Goal: Use online tool/utility: Utilize a website feature to perform a specific function

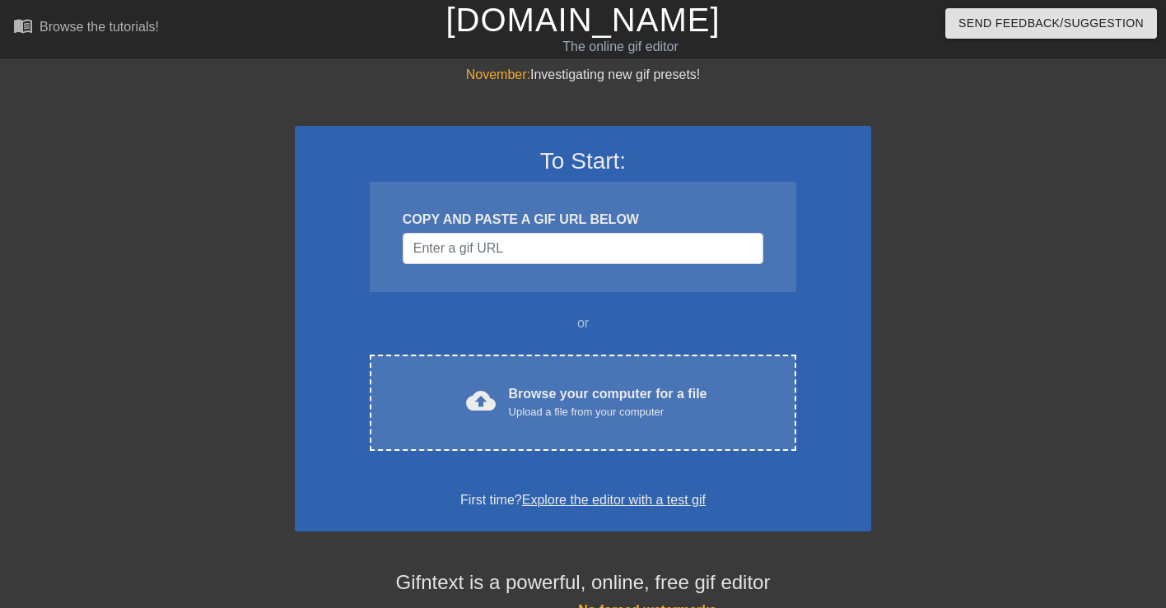
click at [936, 243] on div at bounding box center [1014, 312] width 247 height 494
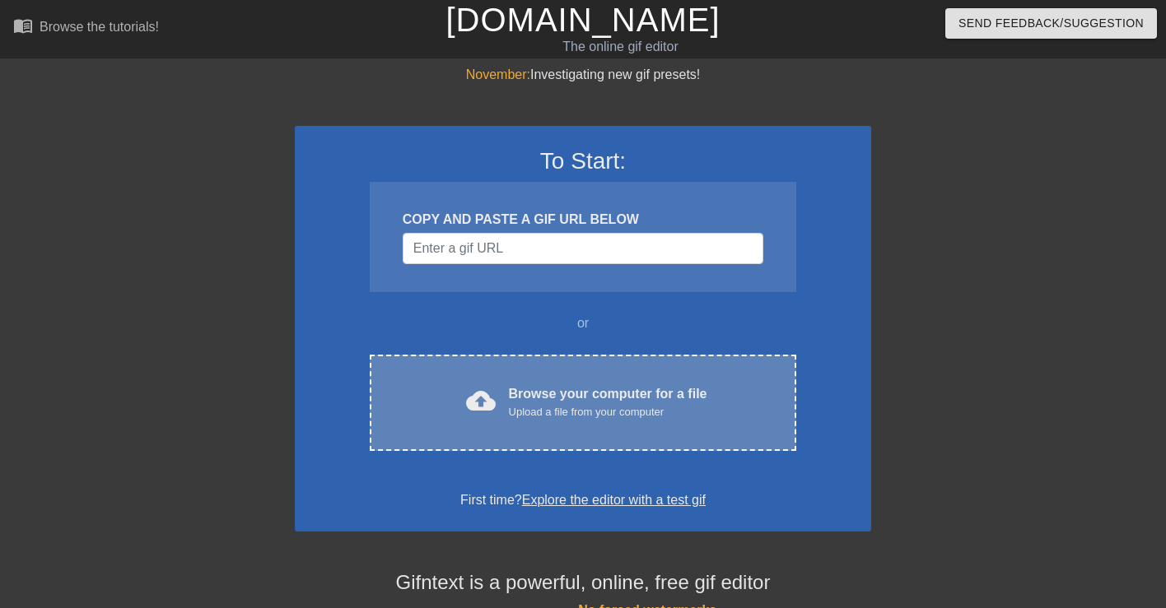
click at [709, 388] on div "cloud_upload Browse your computer for a file Upload a file from your computer" at bounding box center [582, 403] width 357 height 37
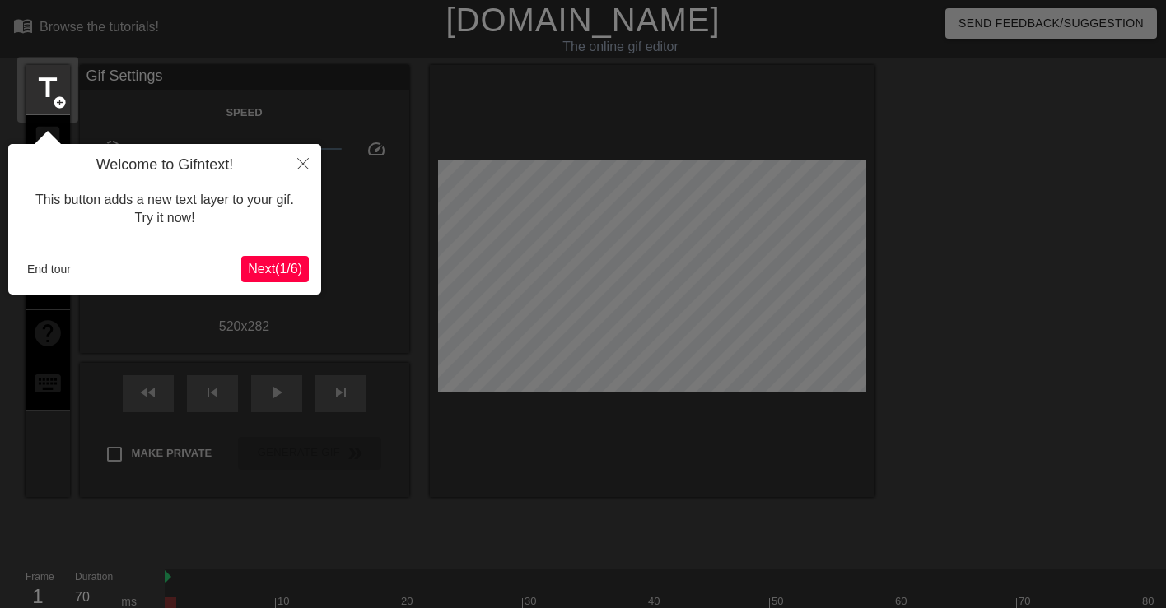
scroll to position [40, 0]
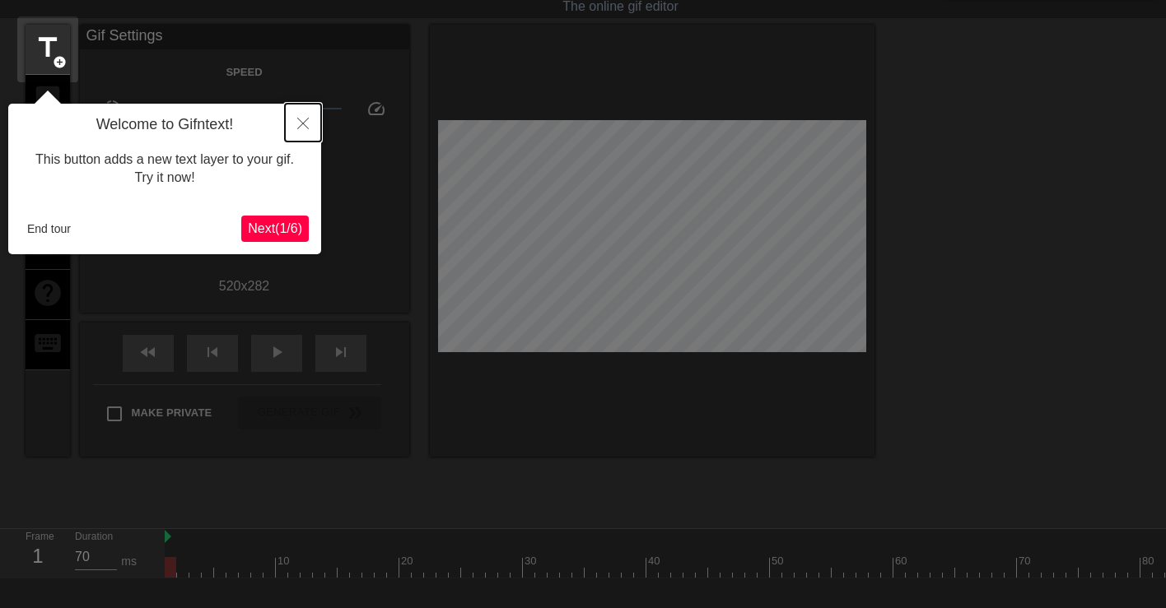
click at [301, 123] on icon "Close" at bounding box center [303, 124] width 12 height 12
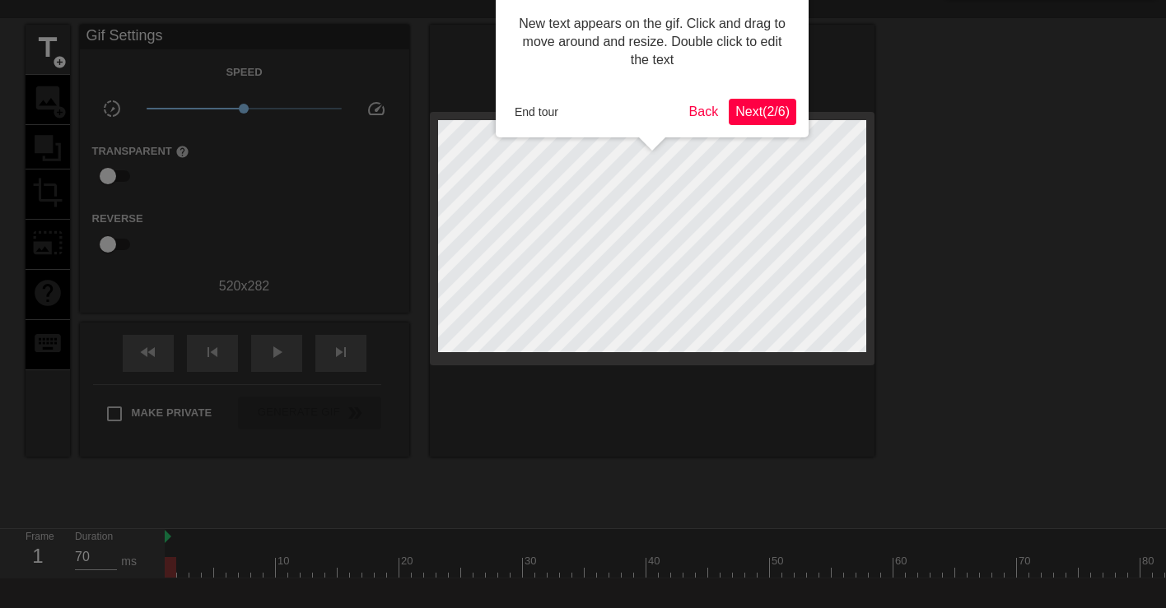
scroll to position [0, 0]
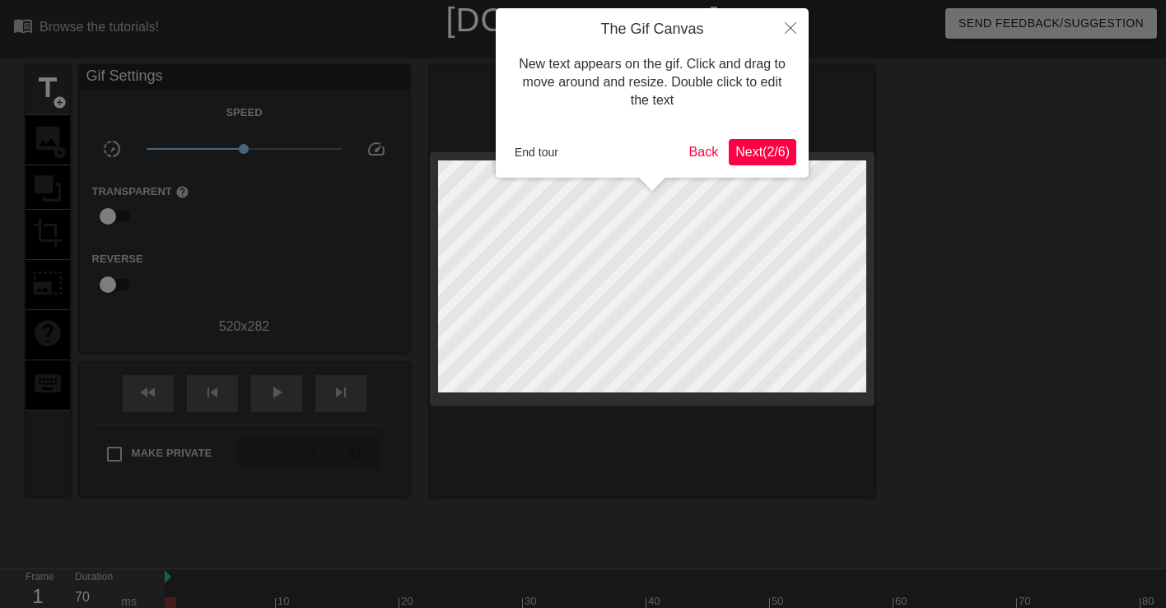
click at [748, 151] on span "Next ( 2 / 6 )" at bounding box center [762, 152] width 54 height 14
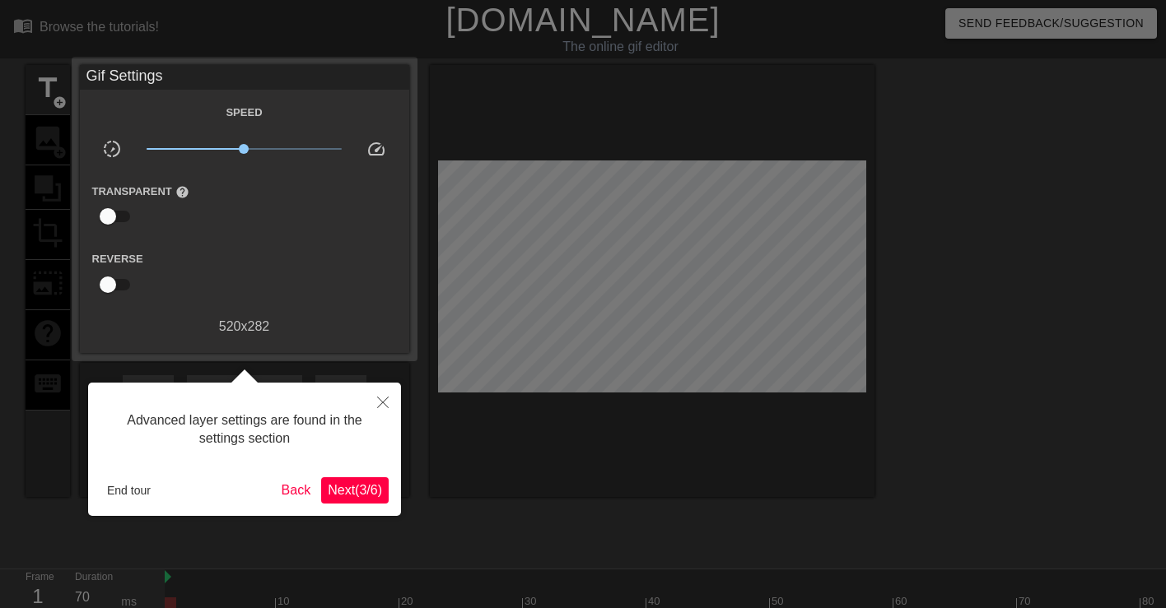
scroll to position [40, 0]
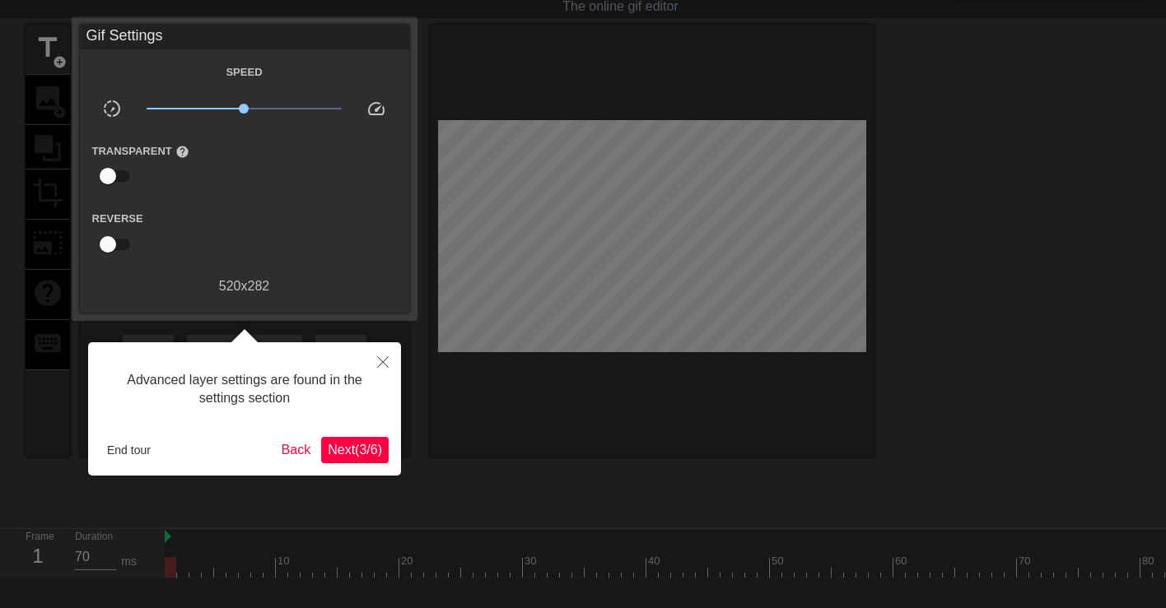
click at [368, 457] on span "Next ( 3 / 6 )" at bounding box center [355, 450] width 54 height 14
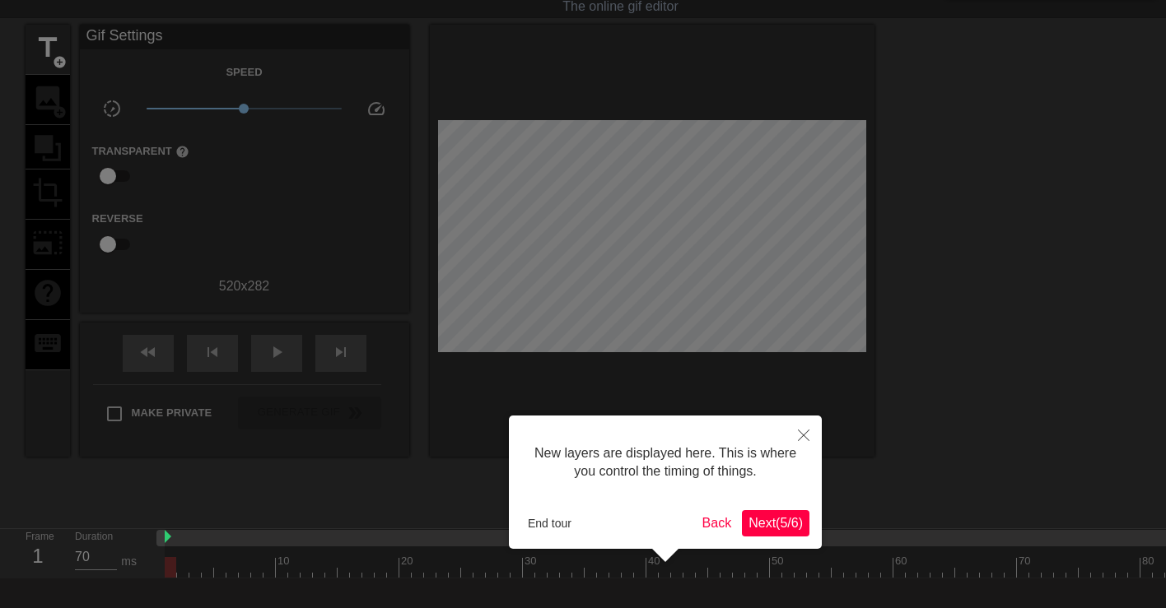
scroll to position [14, 0]
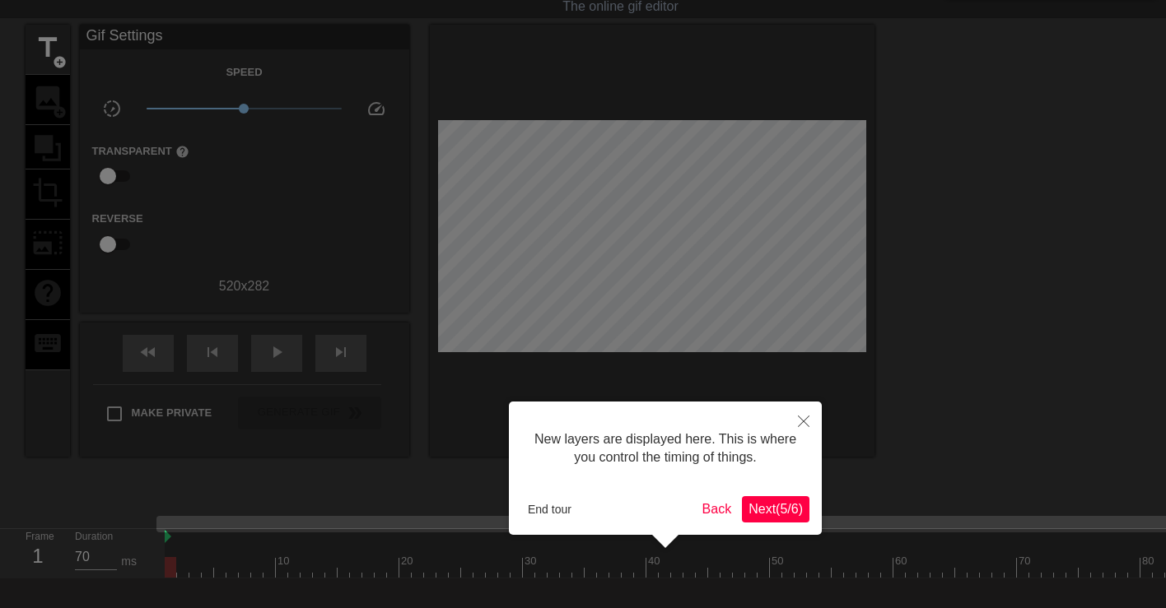
click at [778, 506] on span "Next ( 5 / 6 )" at bounding box center [775, 509] width 54 height 14
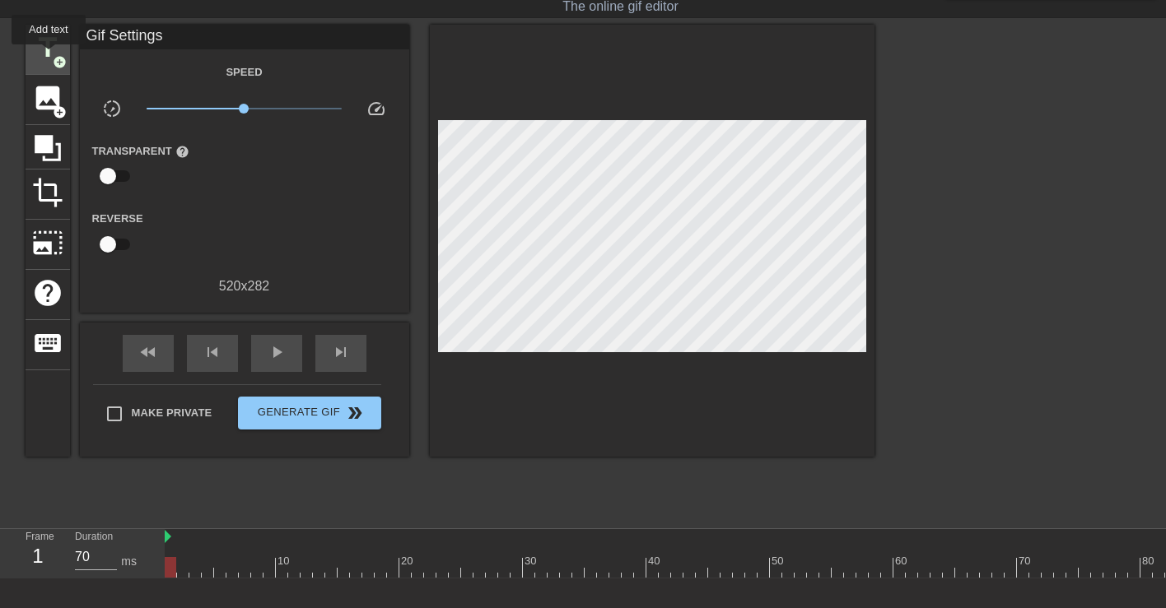
click at [49, 56] on span "title" at bounding box center [47, 47] width 31 height 31
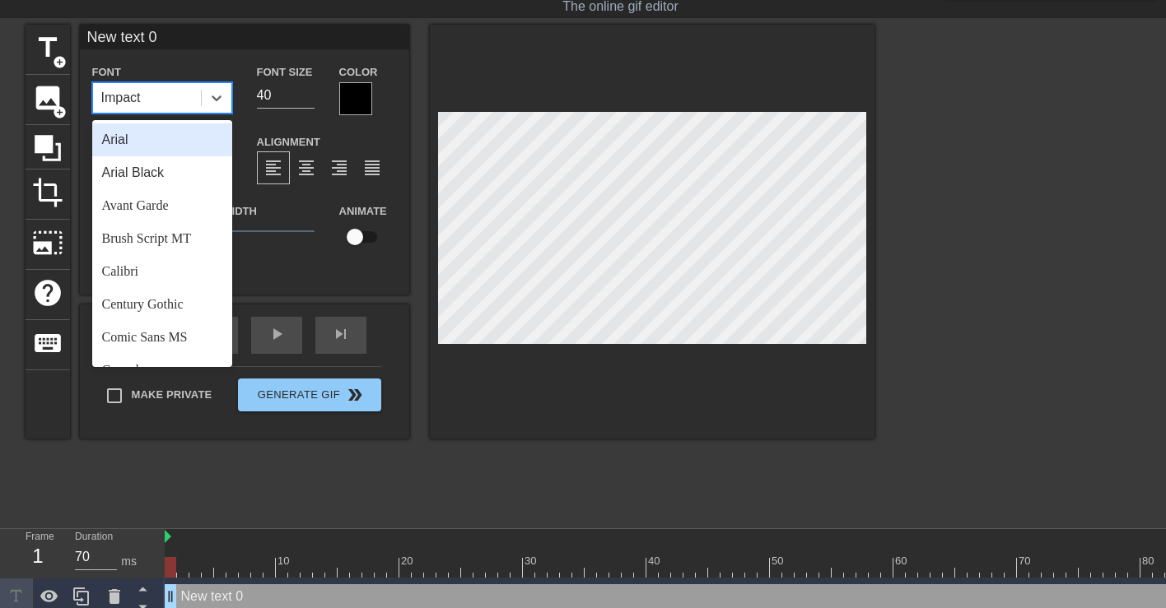
click at [120, 104] on div "Impact" at bounding box center [121, 98] width 40 height 20
click at [168, 131] on div "Arial" at bounding box center [162, 140] width 140 height 33
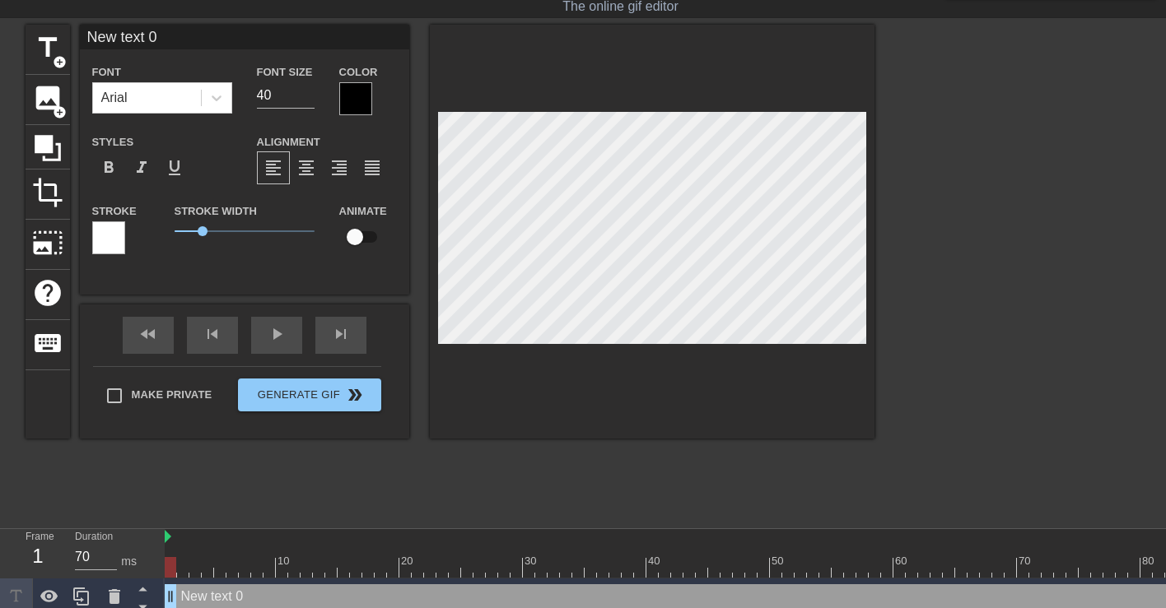
click at [368, 89] on div at bounding box center [355, 98] width 33 height 33
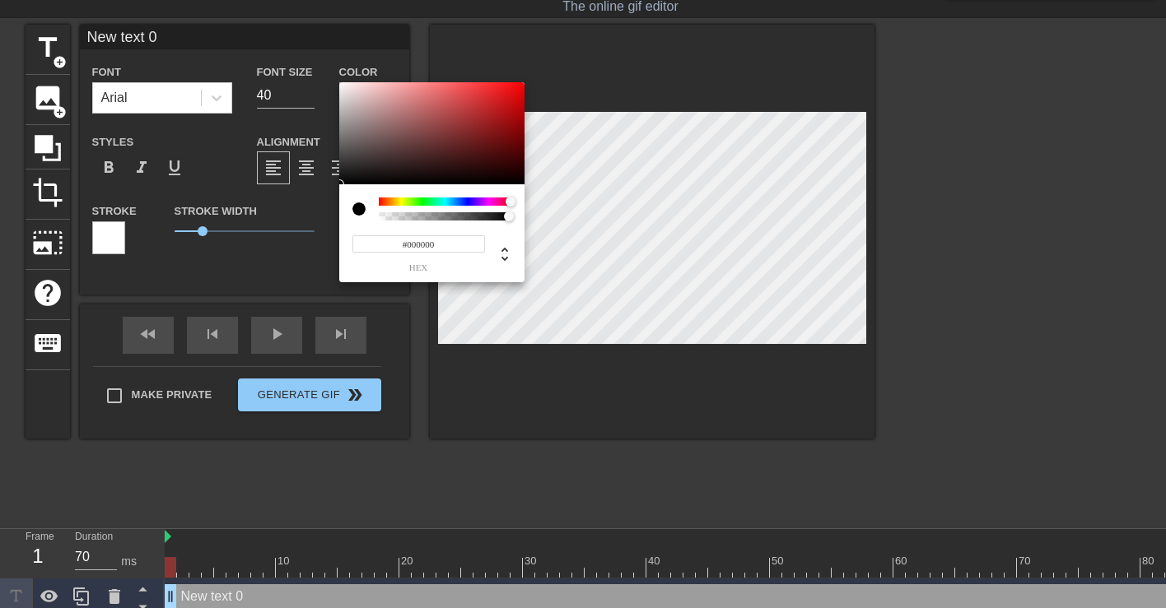
drag, startPoint x: 380, startPoint y: 200, endPoint x: 546, endPoint y: 200, distance: 166.3
click at [547, 200] on div "#000000 hex" at bounding box center [583, 304] width 1166 height 608
drag, startPoint x: 508, startPoint y: 212, endPoint x: 338, endPoint y: 228, distance: 170.3
click at [339, 228] on div "0 r 0 g 0 b 0 a" at bounding box center [431, 233] width 185 height 98
drag, startPoint x: 511, startPoint y: 202, endPoint x: 367, endPoint y: 200, distance: 144.1
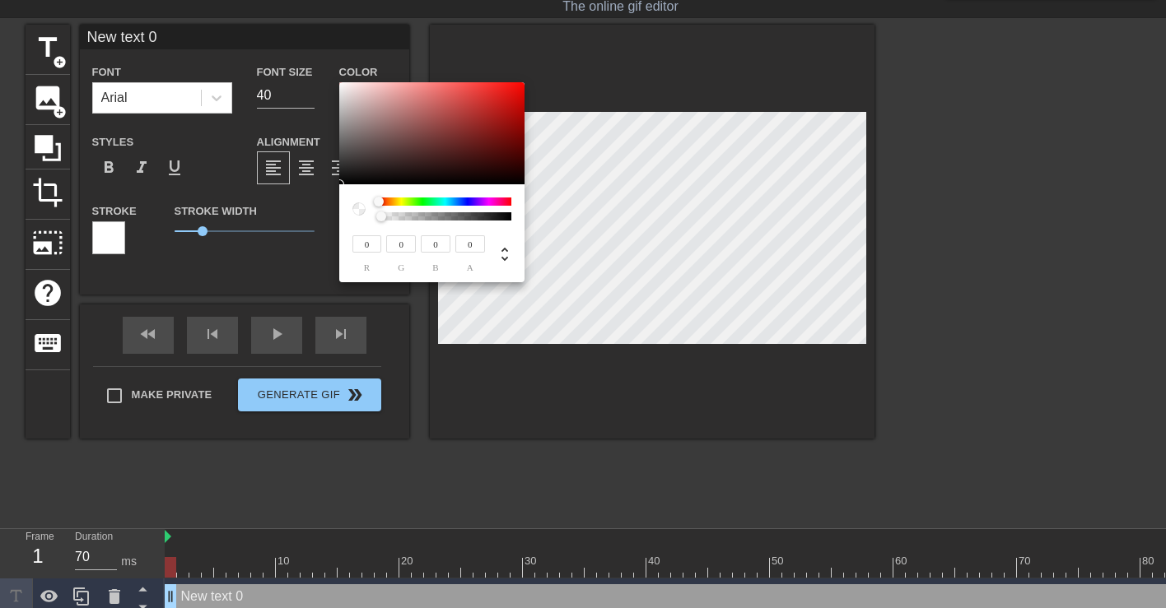
click at [367, 200] on div at bounding box center [431, 209] width 159 height 23
click at [501, 189] on div "0 r 0 g 0 b 0 a" at bounding box center [431, 233] width 185 height 98
type input "10"
type input "1"
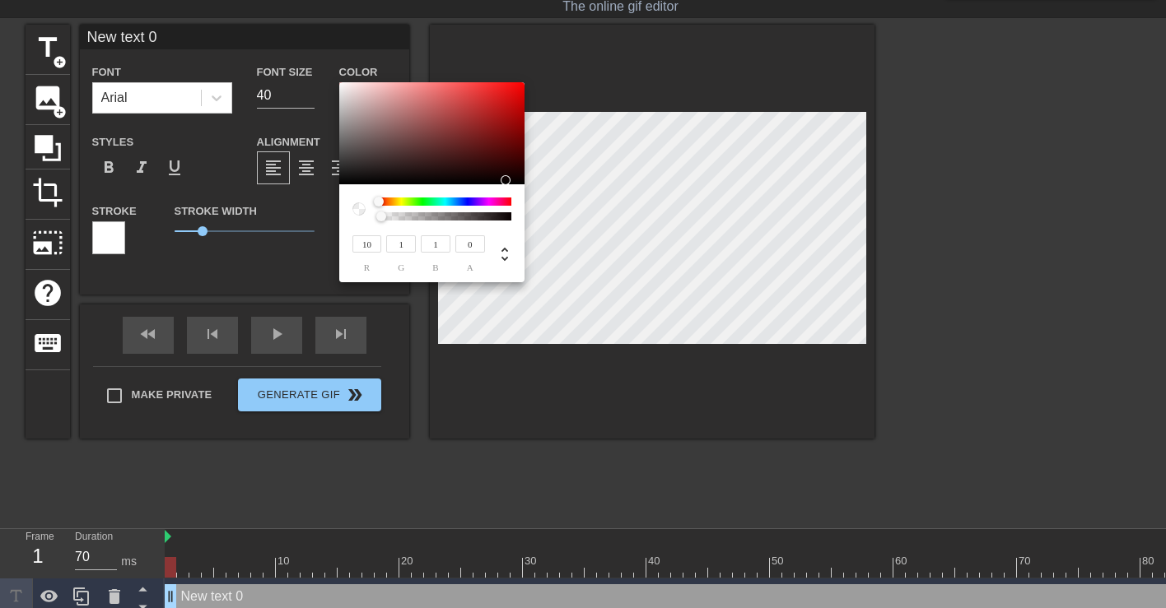
click at [510, 180] on div at bounding box center [431, 133] width 185 height 102
click at [510, 180] on div at bounding box center [511, 185] width 10 height 10
type input "30"
type input "8"
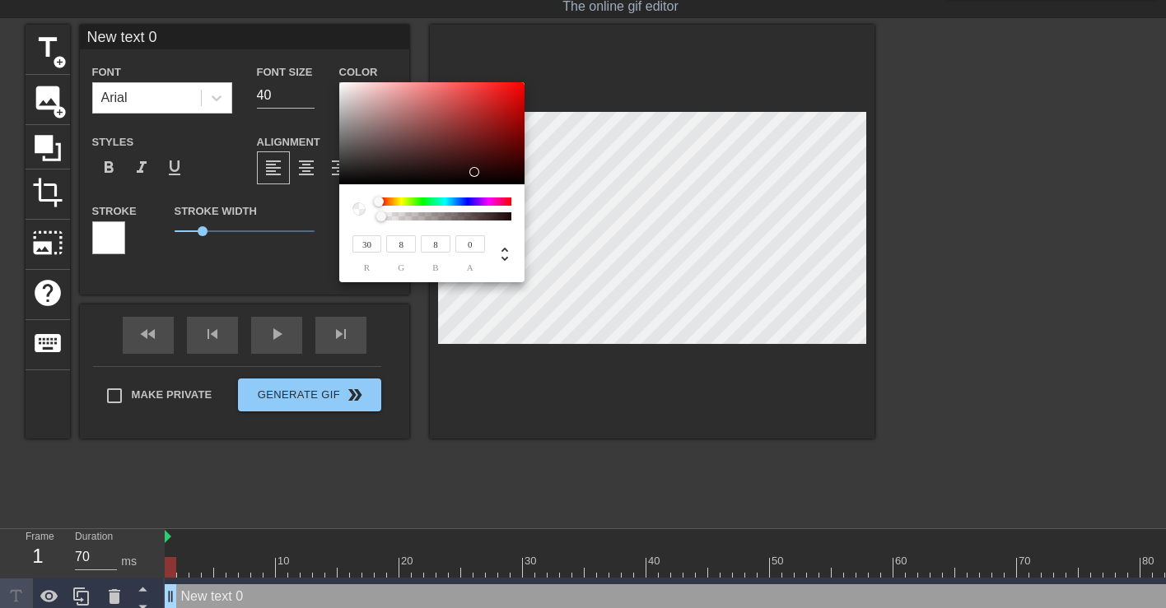
type input "152"
type input "105"
type input "214"
type input "184"
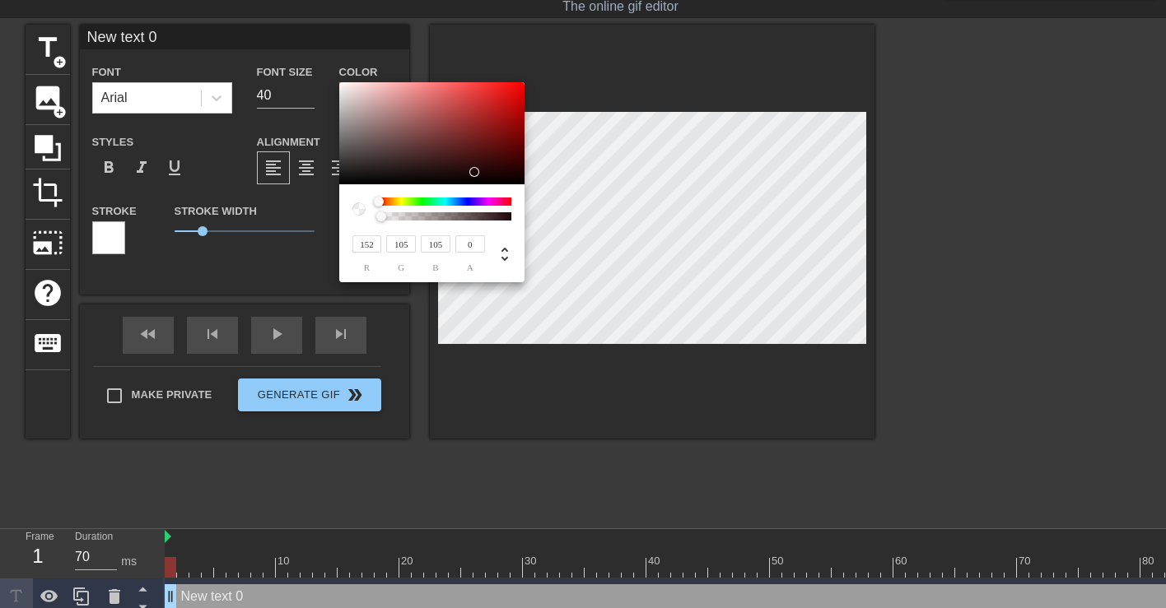
type input "184"
type input "239"
type input "218"
type input "245"
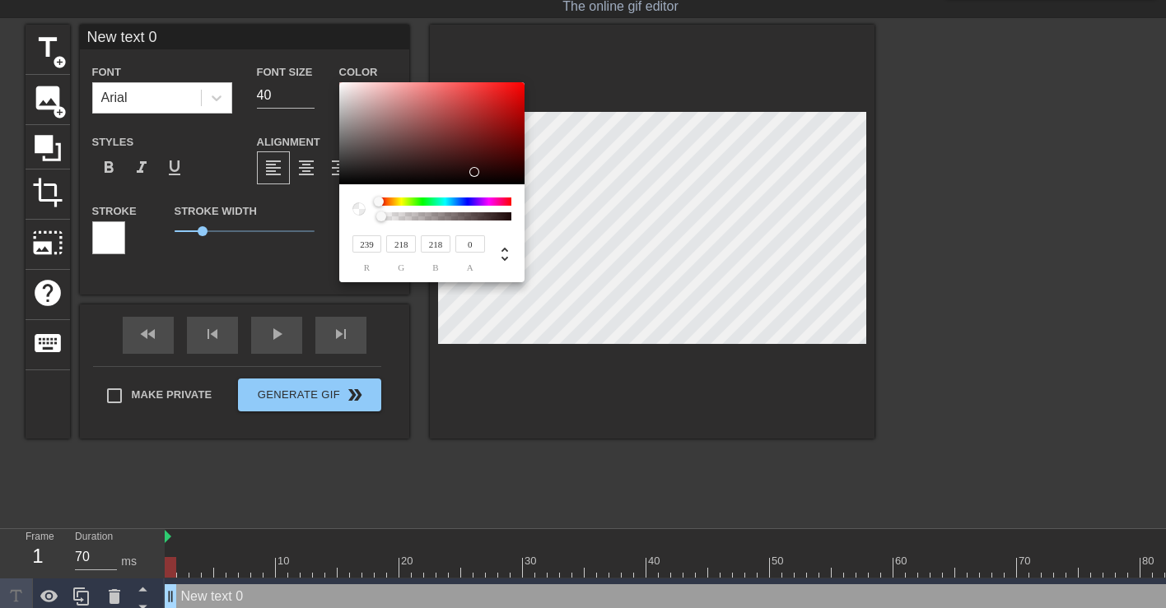
type input "229"
type input "249"
type input "236"
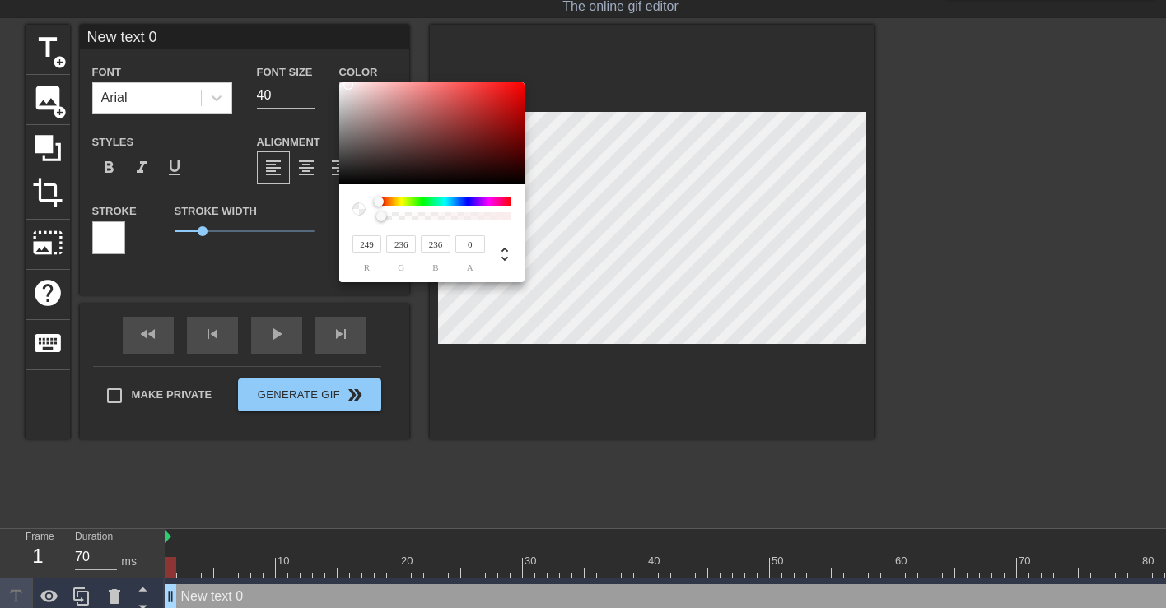
type input "253"
type input "246"
type input "255"
type input "198"
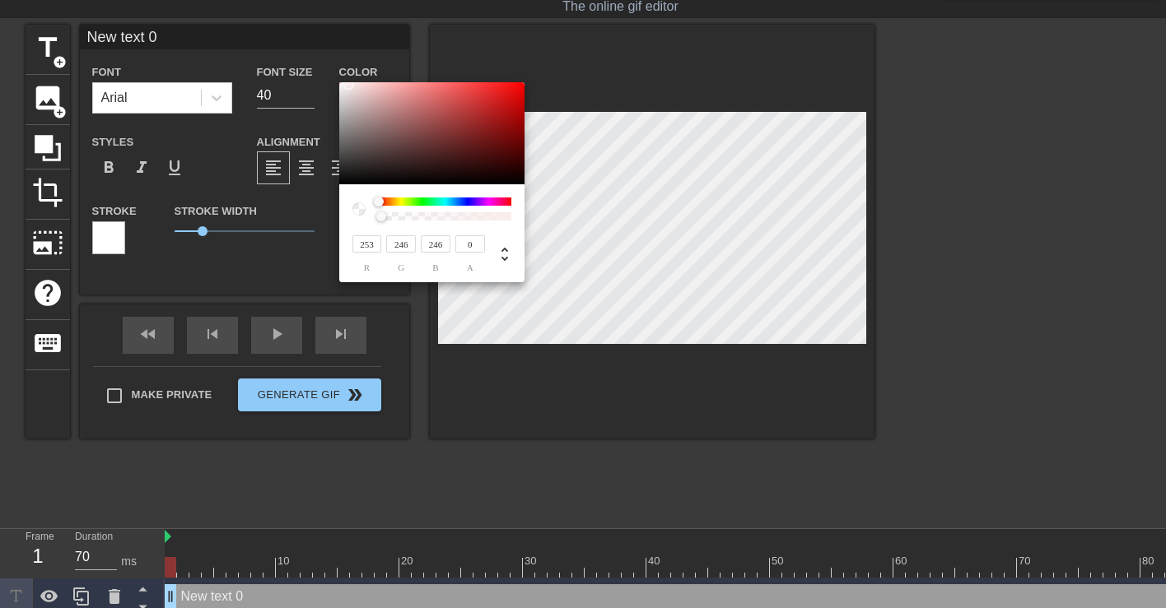
type input "198"
type input "255"
type input "199"
type input "198"
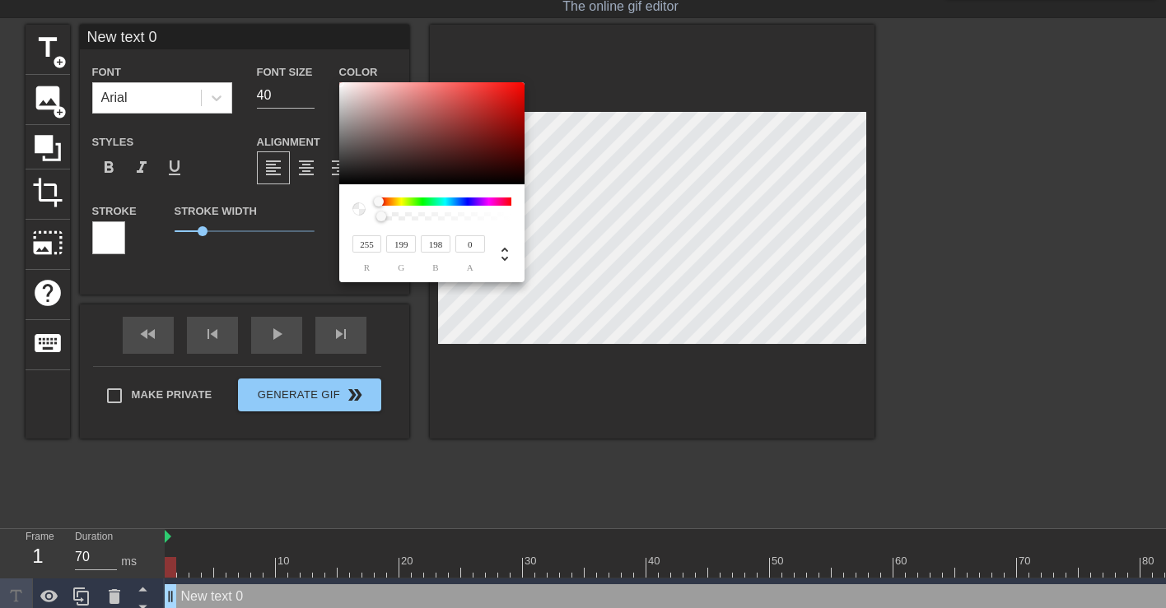
type input "253"
type input "87"
type input "84"
type input "250"
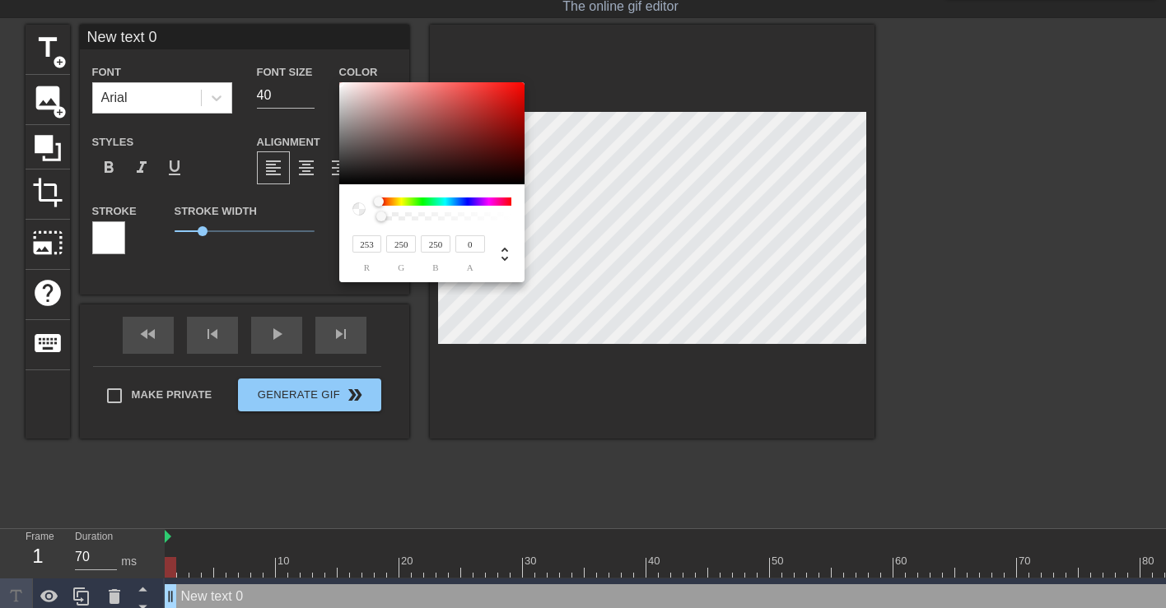
type input "251"
type input "248"
drag, startPoint x: 506, startPoint y: 180, endPoint x: 341, endPoint y: 84, distance: 191.5
click at [341, 84] on div at bounding box center [341, 84] width 10 height 10
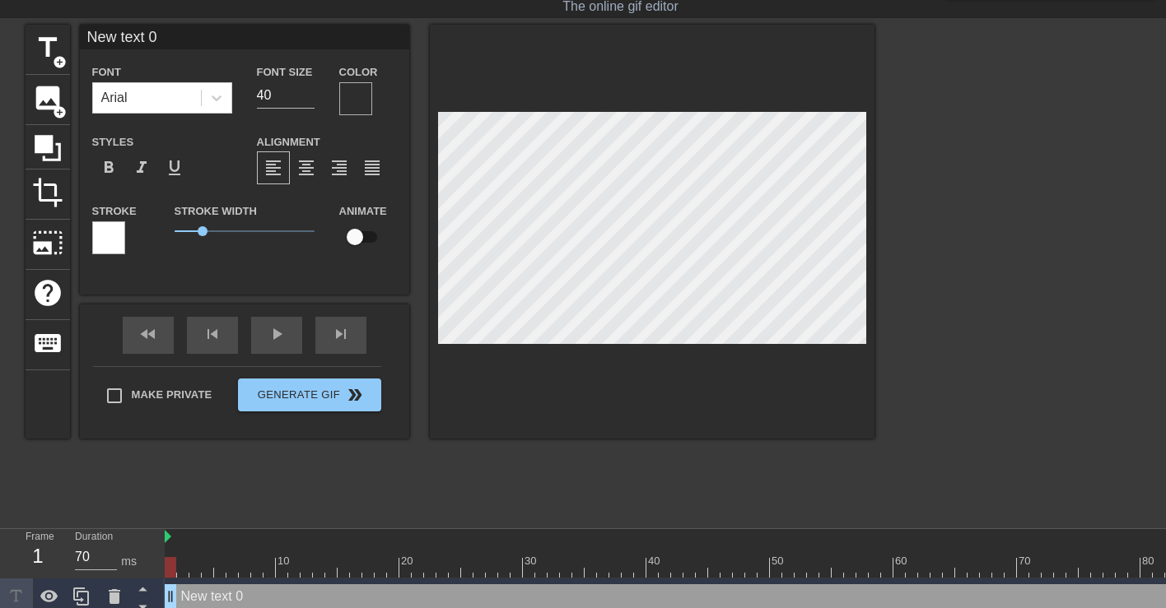
scroll to position [0, 2]
type input "B"
type textarea "B"
type input "BP"
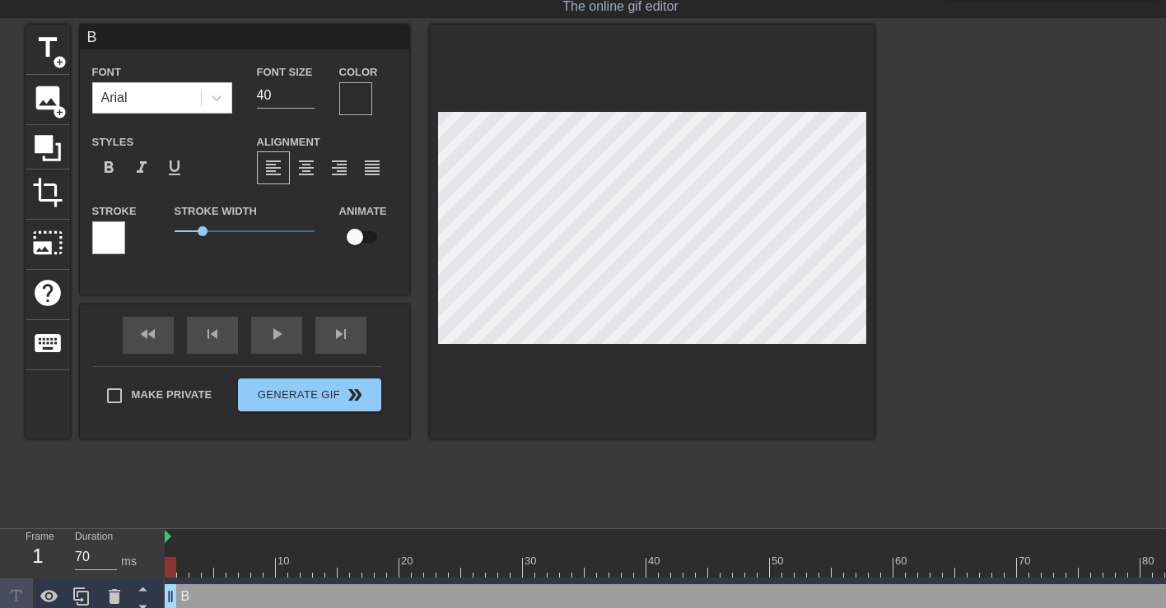
type textarea "BP"
type input "BPM"
type textarea "BPM"
click at [208, 105] on icon at bounding box center [216, 98] width 16 height 16
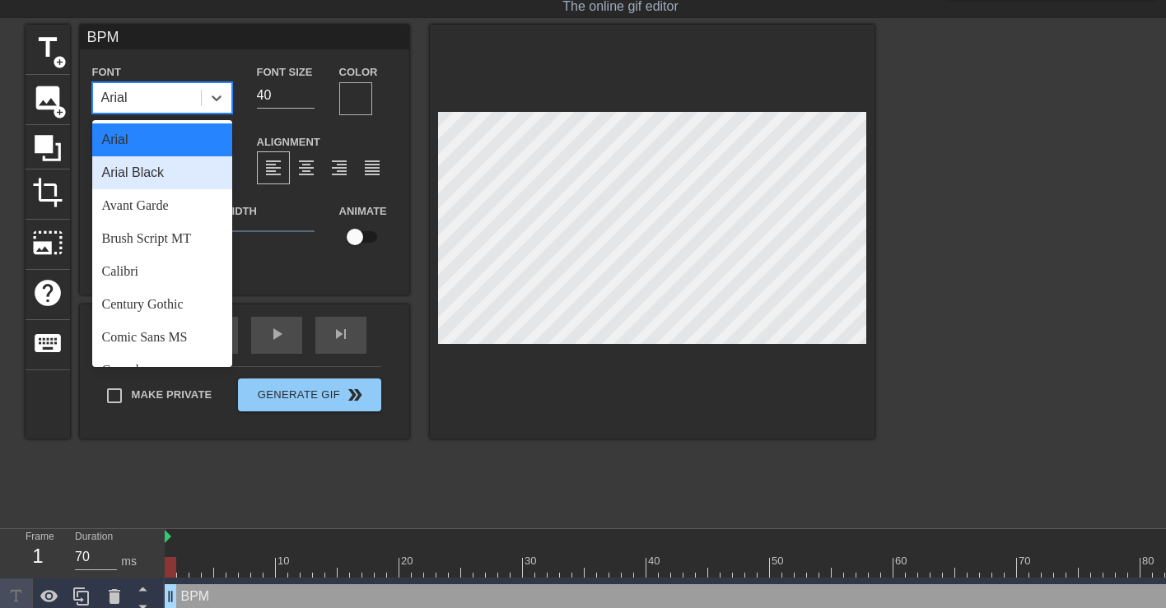
click at [180, 177] on div "Arial Black" at bounding box center [162, 172] width 140 height 33
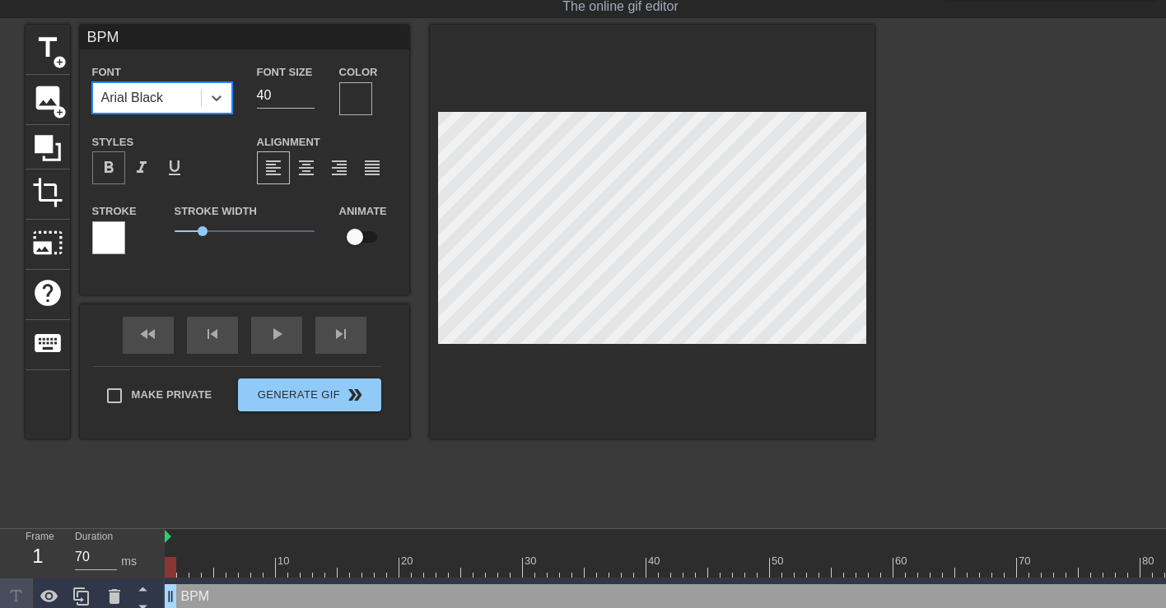
click at [114, 165] on span "format_bold" at bounding box center [109, 168] width 20 height 20
click at [353, 102] on div at bounding box center [355, 98] width 33 height 33
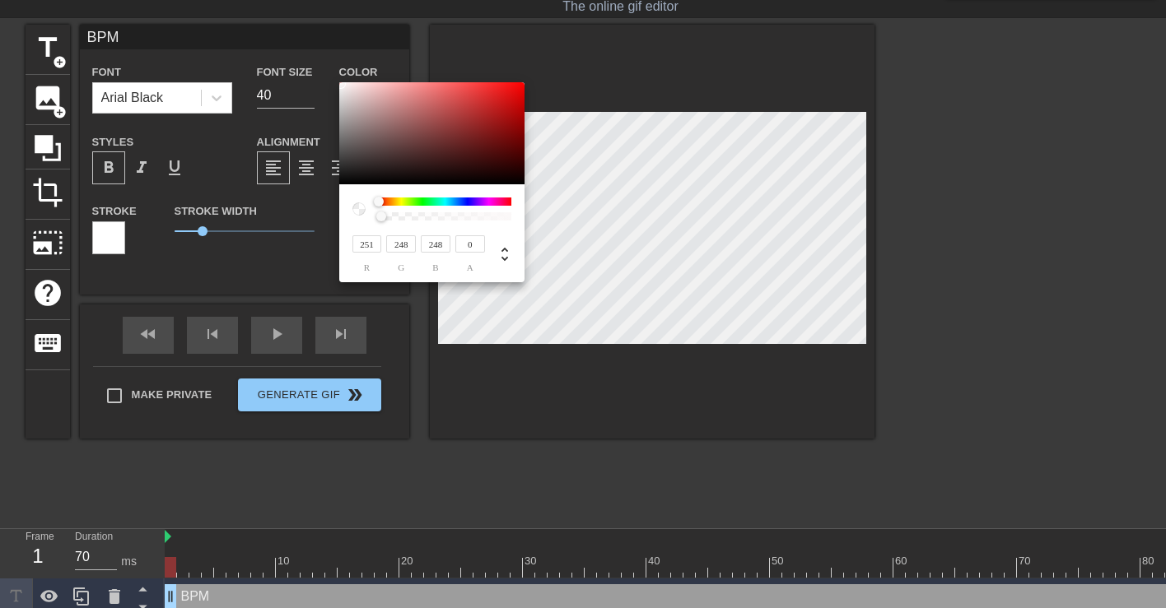
click at [360, 209] on div at bounding box center [358, 209] width 13 height 13
click at [371, 244] on input "251" at bounding box center [367, 243] width 30 height 17
type input "0"
type input "1"
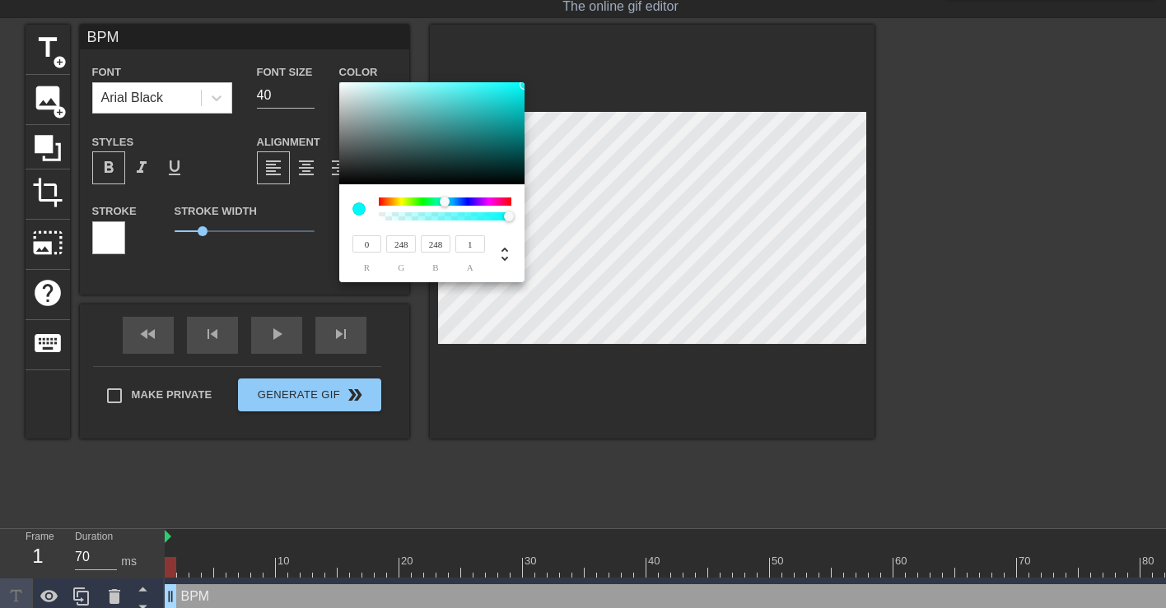
type input "0"
click at [404, 247] on input "248" at bounding box center [401, 243] width 30 height 17
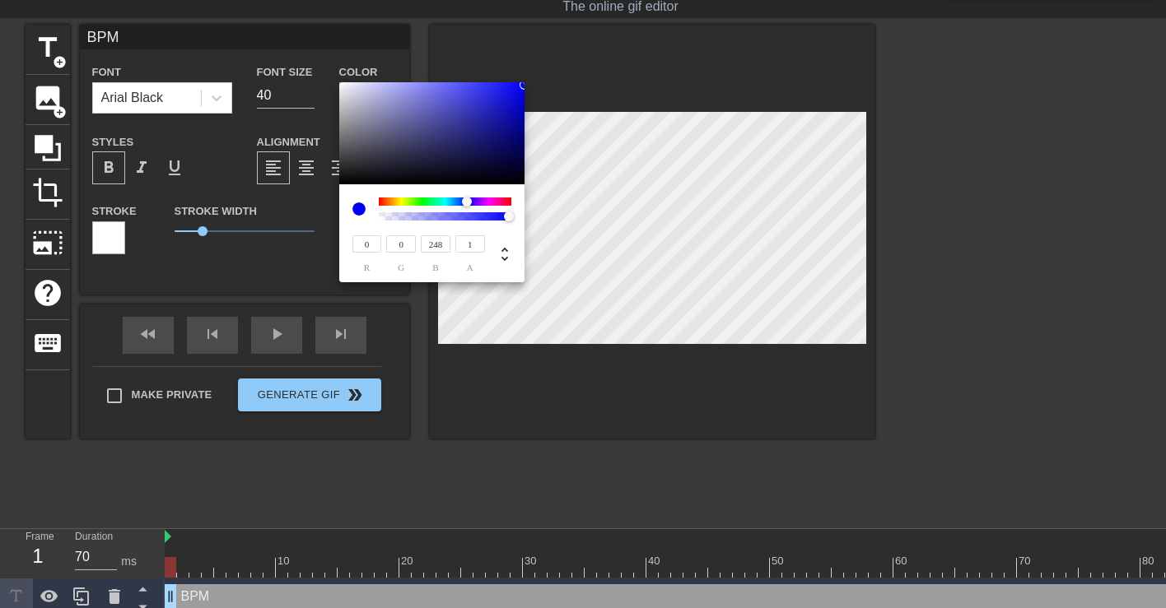
type input "0"
click at [442, 247] on input "248" at bounding box center [436, 243] width 30 height 17
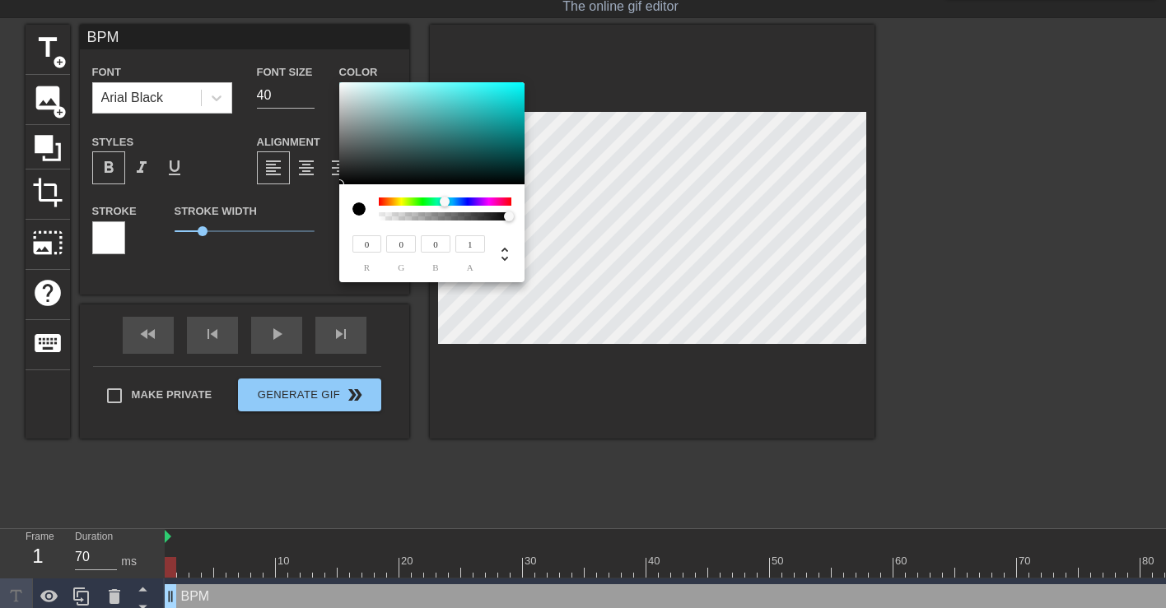
type input "0"
click at [368, 241] on input "0" at bounding box center [367, 243] width 30 height 17
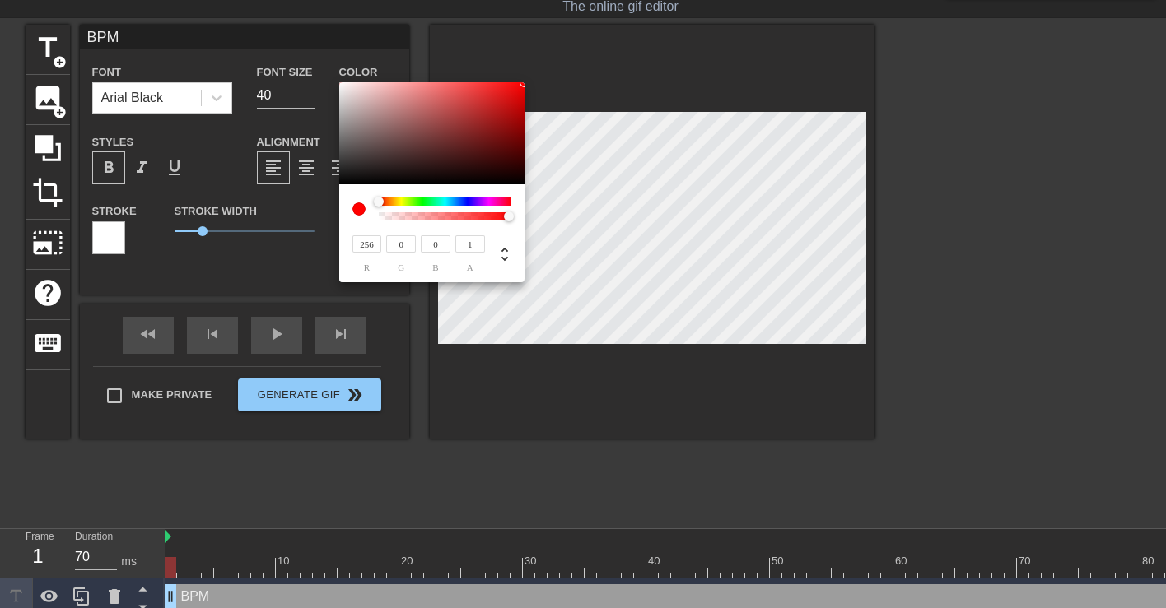
type input "255"
click at [400, 245] on input "0" at bounding box center [401, 243] width 30 height 17
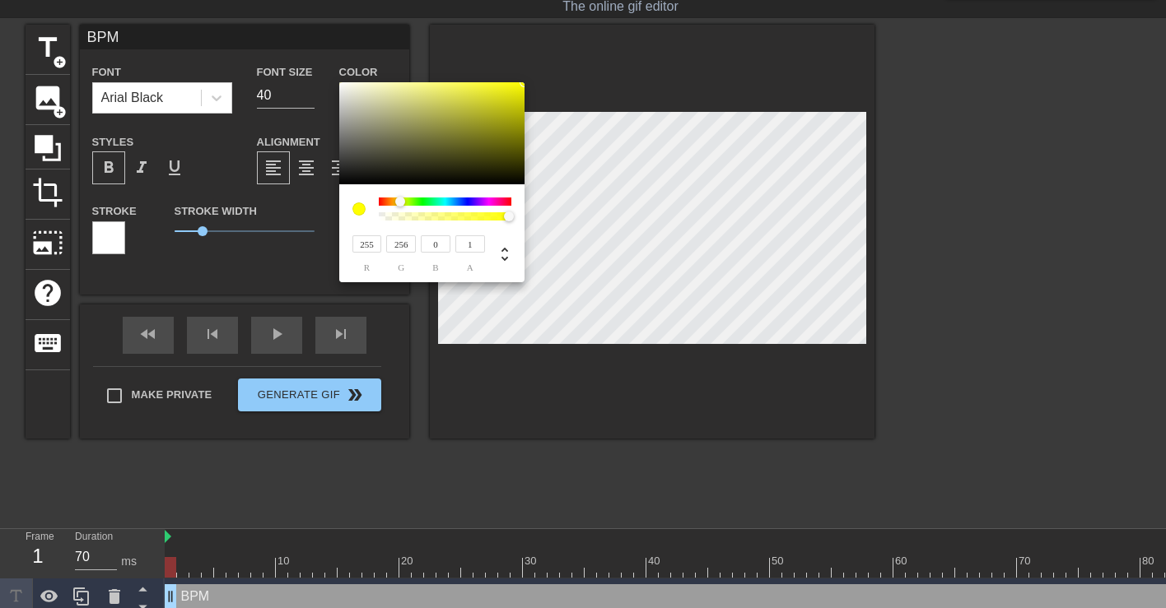
type input "255"
click at [427, 245] on input "0" at bounding box center [436, 243] width 30 height 17
type input "256"
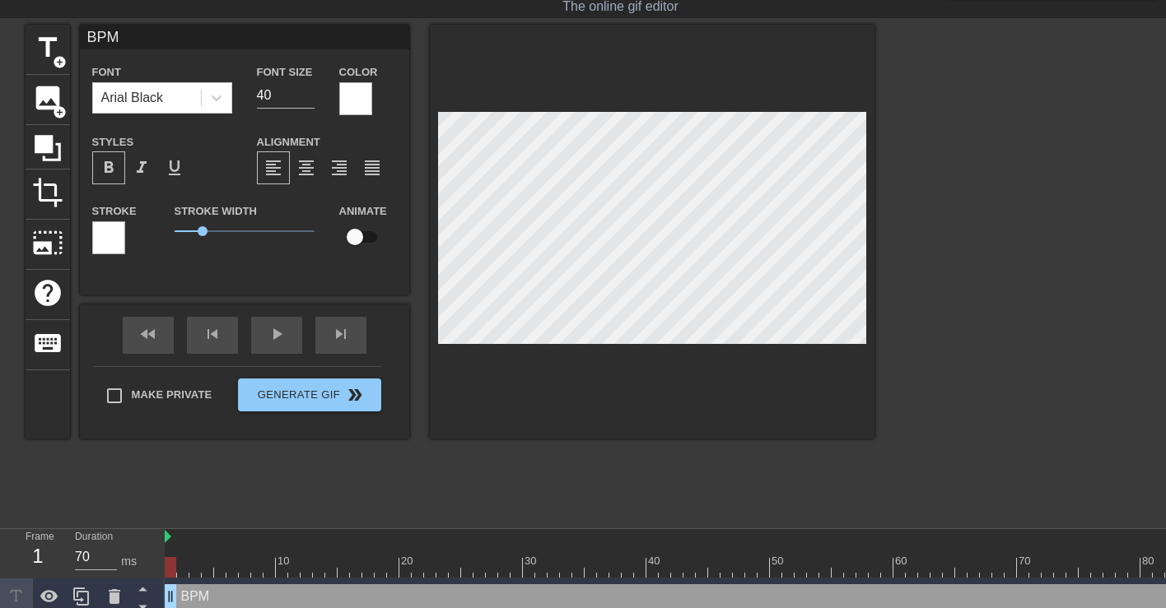
click at [105, 241] on div at bounding box center [108, 237] width 33 height 33
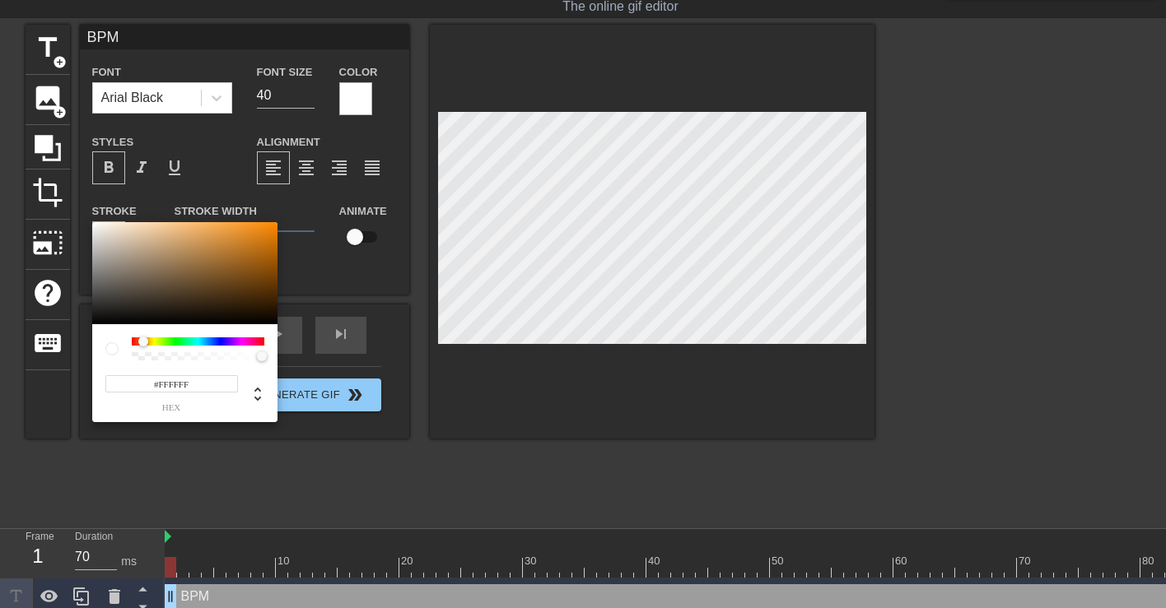
drag, startPoint x: 131, startPoint y: 341, endPoint x: 88, endPoint y: 347, distance: 43.2
click at [88, 347] on div "#FFFFFF hex" at bounding box center [583, 304] width 1166 height 608
type input "#060300"
click at [273, 322] on div at bounding box center [184, 273] width 185 height 102
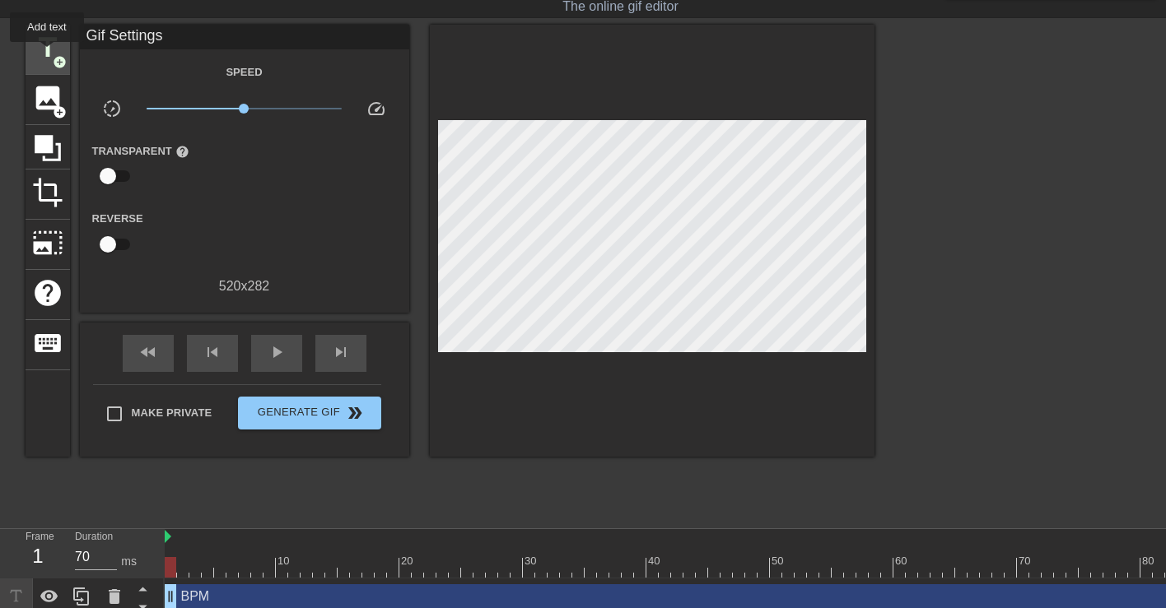
click at [48, 54] on span "title" at bounding box center [47, 47] width 31 height 31
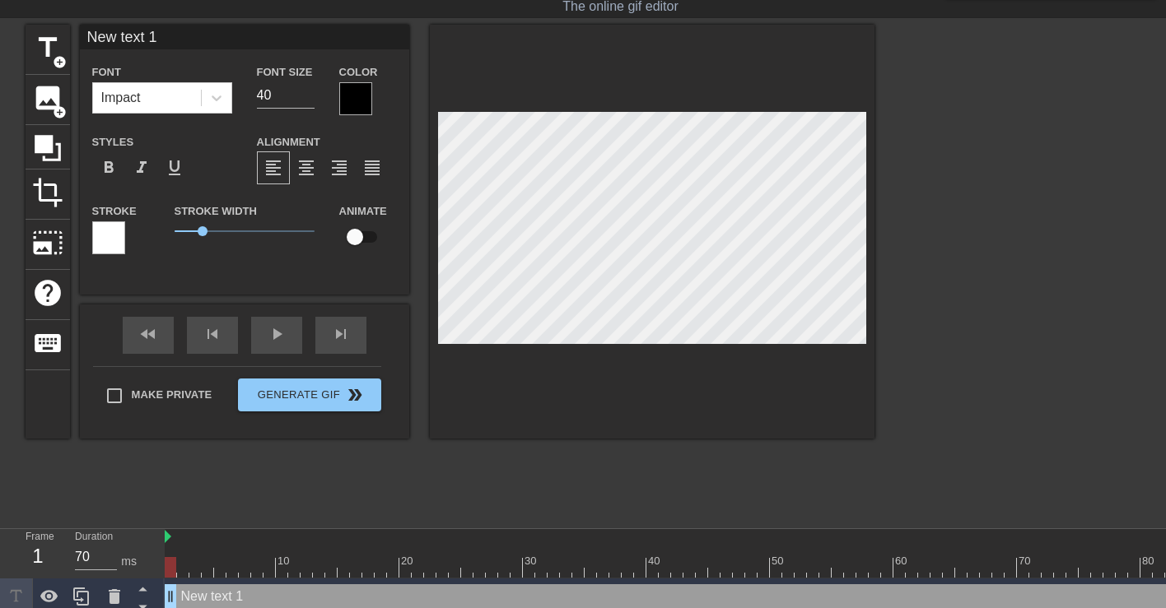
scroll to position [0, 2]
type input "New ext 1"
type textarea "New ext 1"
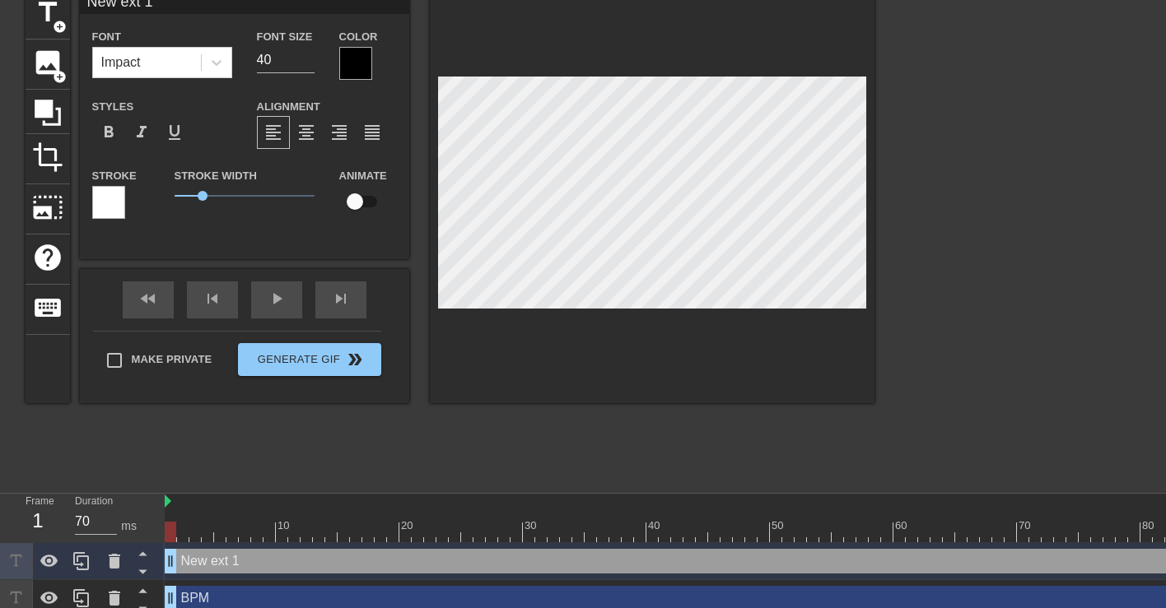
scroll to position [87, 0]
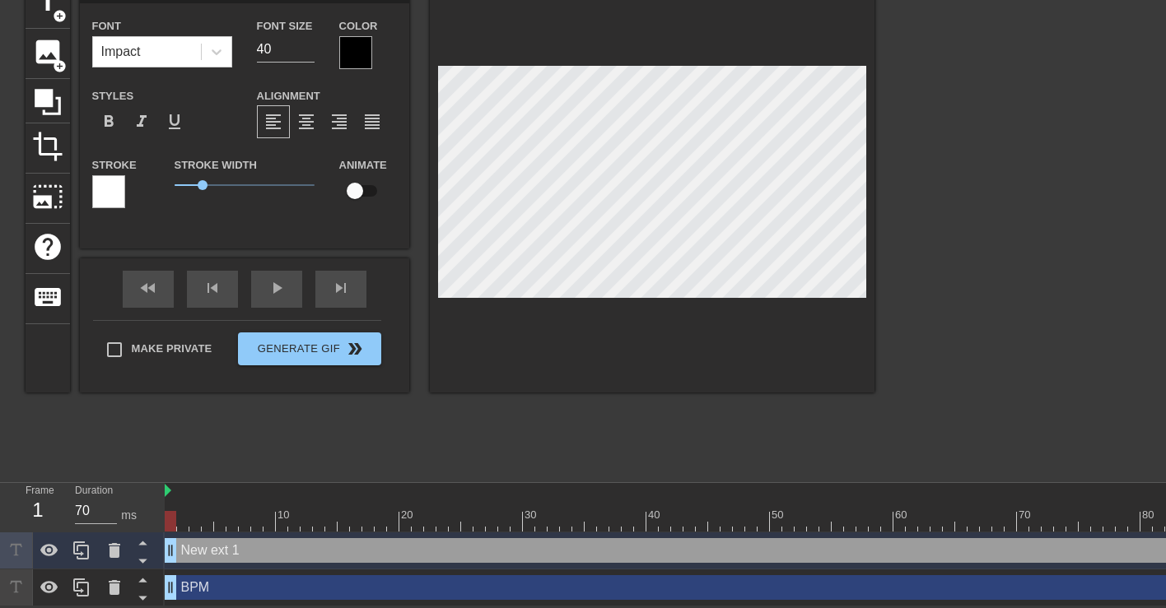
click at [466, 548] on div "New ext 1 drag_handle drag_handle" at bounding box center [1097, 550] width 1865 height 25
click at [117, 552] on icon at bounding box center [115, 550] width 12 height 15
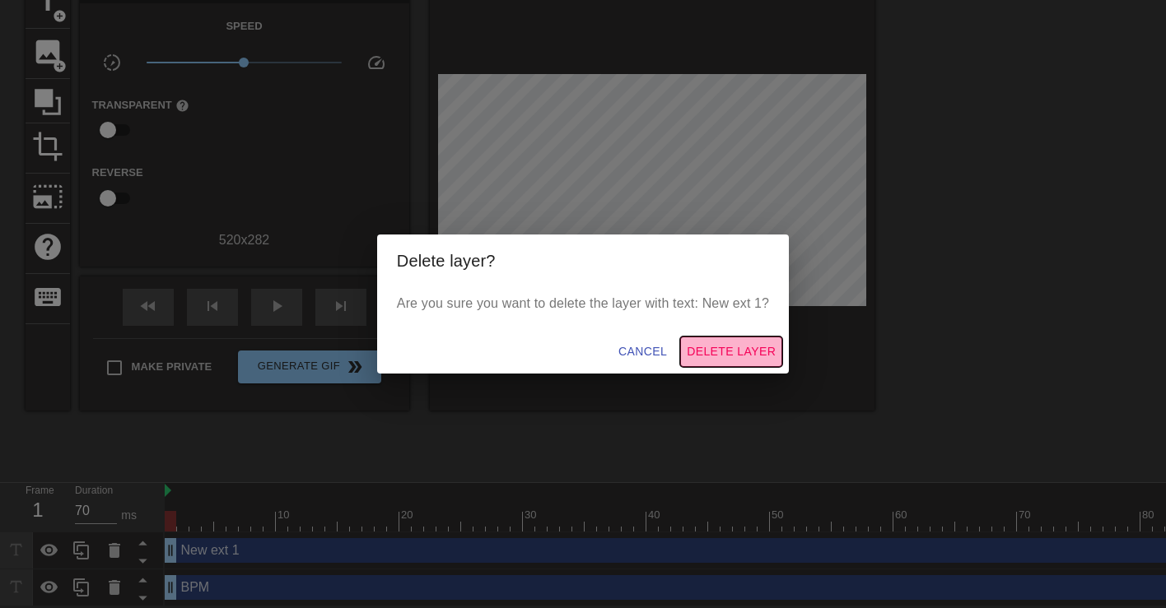
click at [699, 354] on span "Delete Layer" at bounding box center [731, 352] width 89 height 21
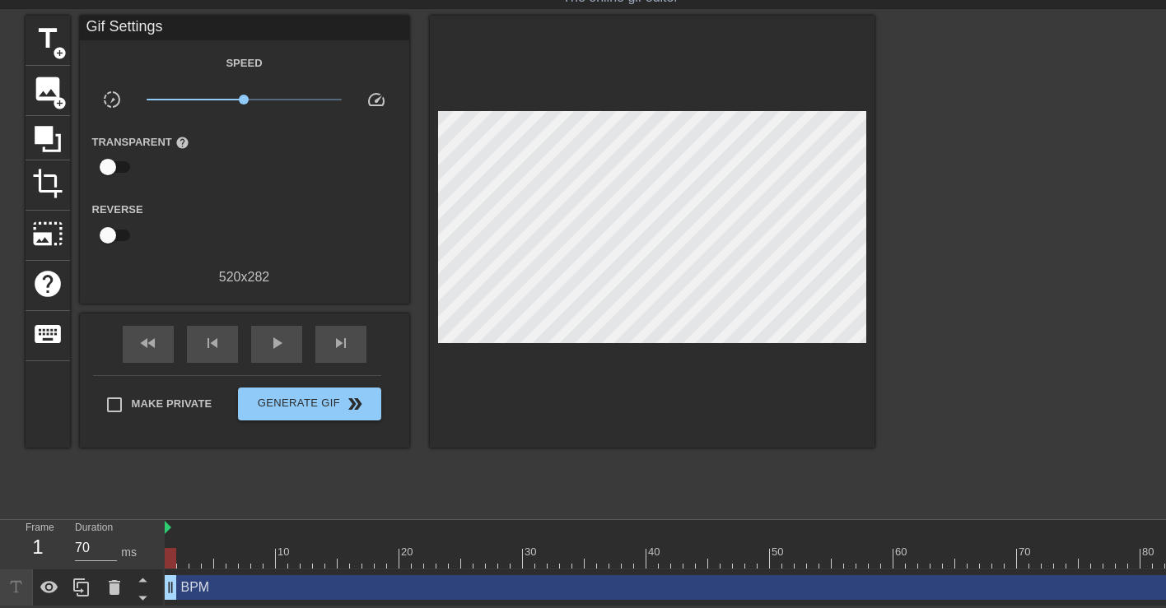
click at [207, 589] on div "BPM drag_handle drag_handle" at bounding box center [1097, 588] width 1865 height 25
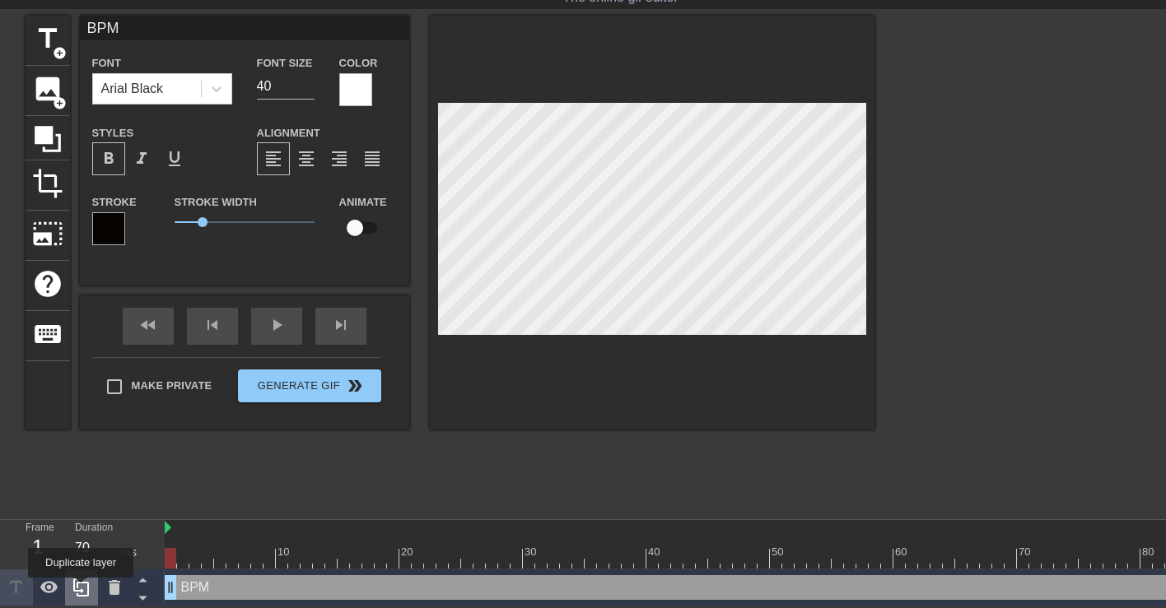
click at [82, 590] on icon at bounding box center [81, 588] width 16 height 18
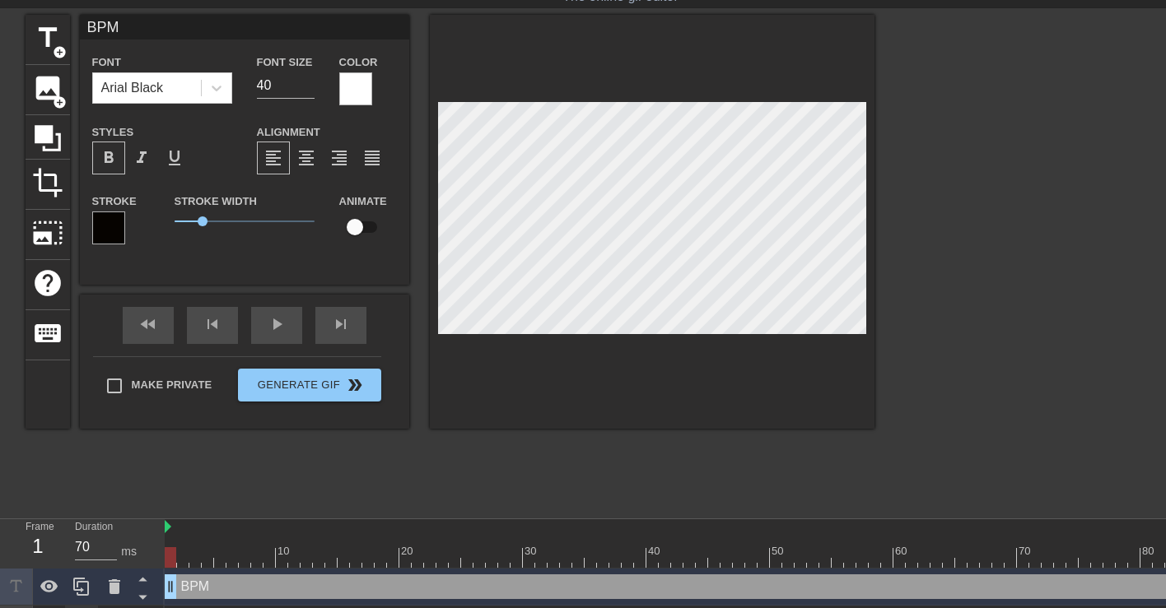
scroll to position [87, 0]
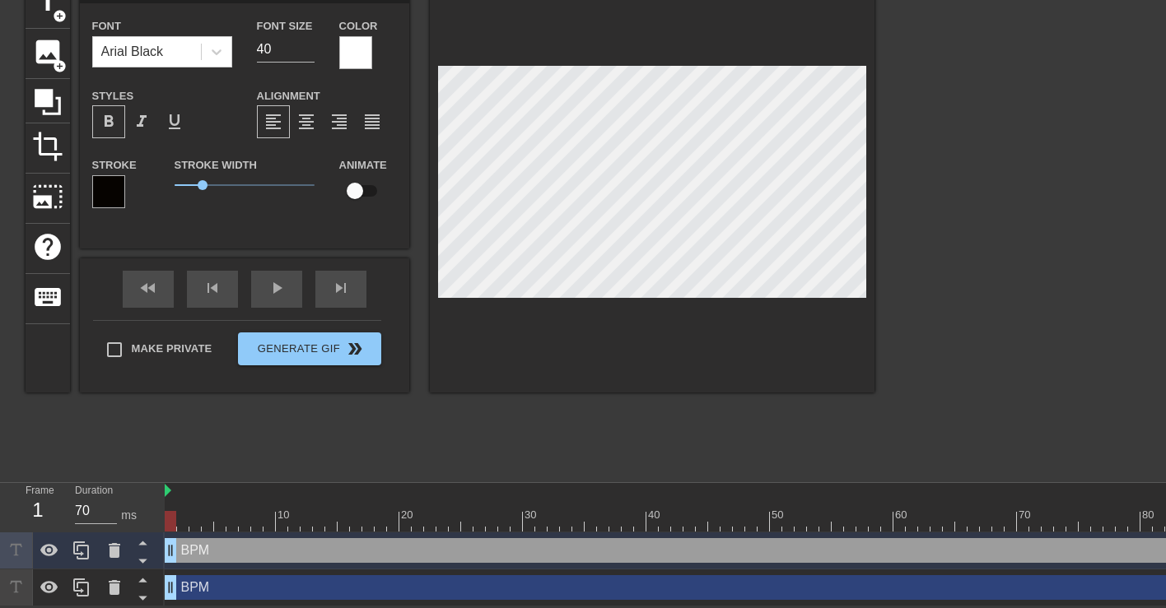
click at [190, 554] on div "BPM drag_handle drag_handle" at bounding box center [1097, 550] width 1865 height 25
click at [199, 552] on div "BPM drag_handle drag_handle" at bounding box center [1097, 550] width 1865 height 25
type input "C"
type textarea "C"
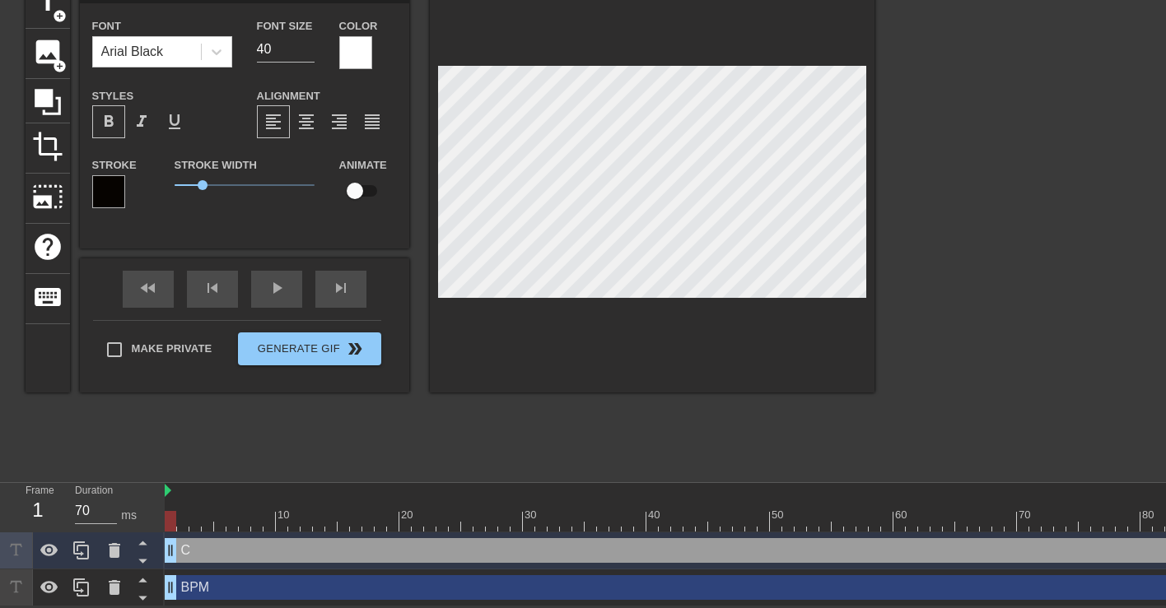
type input "CS"
type textarea "CS"
type input "CSM"
type textarea "CSM"
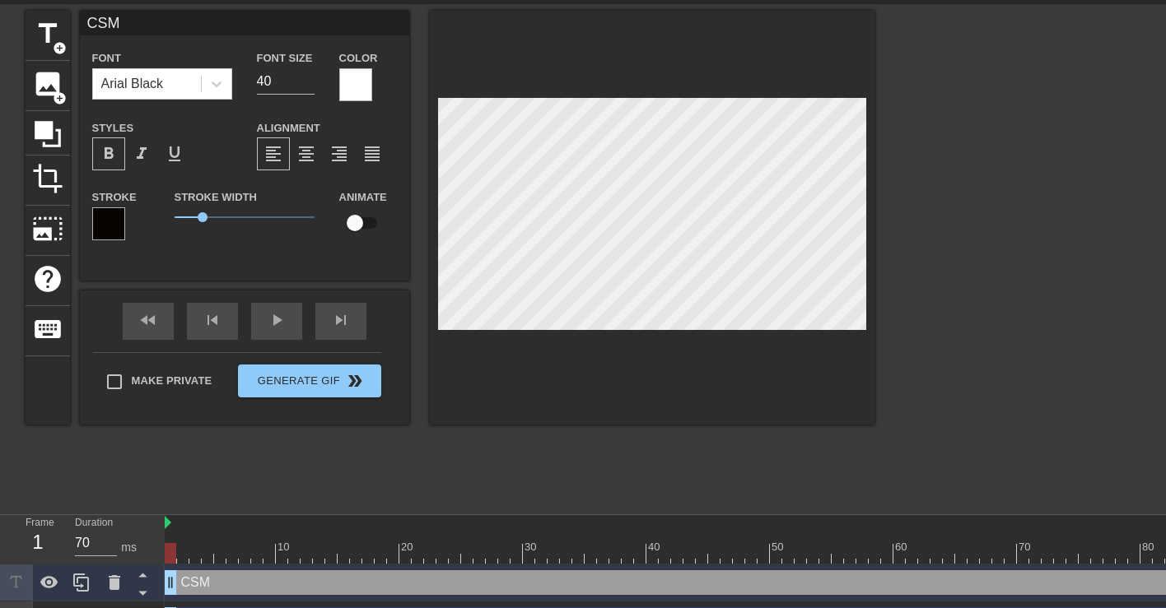
scroll to position [57, 0]
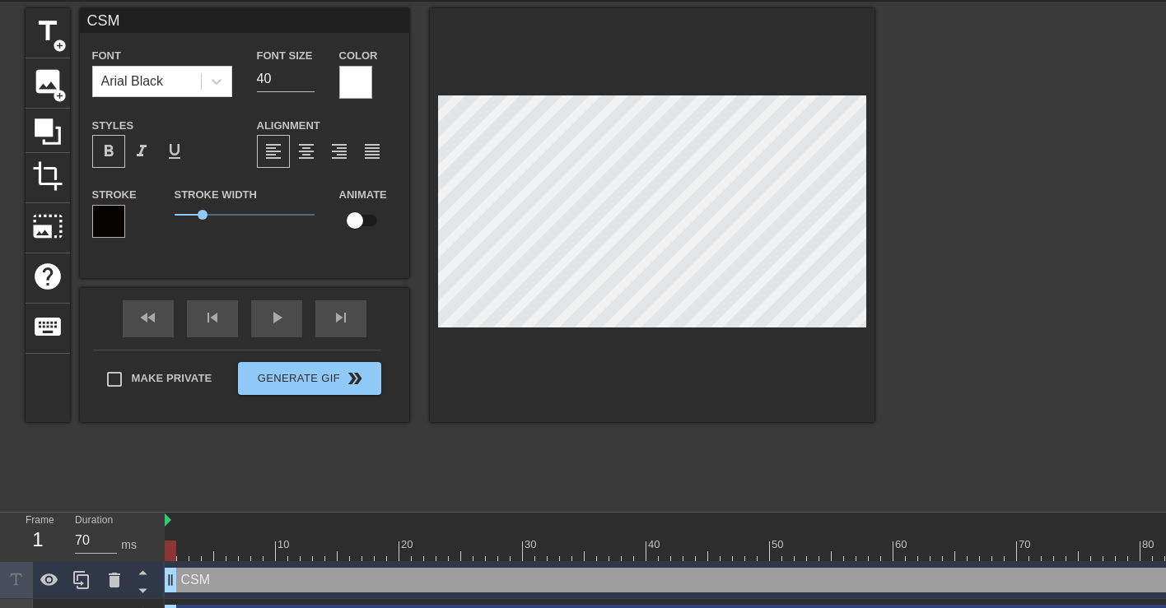
type input "BPM"
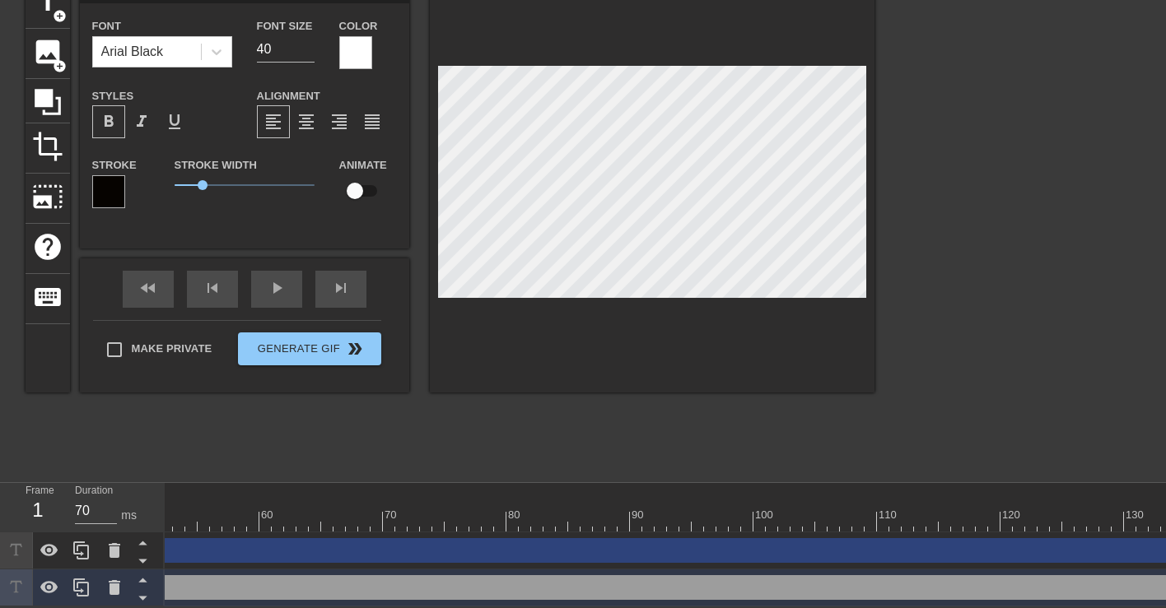
scroll to position [0, 868]
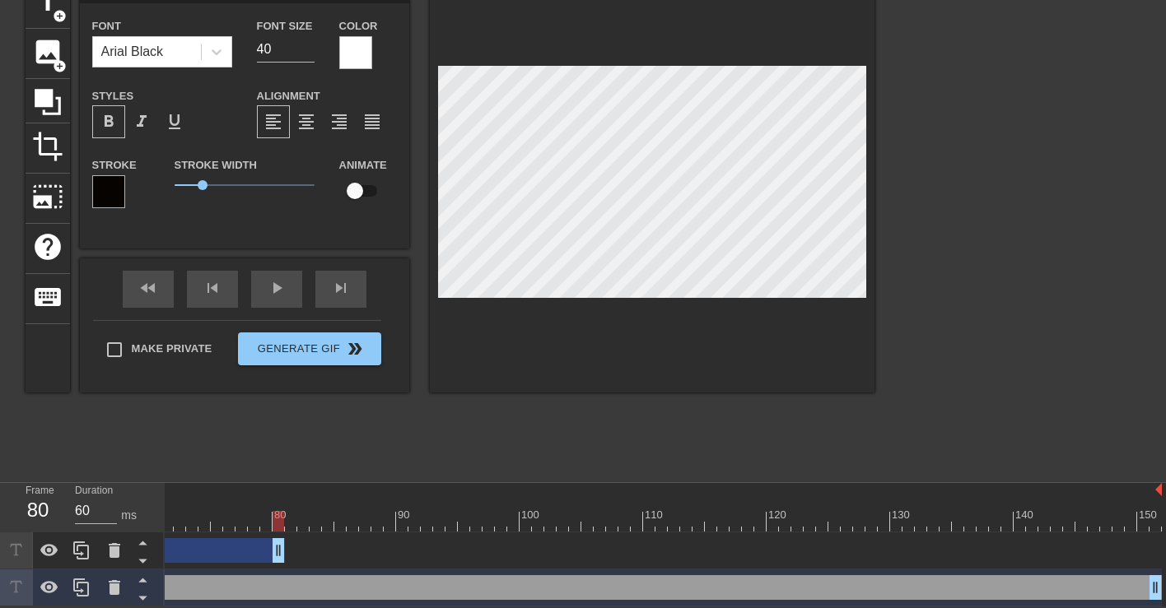
drag, startPoint x: 1160, startPoint y: 550, endPoint x: 285, endPoint y: 562, distance: 875.3
click at [285, 562] on div "CSM drag_handle drag_handle" at bounding box center [229, 551] width 1865 height 37
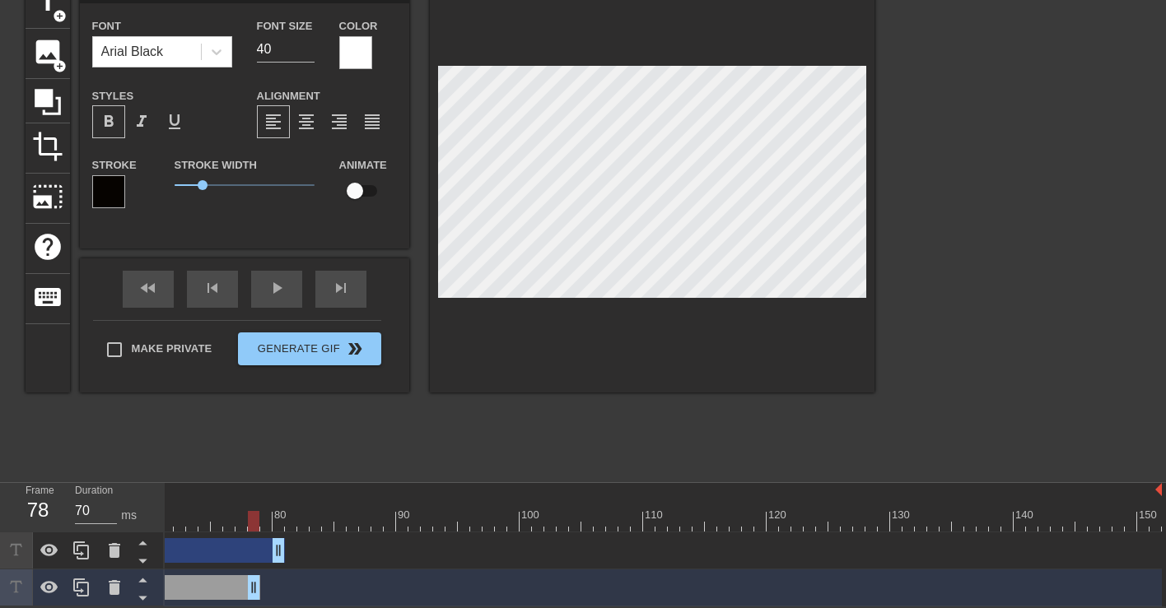
drag, startPoint x: 1154, startPoint y: 587, endPoint x: 251, endPoint y: 606, distance: 902.6
click at [251, 606] on html "menu_book Browse the tutorials! [DOMAIN_NAME] The online gif editor Send Feedba…" at bounding box center [583, 260] width 1166 height 693
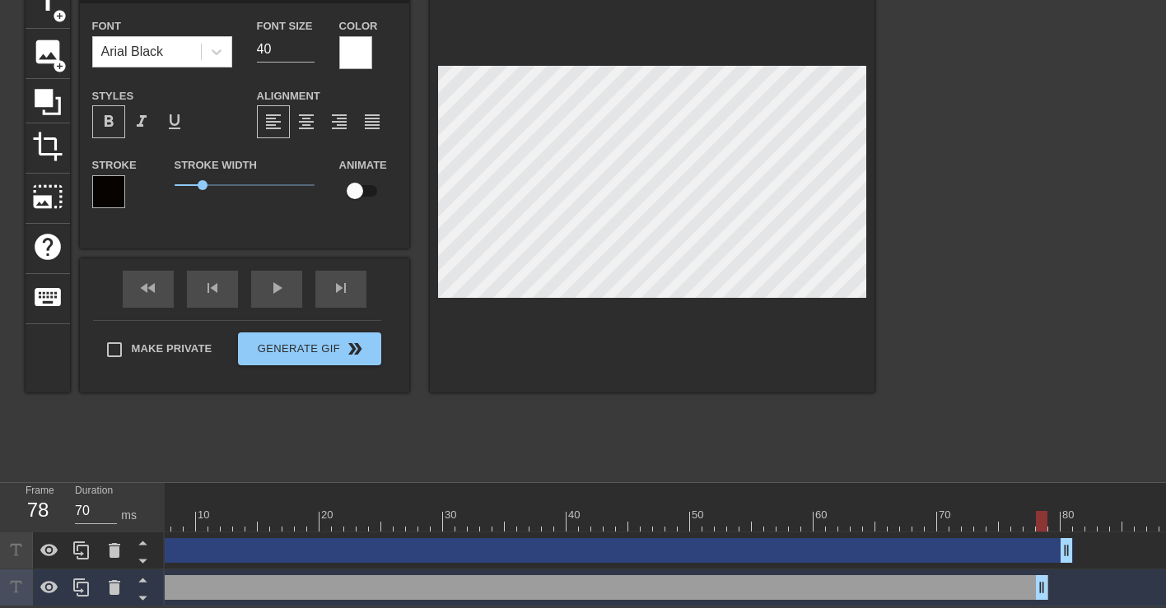
scroll to position [0, 77]
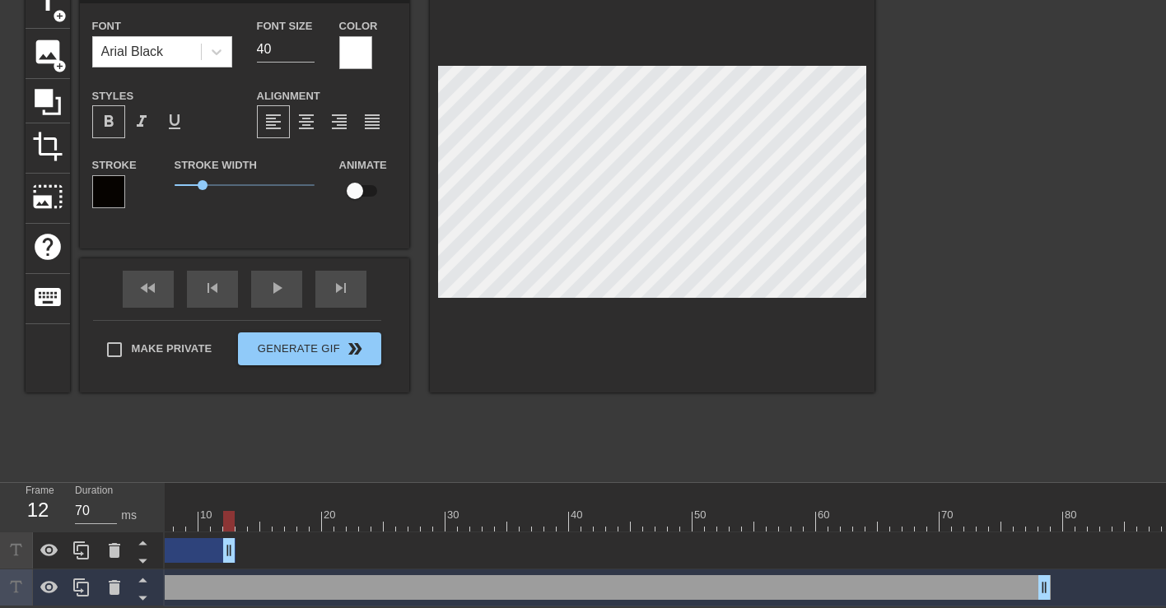
drag, startPoint x: 1072, startPoint y: 552, endPoint x: 229, endPoint y: 544, distance: 843.2
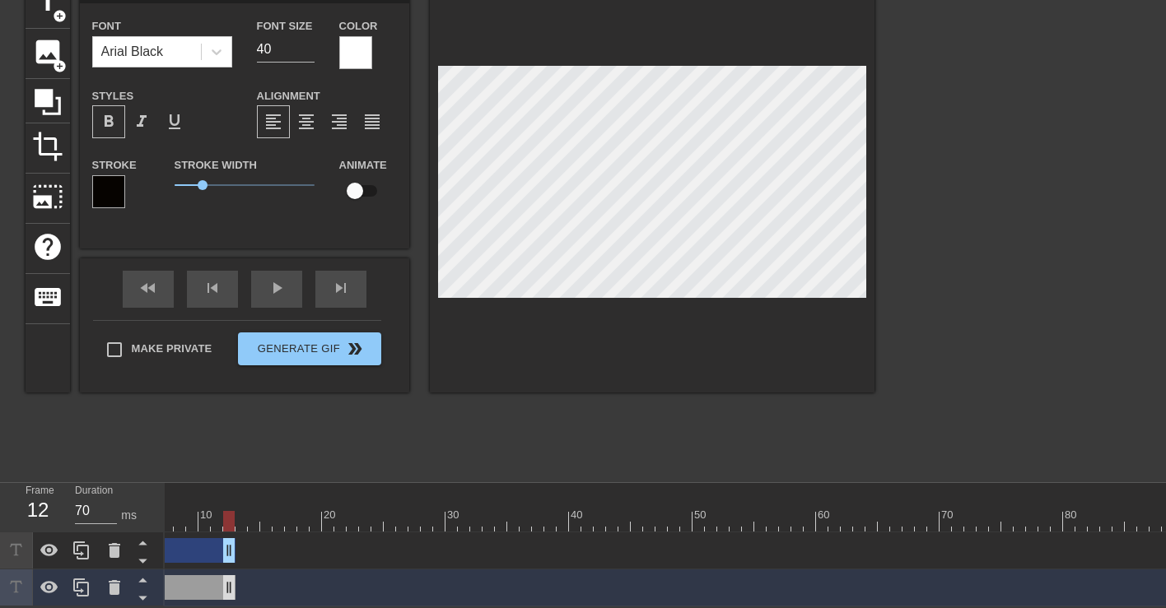
drag, startPoint x: 1045, startPoint y: 585, endPoint x: 235, endPoint y: 582, distance: 810.2
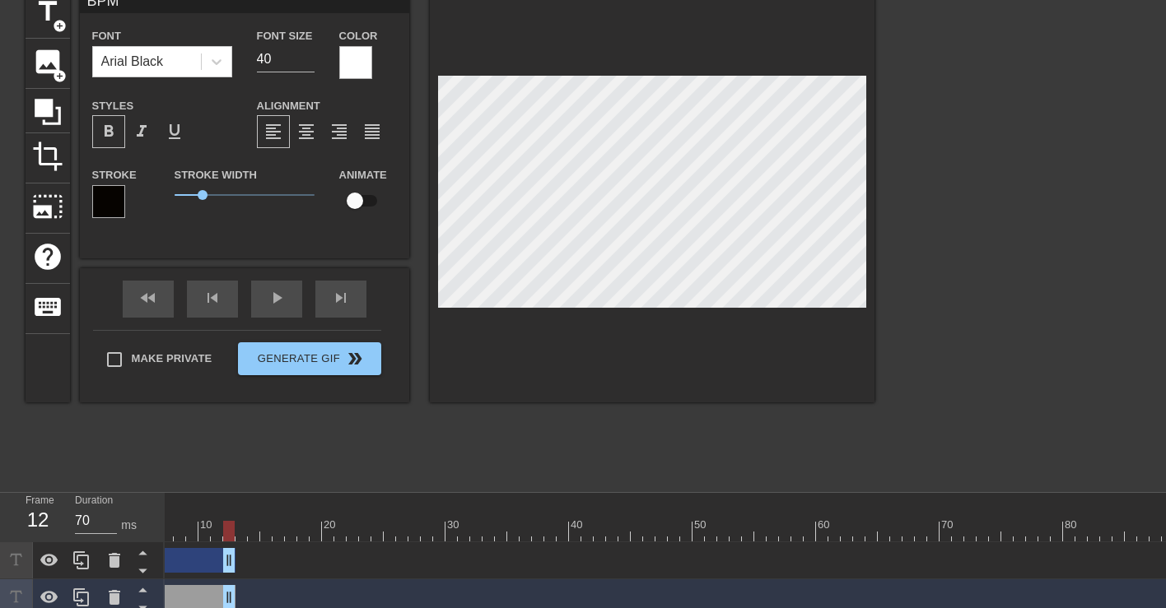
click at [187, 535] on div at bounding box center [1019, 531] width 1865 height 21
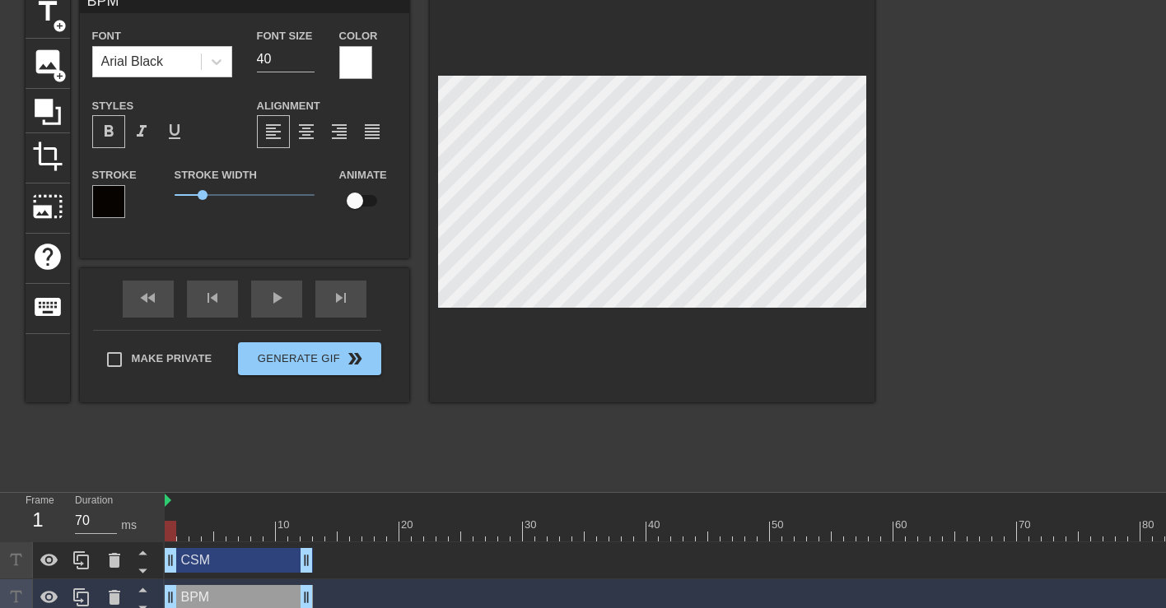
click at [166, 530] on div at bounding box center [1097, 531] width 1865 height 21
click at [193, 530] on div at bounding box center [1097, 531] width 1865 height 21
click at [215, 530] on div at bounding box center [1097, 531] width 1865 height 21
type input "70"
click at [236, 532] on div at bounding box center [1097, 531] width 1865 height 21
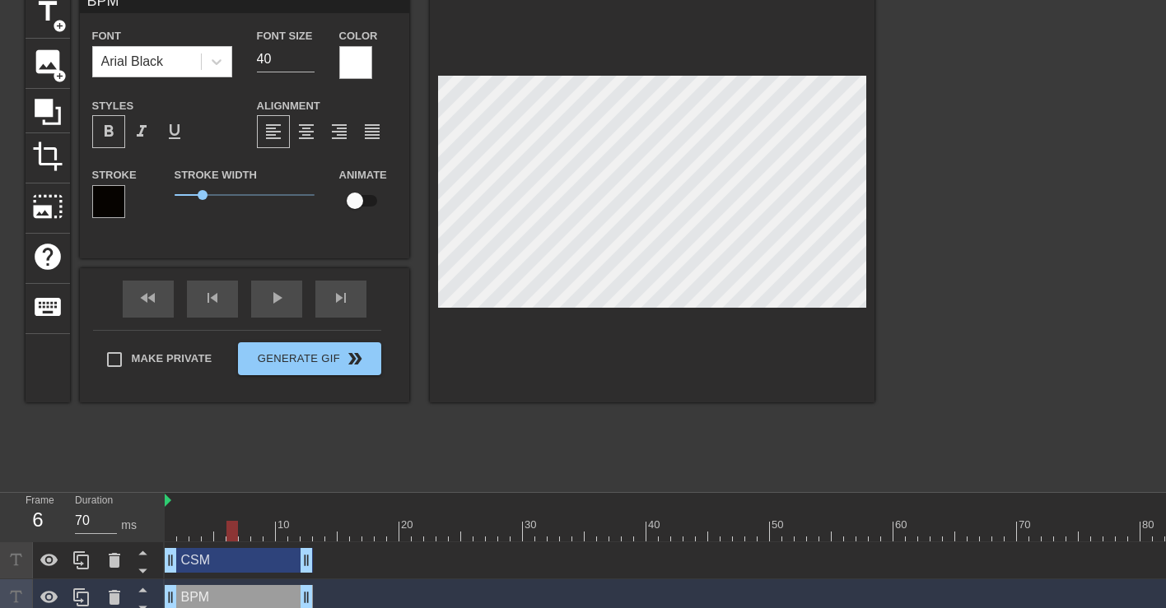
type input "CSM"
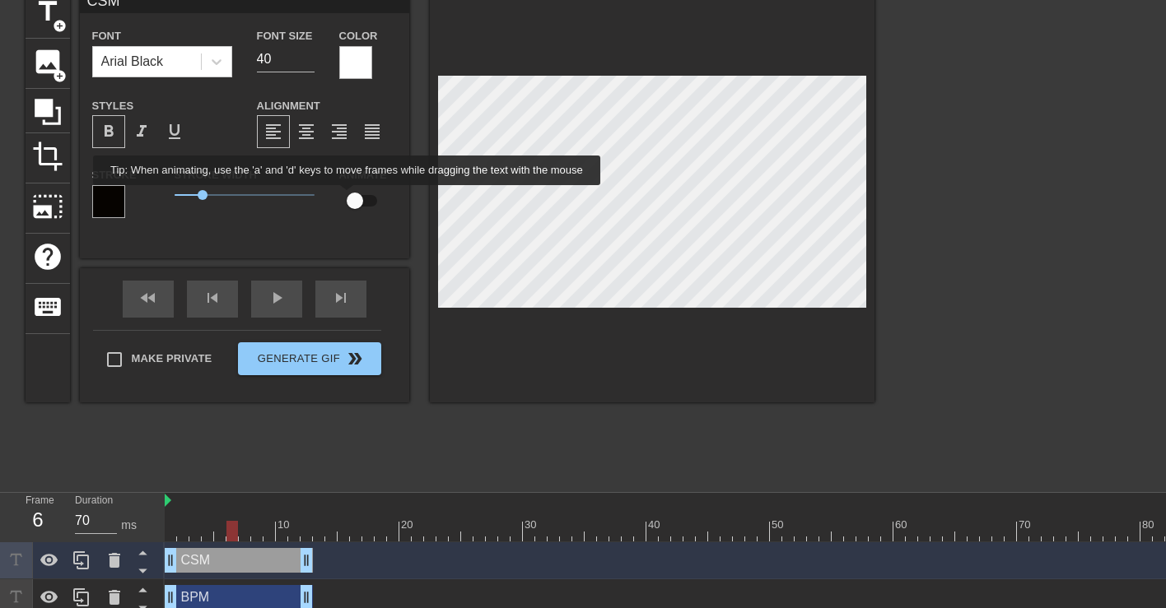
click at [360, 197] on input "checkbox" at bounding box center [355, 200] width 94 height 31
checkbox input "true"
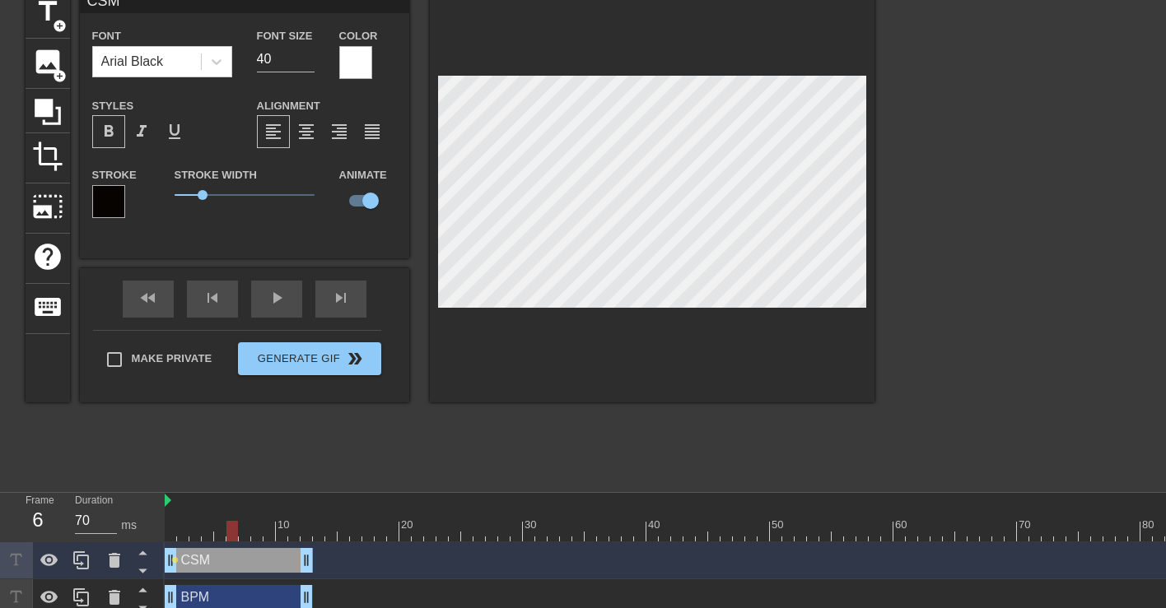
type input "BPM"
checkbox input "false"
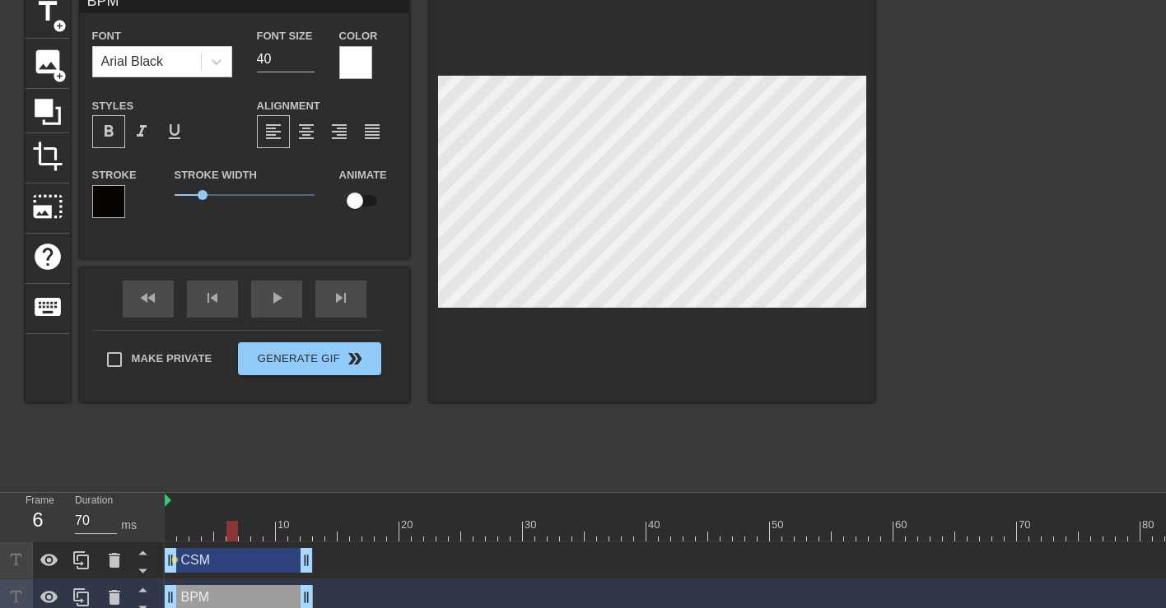
click at [263, 534] on div at bounding box center [1097, 531] width 1865 height 21
click at [306, 531] on div at bounding box center [1097, 531] width 1865 height 21
click at [333, 525] on div at bounding box center [1097, 531] width 1865 height 21
click at [419, 524] on div at bounding box center [1097, 531] width 1865 height 21
click at [433, 528] on div at bounding box center [1097, 531] width 1865 height 21
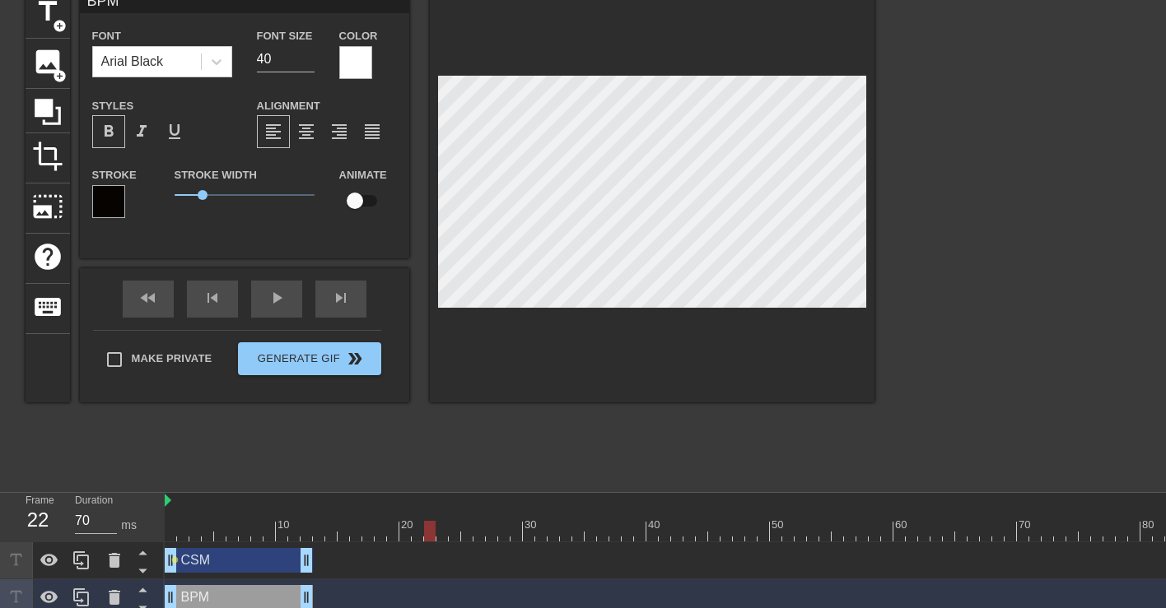
click at [492, 528] on div at bounding box center [1097, 531] width 1865 height 21
click at [514, 528] on div at bounding box center [1097, 531] width 1865 height 21
click at [569, 528] on div at bounding box center [1097, 531] width 1865 height 21
click at [604, 529] on div at bounding box center [1097, 531] width 1865 height 21
click at [677, 521] on div at bounding box center [1097, 531] width 1865 height 21
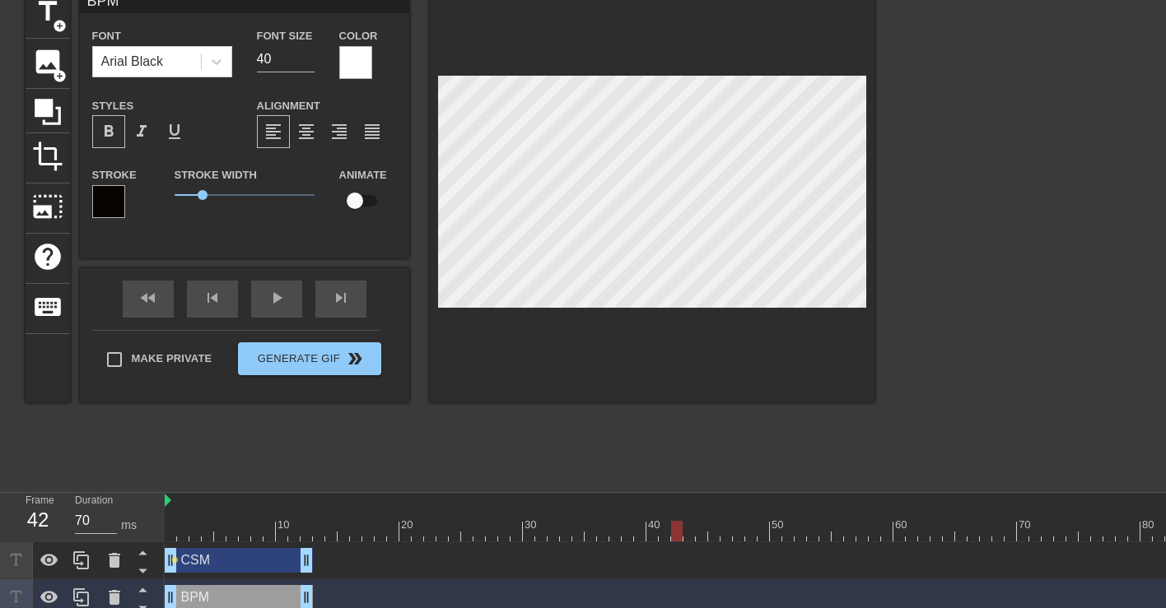
click at [315, 529] on div at bounding box center [1097, 531] width 1865 height 21
click at [379, 530] on div at bounding box center [1097, 531] width 1865 height 21
click at [397, 530] on div at bounding box center [1097, 531] width 1865 height 21
click at [243, 525] on div at bounding box center [1097, 531] width 1865 height 21
click at [305, 525] on div at bounding box center [1097, 531] width 1865 height 21
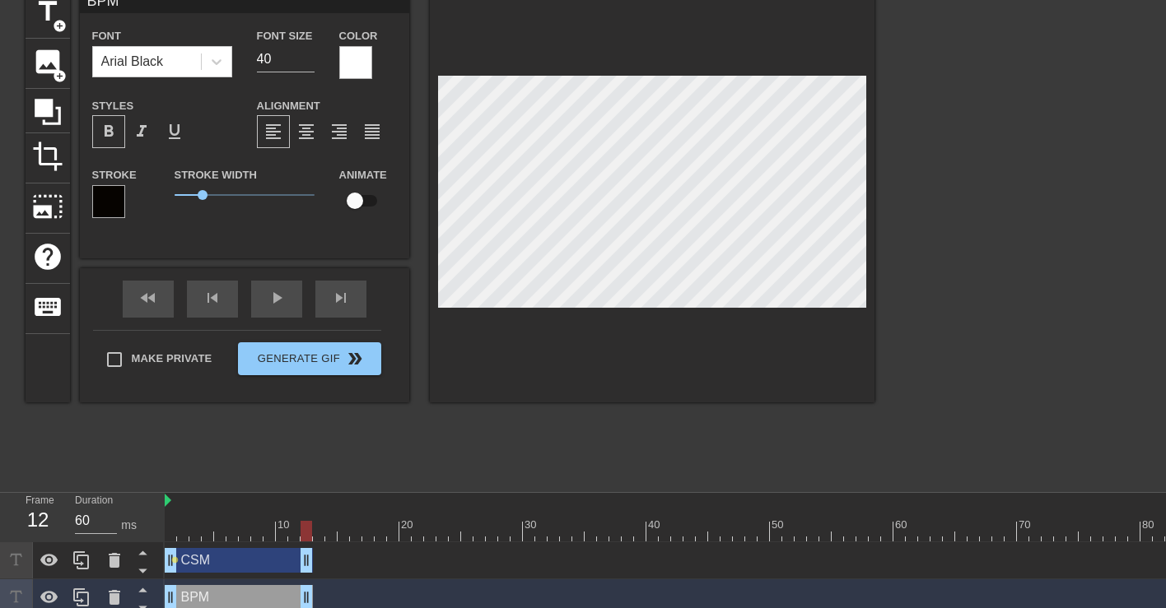
click at [327, 525] on div at bounding box center [1097, 531] width 1865 height 21
click at [368, 527] on div at bounding box center [1097, 531] width 1865 height 21
click at [401, 521] on div at bounding box center [1097, 531] width 1865 height 21
click at [424, 521] on div at bounding box center [1097, 531] width 1865 height 21
click at [460, 524] on div at bounding box center [1097, 531] width 1865 height 21
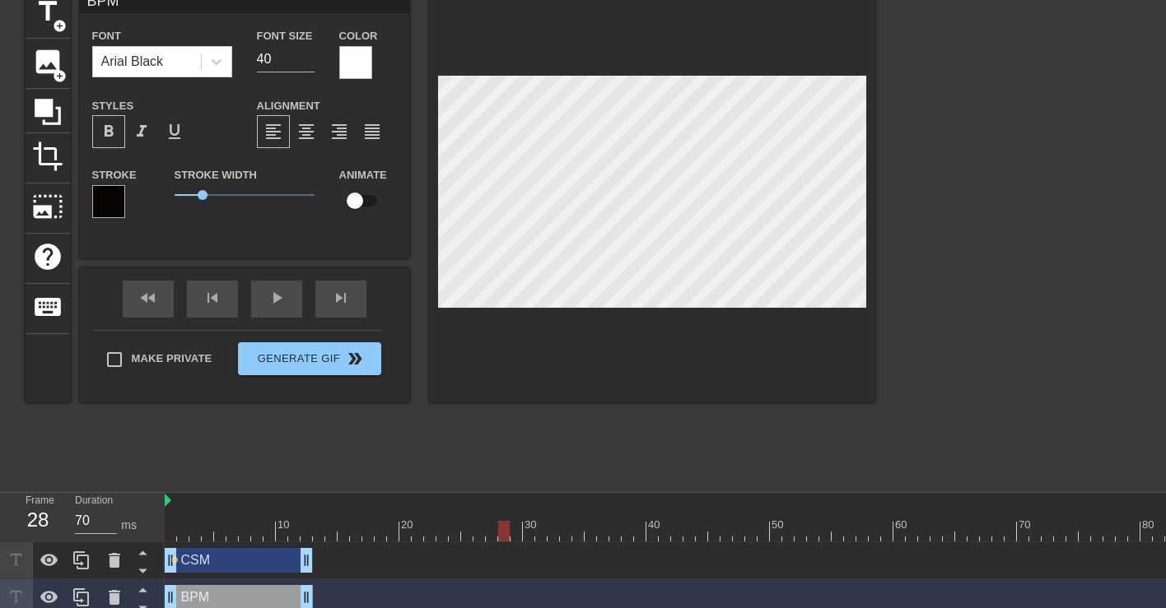
click at [507, 524] on div at bounding box center [1097, 531] width 1865 height 21
click at [540, 528] on div at bounding box center [1097, 531] width 1865 height 21
click at [590, 528] on div at bounding box center [1097, 531] width 1865 height 21
click at [648, 528] on div at bounding box center [1097, 531] width 1865 height 21
click at [686, 529] on div at bounding box center [1097, 531] width 1865 height 21
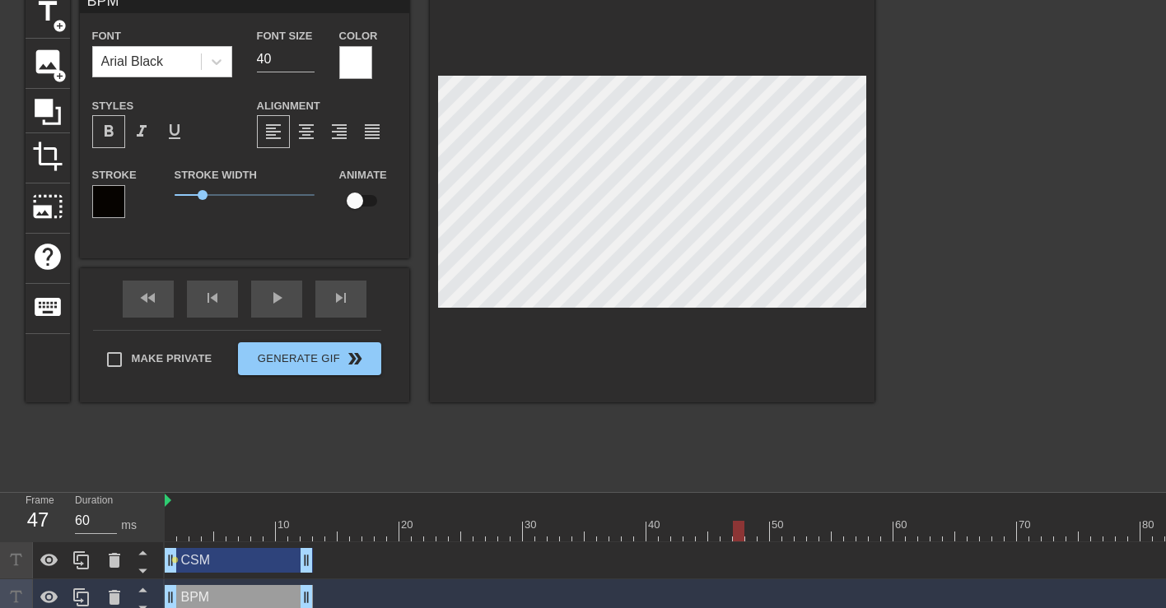
click at [739, 534] on div at bounding box center [1097, 531] width 1865 height 21
click at [781, 519] on div "50" at bounding box center [778, 525] width 15 height 16
click at [815, 527] on div at bounding box center [1097, 531] width 1865 height 21
click at [851, 530] on div at bounding box center [1097, 531] width 1865 height 21
click at [911, 534] on div at bounding box center [1097, 531] width 1865 height 21
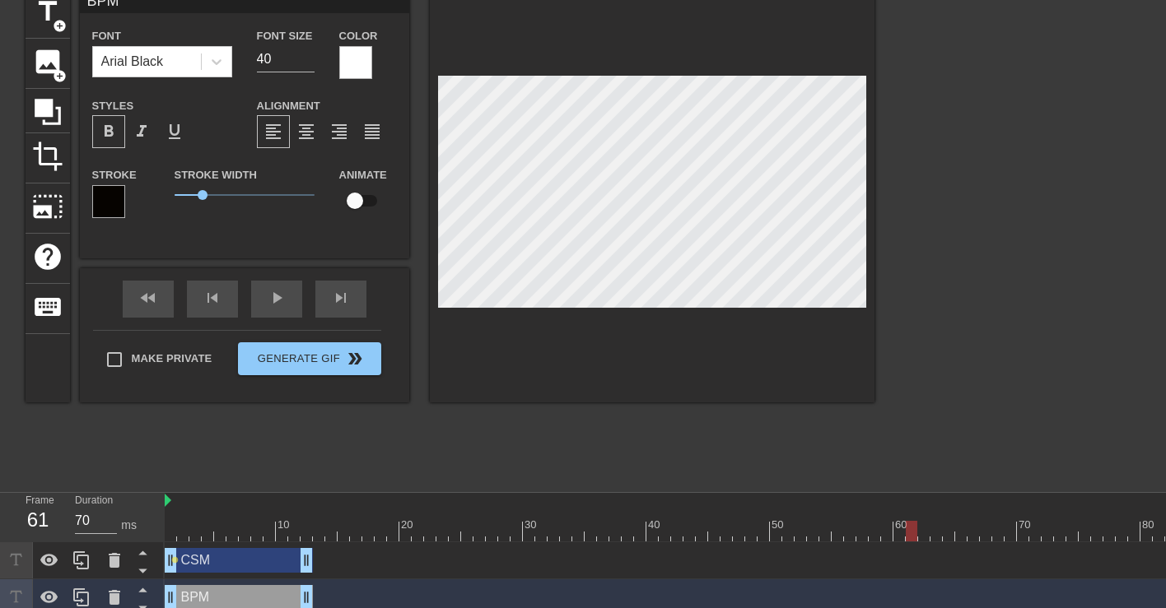
click at [947, 533] on div at bounding box center [1097, 531] width 1865 height 21
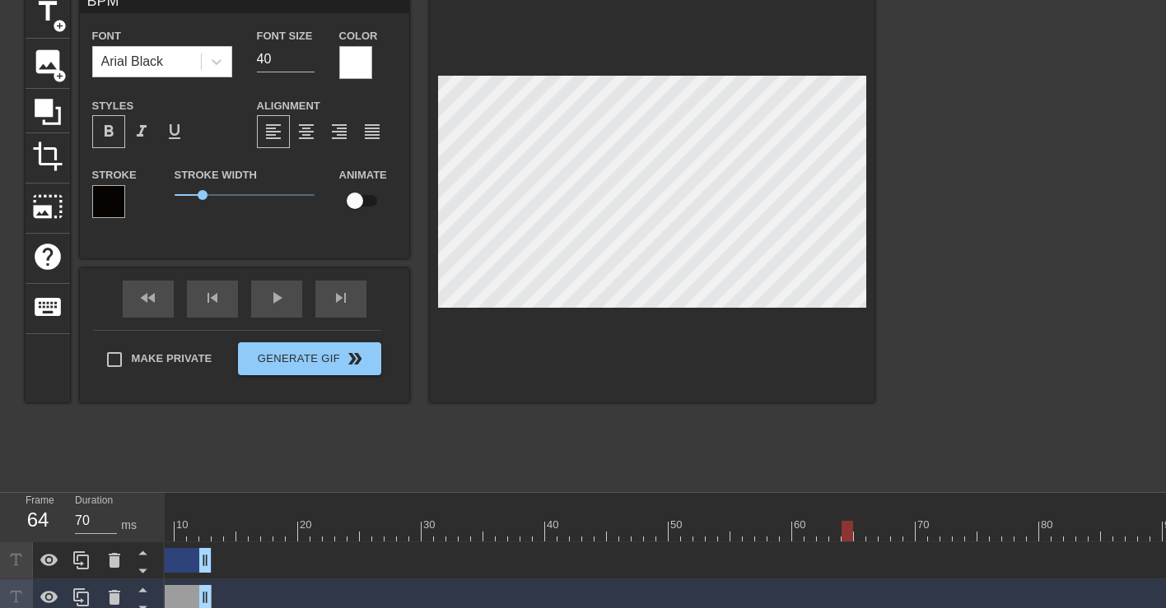
scroll to position [0, 114]
click at [955, 533] on div at bounding box center [982, 531] width 1865 height 21
click at [996, 533] on div at bounding box center [982, 531] width 1865 height 21
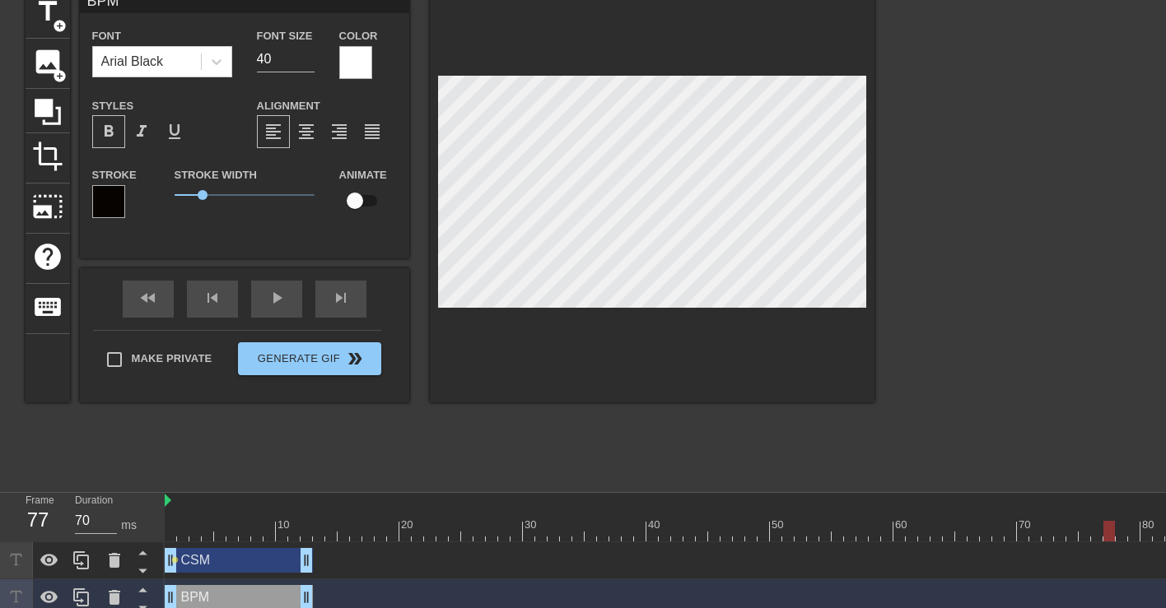
click at [169, 531] on div at bounding box center [1097, 531] width 1865 height 21
click at [179, 529] on div at bounding box center [1097, 531] width 1865 height 21
click at [194, 529] on div at bounding box center [1097, 531] width 1865 height 21
click at [231, 529] on div at bounding box center [1097, 531] width 1865 height 21
click at [262, 529] on div at bounding box center [1097, 531] width 1865 height 21
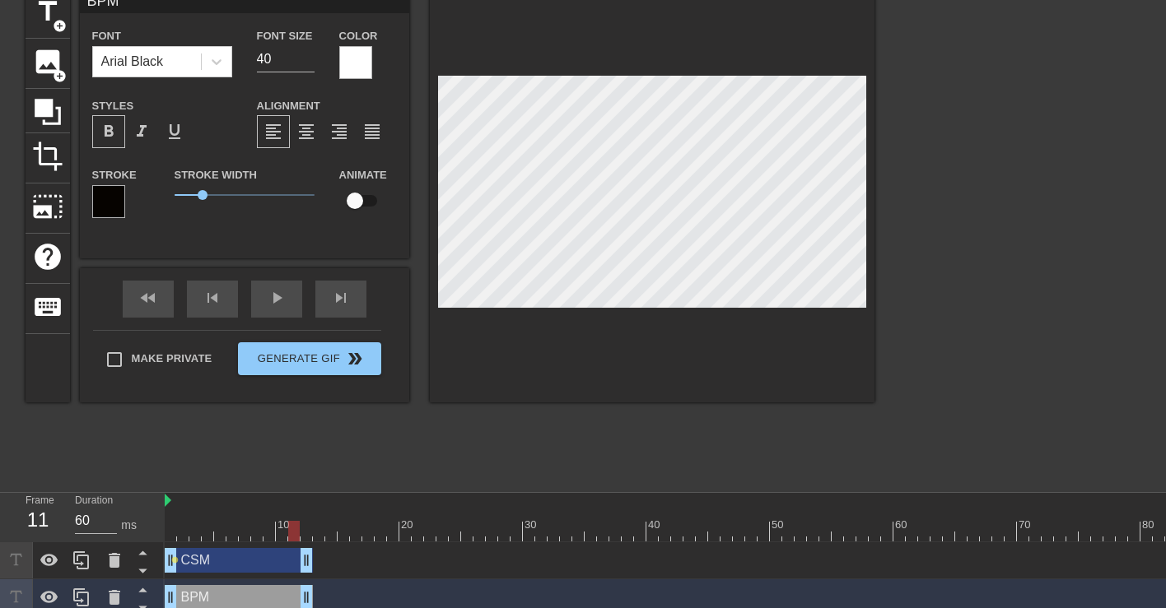
click at [298, 529] on div at bounding box center [1097, 531] width 1865 height 21
click at [352, 527] on div at bounding box center [1097, 531] width 1865 height 21
click at [397, 529] on div at bounding box center [1097, 531] width 1865 height 21
click at [453, 529] on div at bounding box center [1097, 531] width 1865 height 21
click at [489, 529] on div at bounding box center [1097, 531] width 1865 height 21
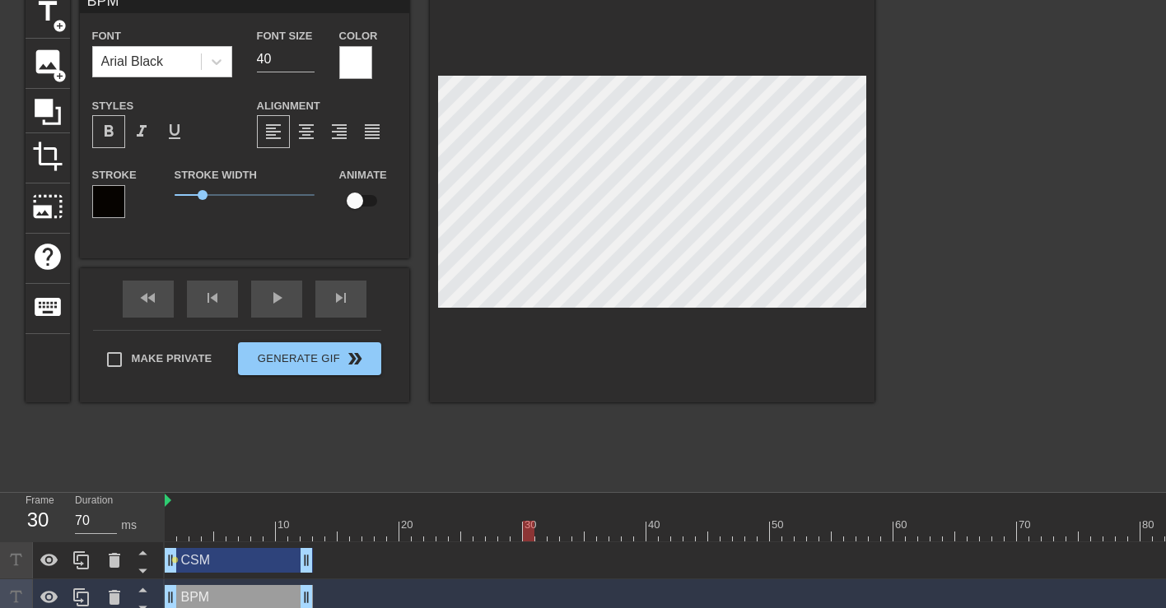
click at [534, 529] on div at bounding box center [1097, 531] width 1865 height 21
click at [591, 526] on div at bounding box center [1097, 531] width 1865 height 21
click at [635, 525] on div at bounding box center [1097, 531] width 1865 height 21
click at [667, 525] on div at bounding box center [1097, 531] width 1865 height 21
click at [716, 524] on div at bounding box center [1097, 531] width 1865 height 21
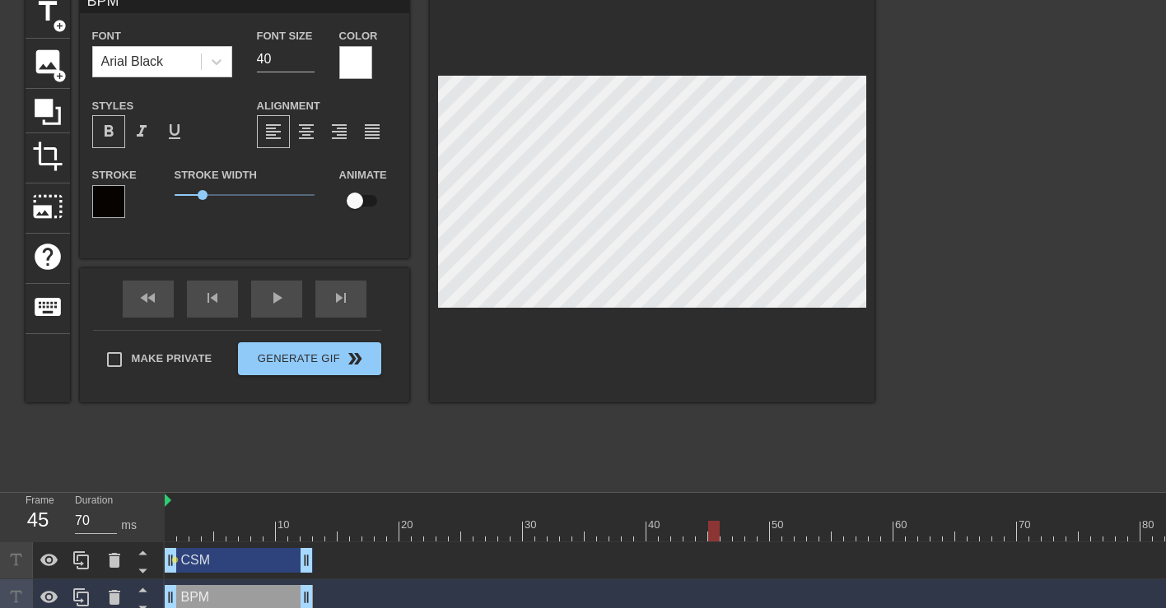
click at [760, 534] on div at bounding box center [1097, 531] width 1865 height 21
click at [823, 526] on div at bounding box center [1097, 531] width 1865 height 21
click at [876, 523] on div at bounding box center [1097, 531] width 1865 height 21
click at [911, 524] on div at bounding box center [1097, 531] width 1865 height 21
click at [950, 526] on div at bounding box center [1097, 531] width 1865 height 21
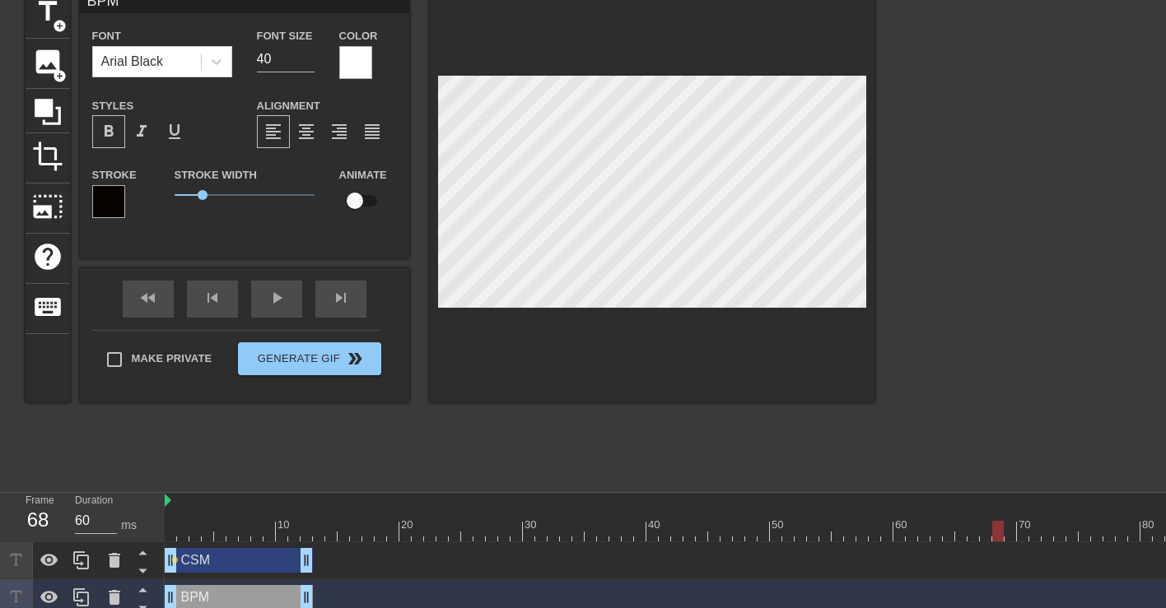
click at [995, 526] on div at bounding box center [1097, 531] width 1865 height 21
click at [1026, 529] on div at bounding box center [1097, 531] width 1865 height 21
click at [1065, 529] on div at bounding box center [1097, 531] width 1865 height 21
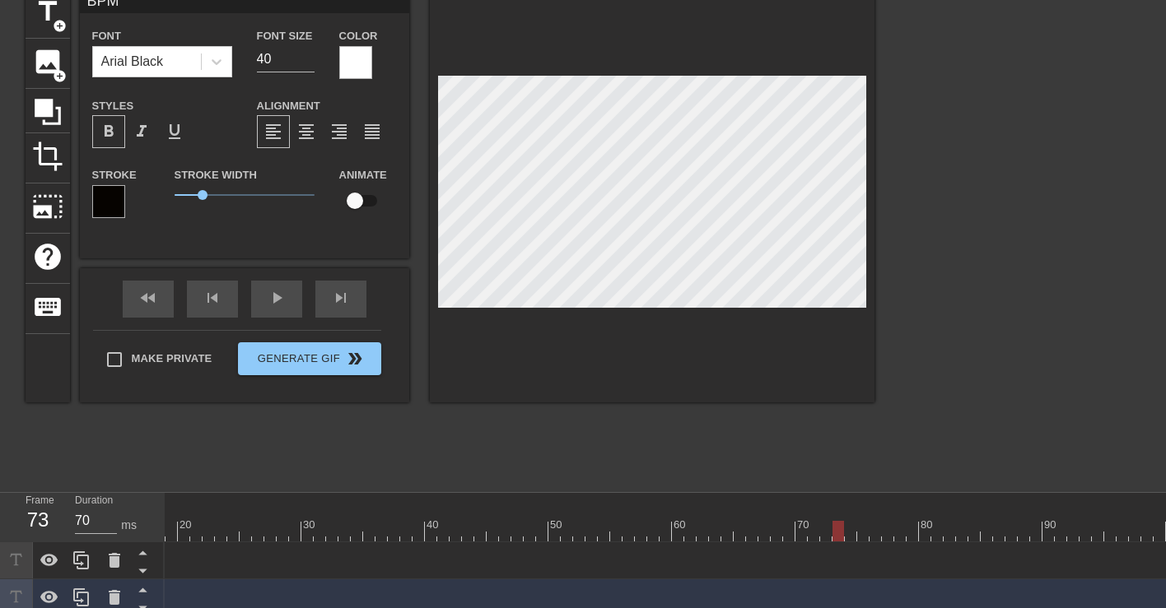
scroll to position [0, 225]
click at [922, 521] on div at bounding box center [872, 531] width 1865 height 21
click at [982, 521] on div at bounding box center [872, 531] width 1865 height 21
click at [1010, 523] on div at bounding box center [872, 531] width 1865 height 21
click at [1082, 524] on div at bounding box center [872, 531] width 1865 height 21
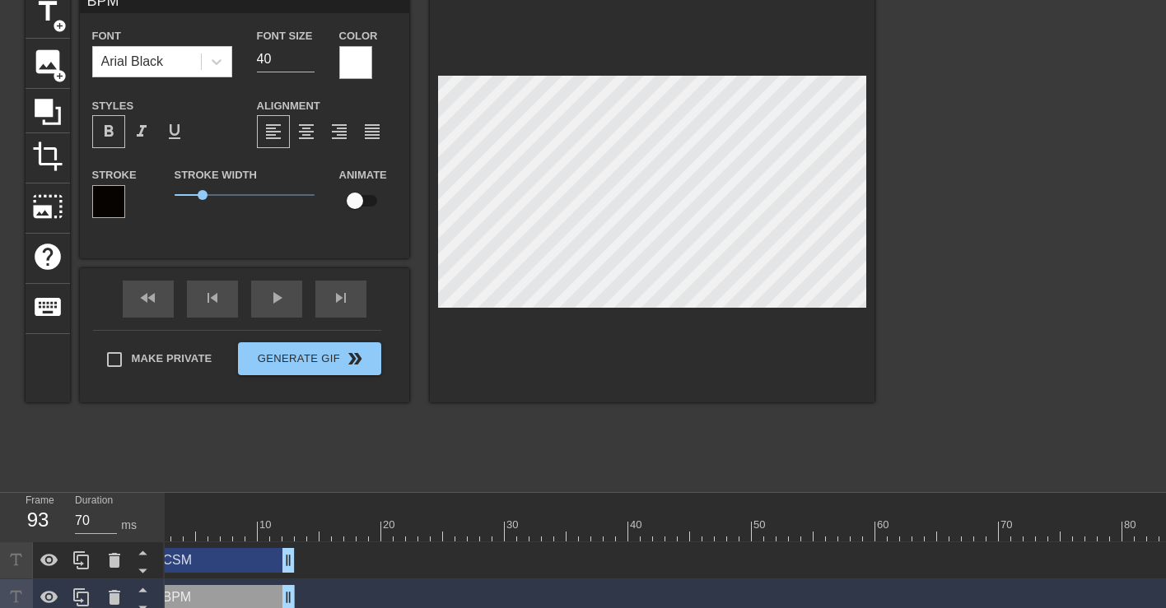
scroll to position [0, 0]
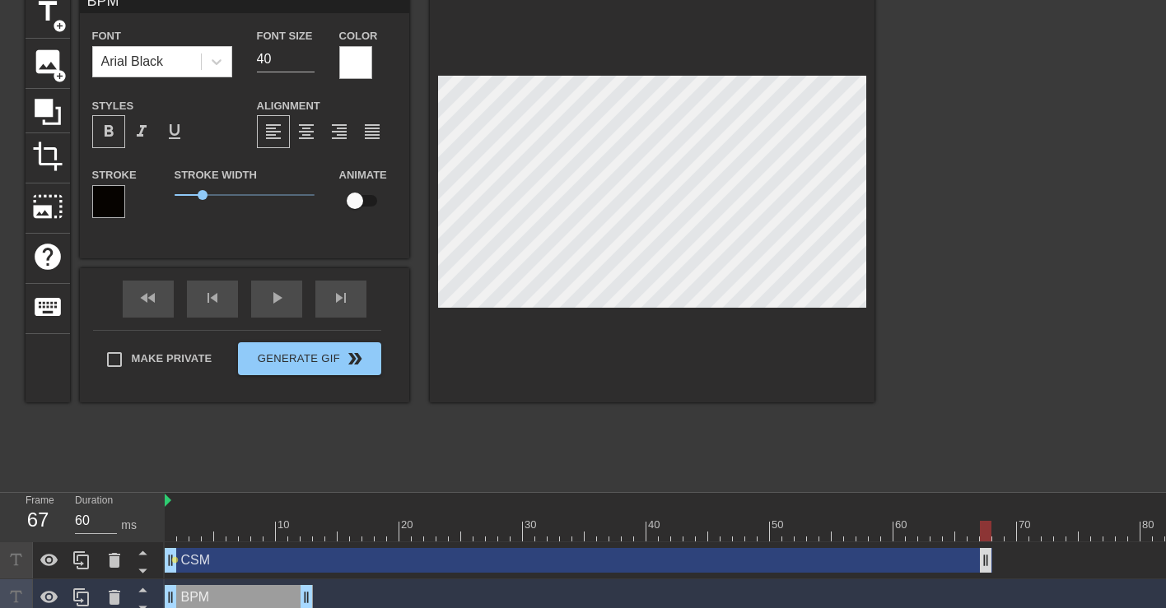
drag, startPoint x: 306, startPoint y: 563, endPoint x: 996, endPoint y: 566, distance: 690.0
drag, startPoint x: 996, startPoint y: 566, endPoint x: 1138, endPoint y: 562, distance: 141.7
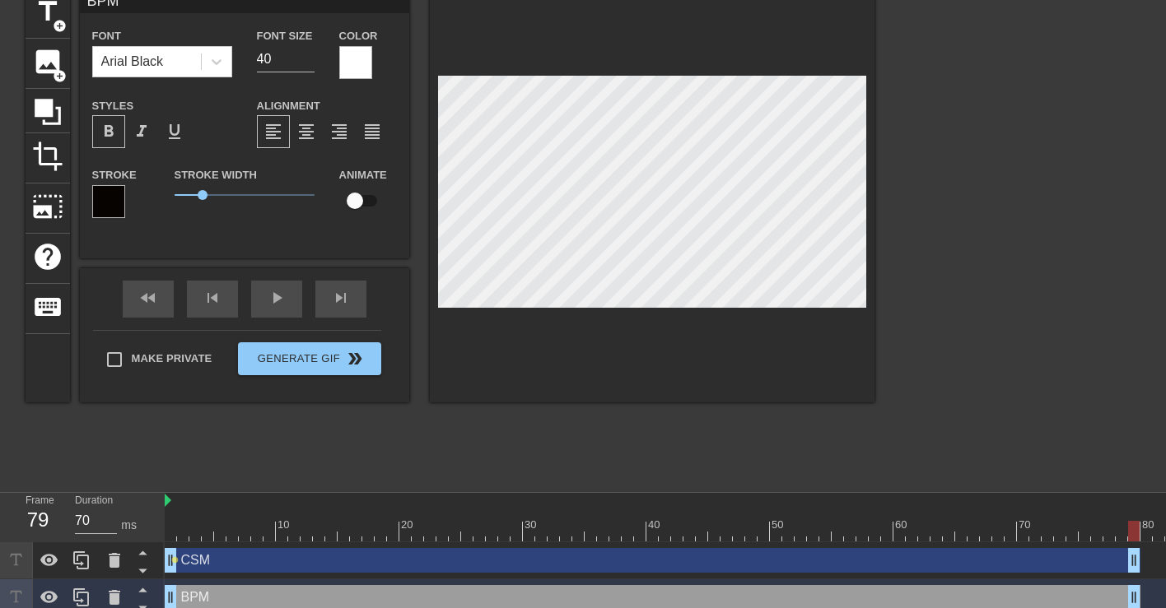
drag, startPoint x: 310, startPoint y: 599, endPoint x: 1135, endPoint y: 576, distance: 825.3
click at [1135, 576] on div "CSM drag_handle drag_handle lens BPM drag_handle drag_handle" at bounding box center [665, 580] width 1001 height 74
click at [288, 540] on div at bounding box center [1097, 531] width 1865 height 21
click at [330, 527] on div at bounding box center [1097, 531] width 1865 height 21
type input "70"
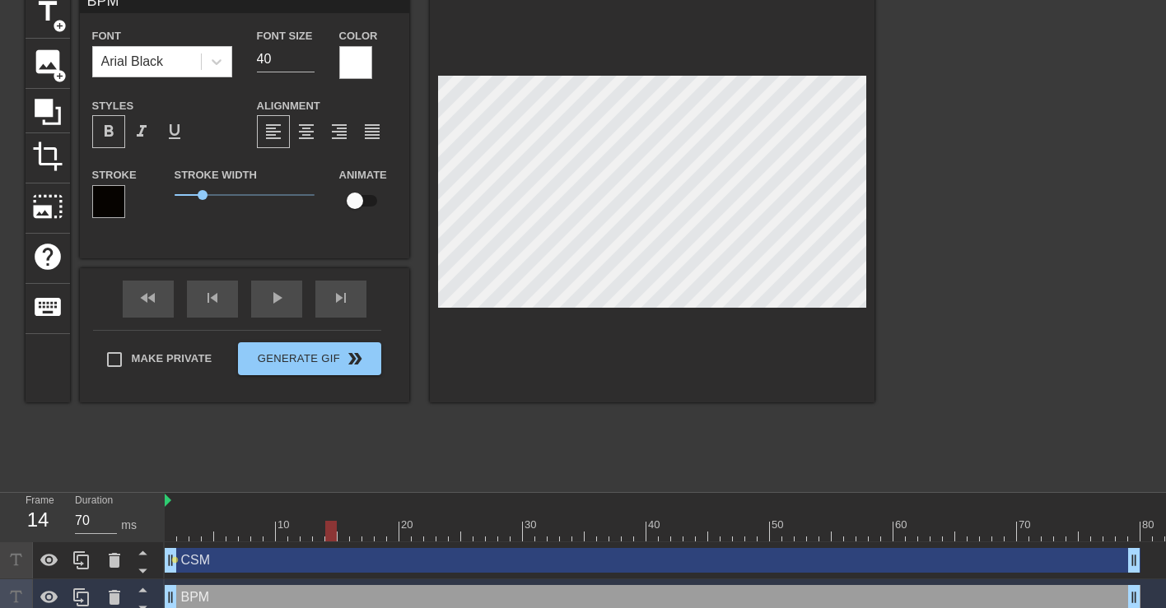
click at [350, 529] on div at bounding box center [1097, 531] width 1865 height 21
type input "CSM"
checkbox input "true"
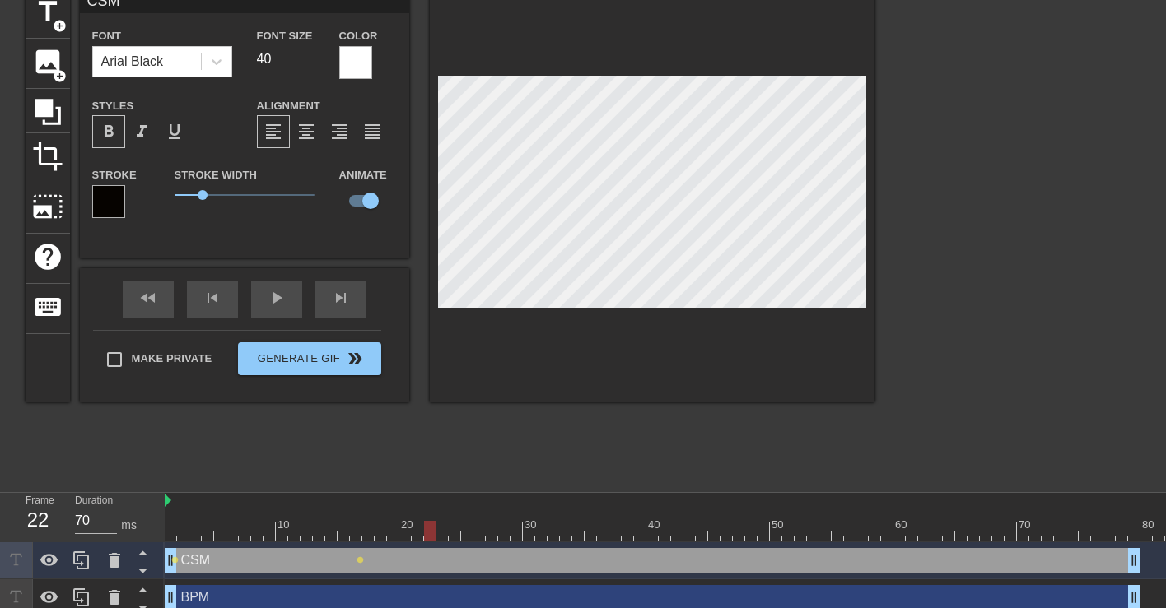
click at [424, 528] on div at bounding box center [1097, 531] width 1865 height 21
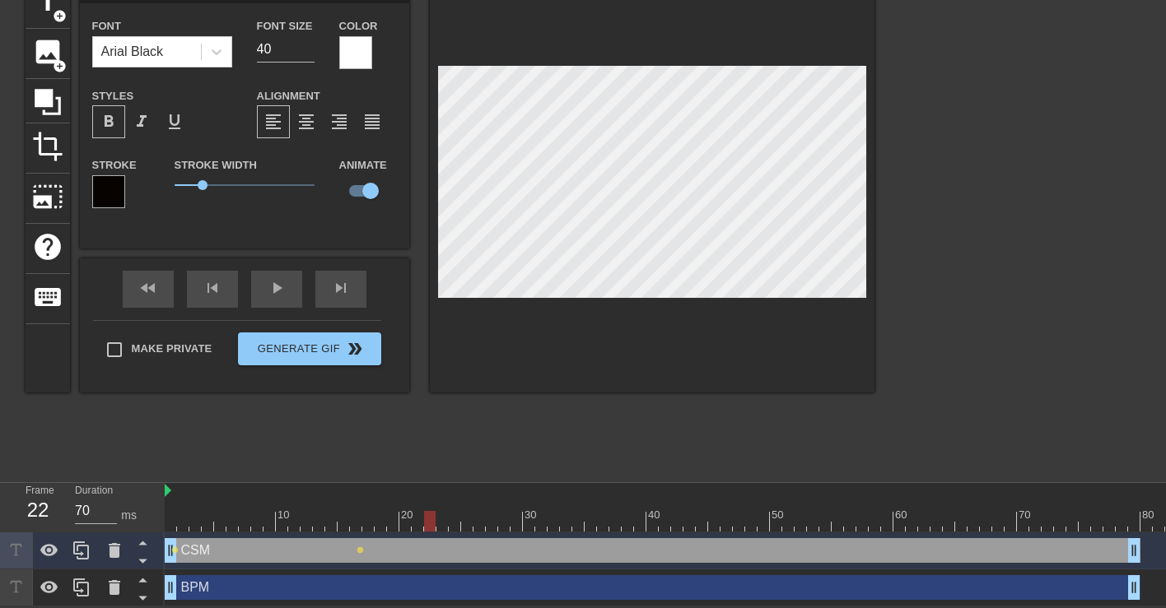
type input "BPM"
checkbox input "false"
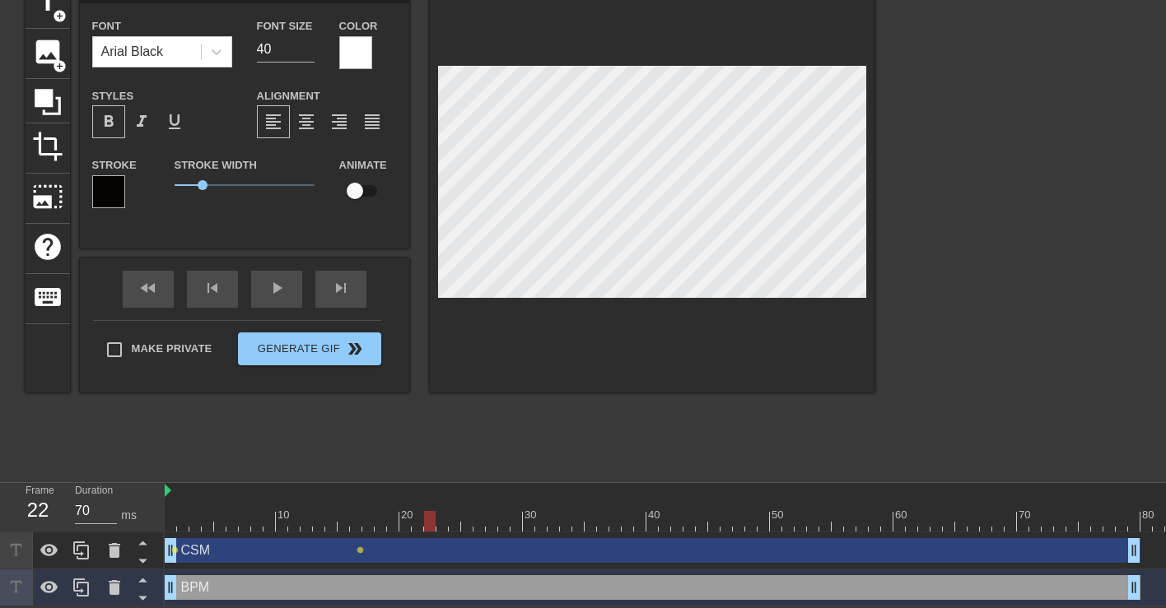
type input "CSM"
checkbox input "true"
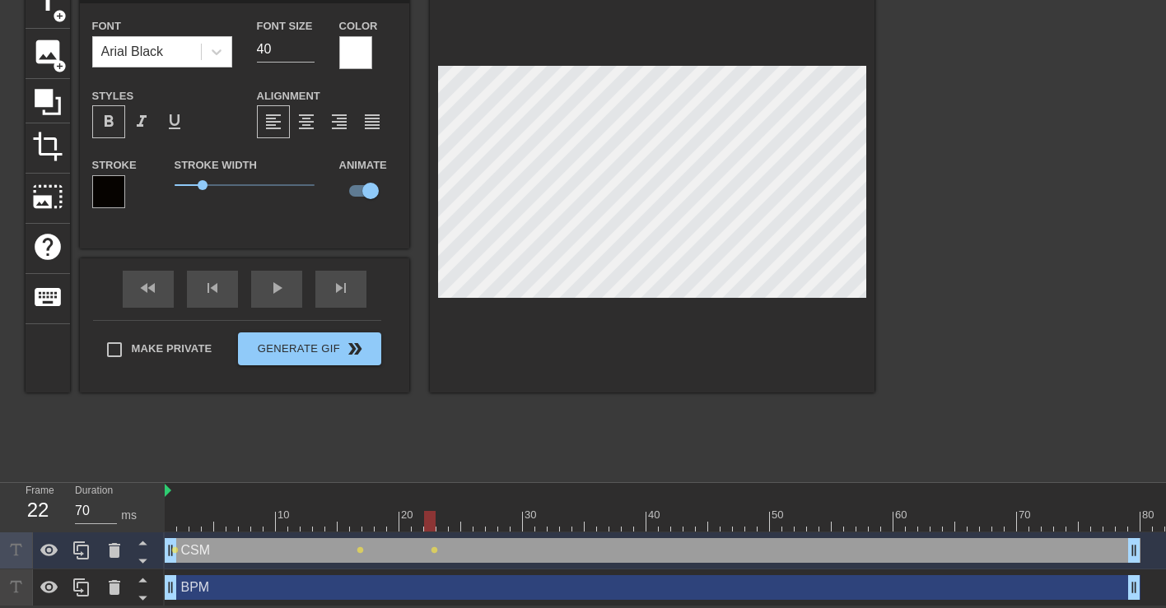
click at [508, 523] on div at bounding box center [1097, 521] width 1865 height 21
type input "BPM"
checkbox input "false"
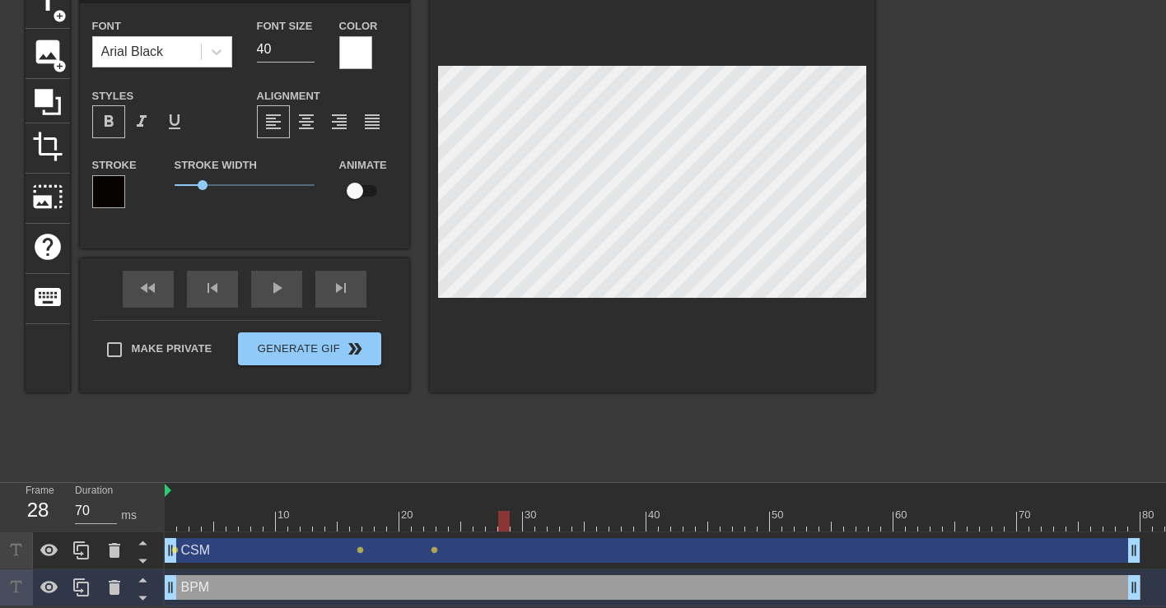
type input "CSM"
checkbox input "true"
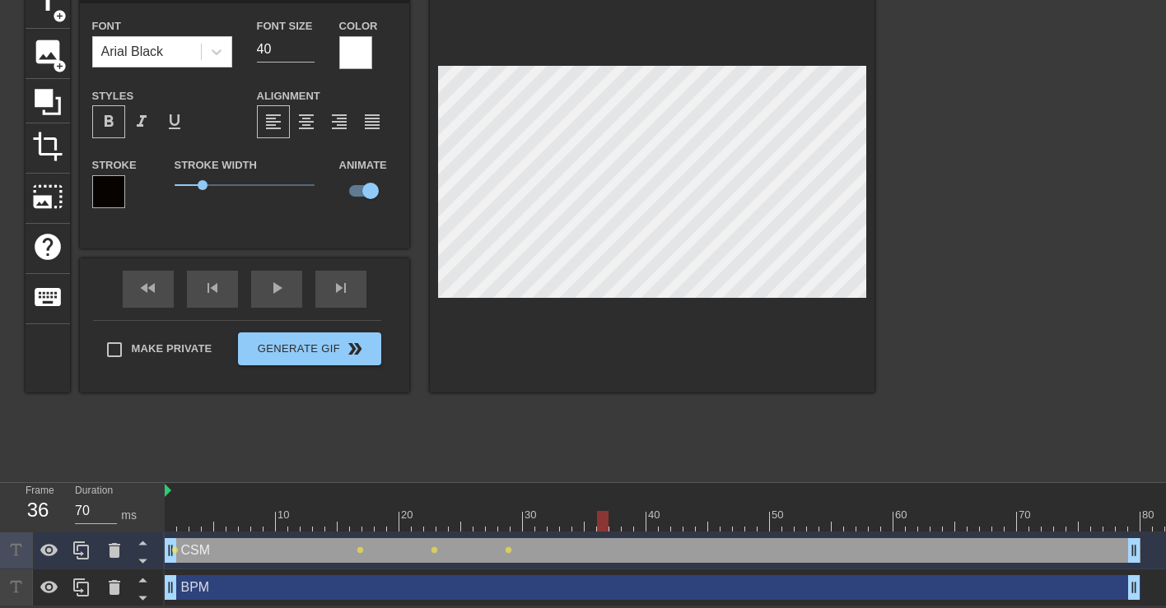
click at [599, 524] on div at bounding box center [1097, 521] width 1865 height 21
click at [639, 516] on div at bounding box center [1097, 521] width 1865 height 21
type input "BPM"
checkbox input "false"
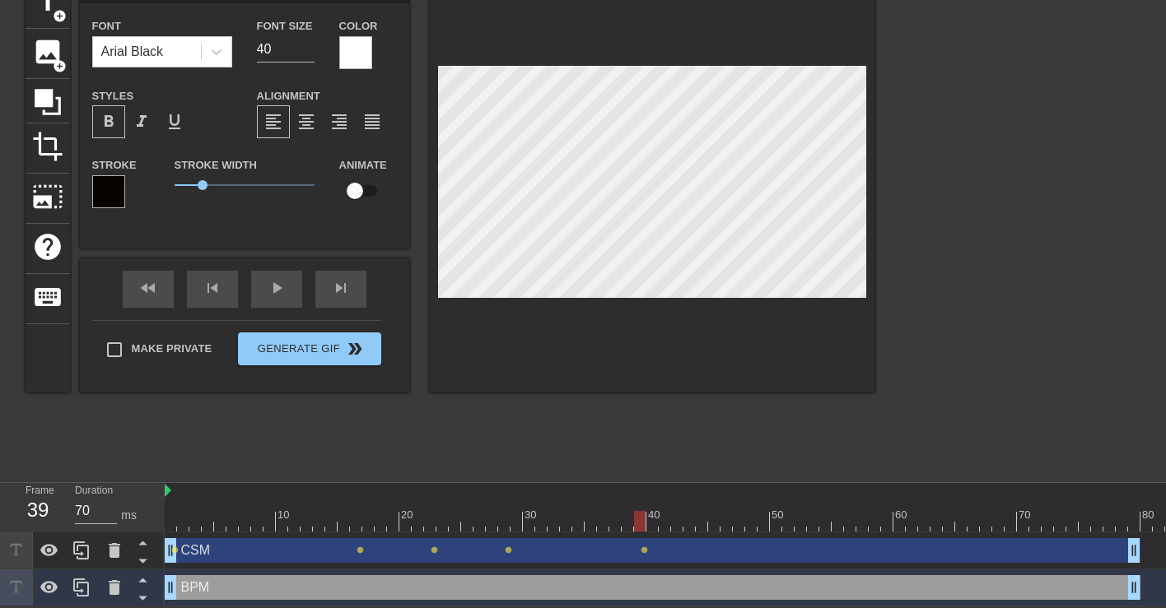
click at [753, 509] on div at bounding box center [751, 510] width 12 height 21
click at [753, 514] on div at bounding box center [751, 521] width 12 height 21
type input "CSM"
checkbox input "true"
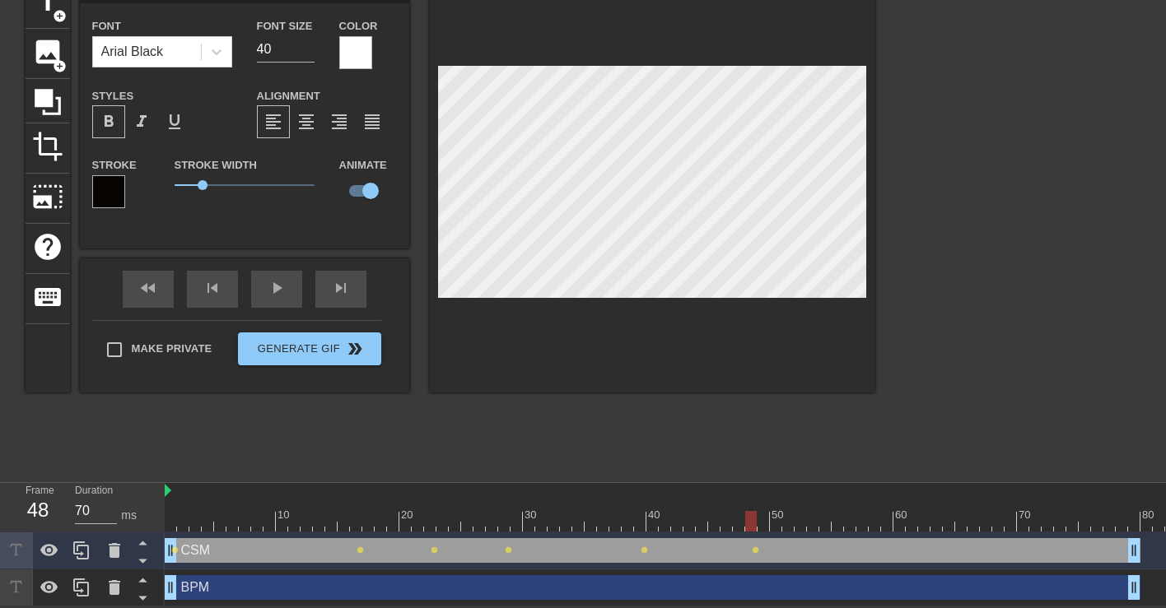
click at [861, 525] on div at bounding box center [1097, 521] width 1865 height 21
type input "BPM"
checkbox input "false"
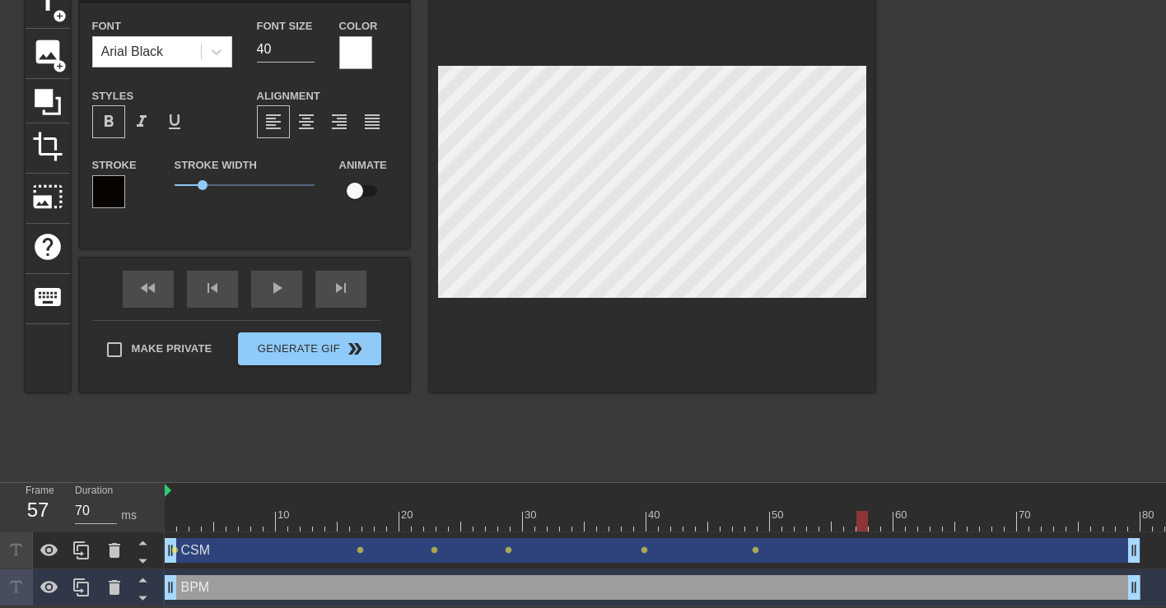
type input "CSM"
checkbox input "true"
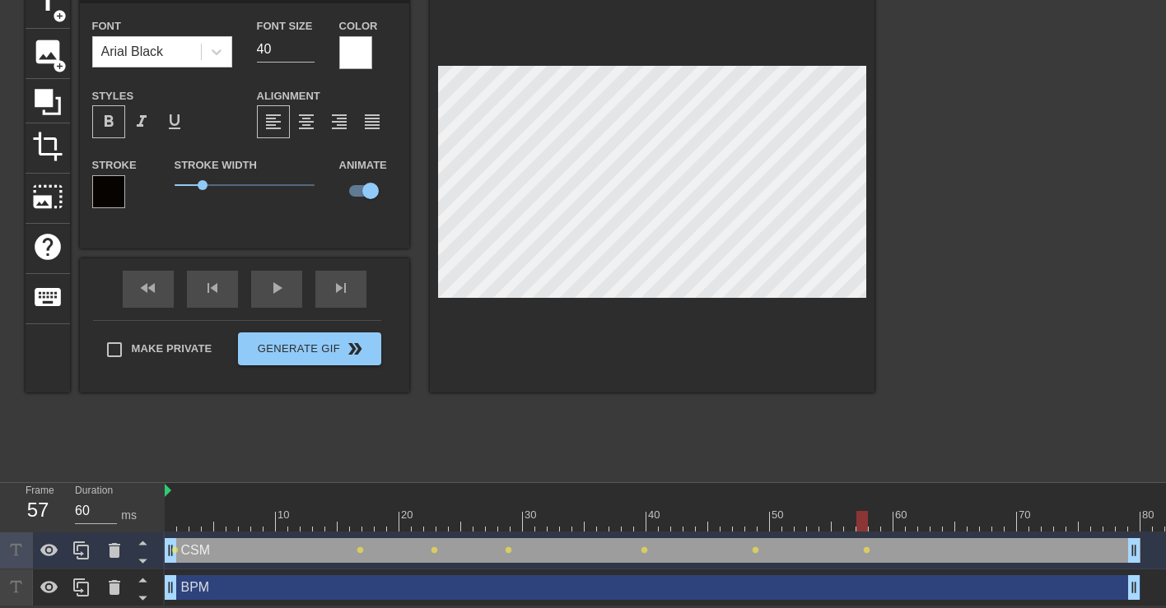
click at [967, 529] on div at bounding box center [1097, 521] width 1865 height 21
click at [997, 524] on div at bounding box center [1097, 521] width 1865 height 21
type input "70"
click at [1051, 517] on div at bounding box center [1097, 521] width 1865 height 21
type input "BPM"
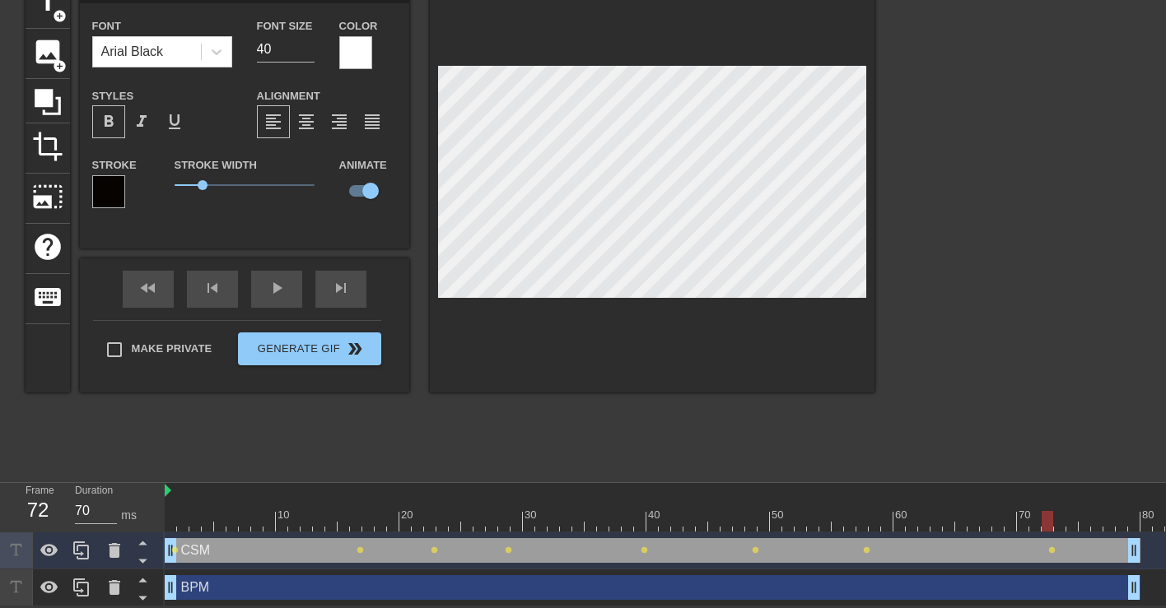
checkbox input "false"
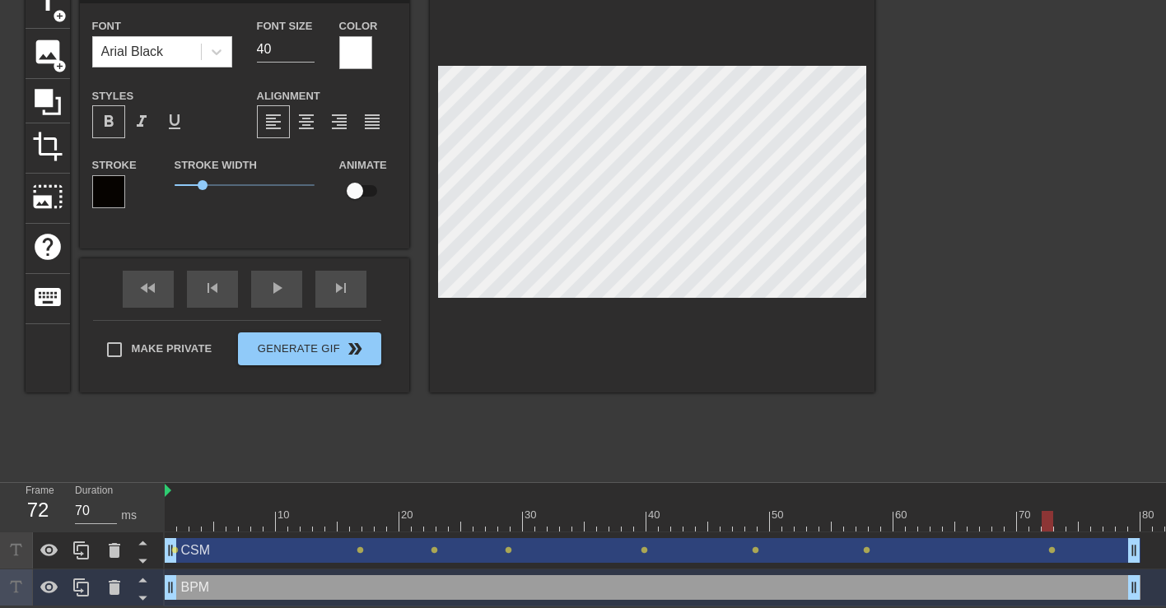
click at [1107, 533] on div "CSM drag_handle drag_handle lens lens lens lens lens lens lens lens" at bounding box center [1097, 551] width 1865 height 37
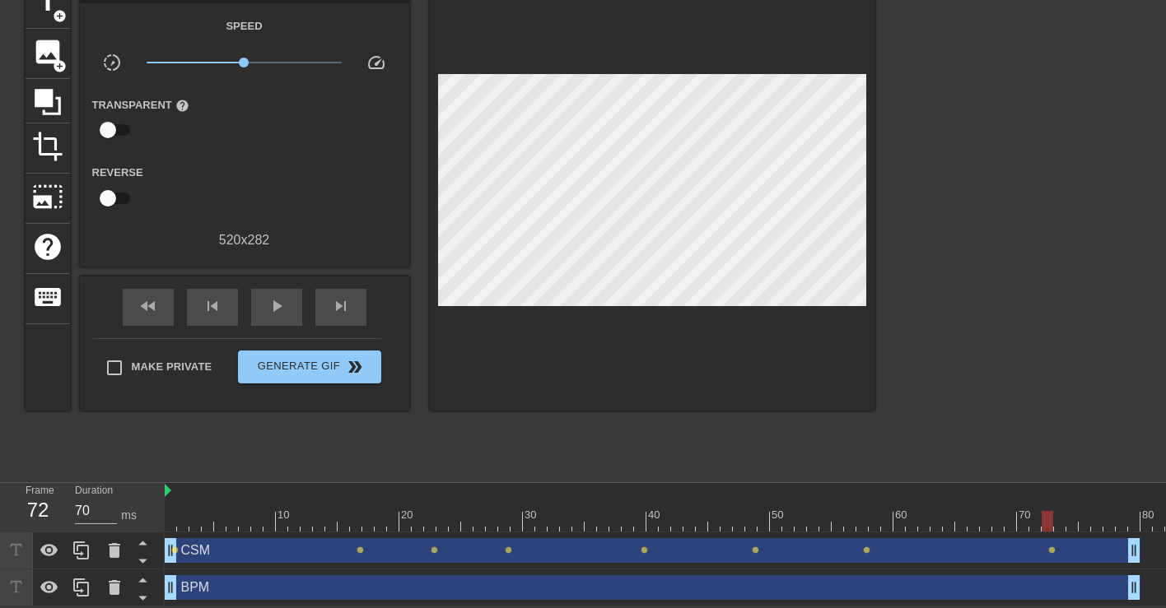
click at [1119, 527] on div at bounding box center [1097, 521] width 1865 height 21
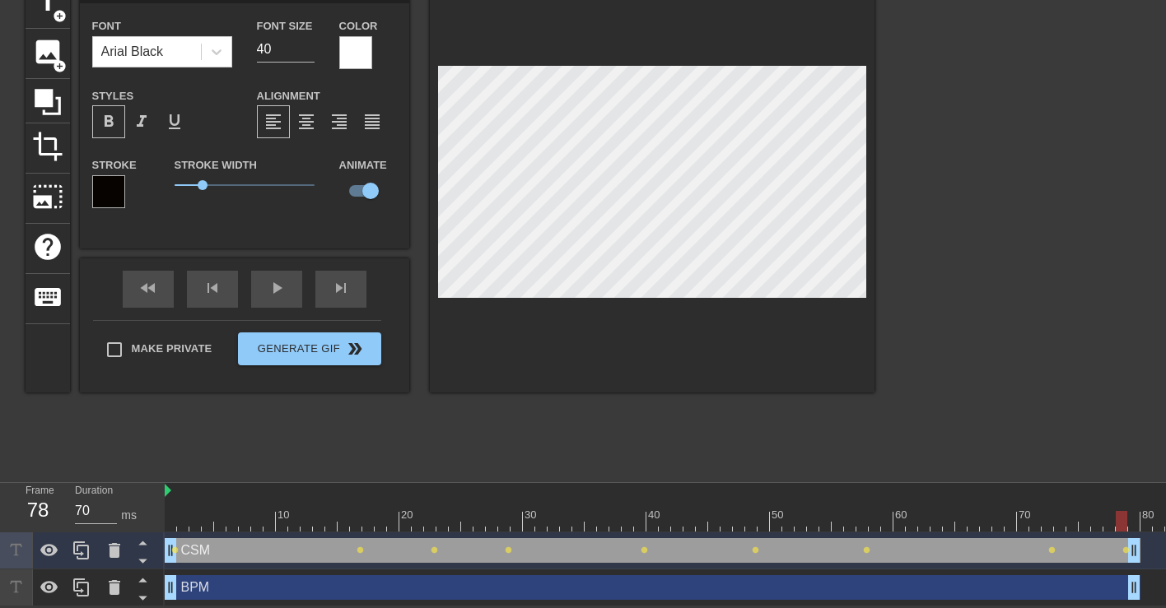
type input "BPM"
checkbox input "false"
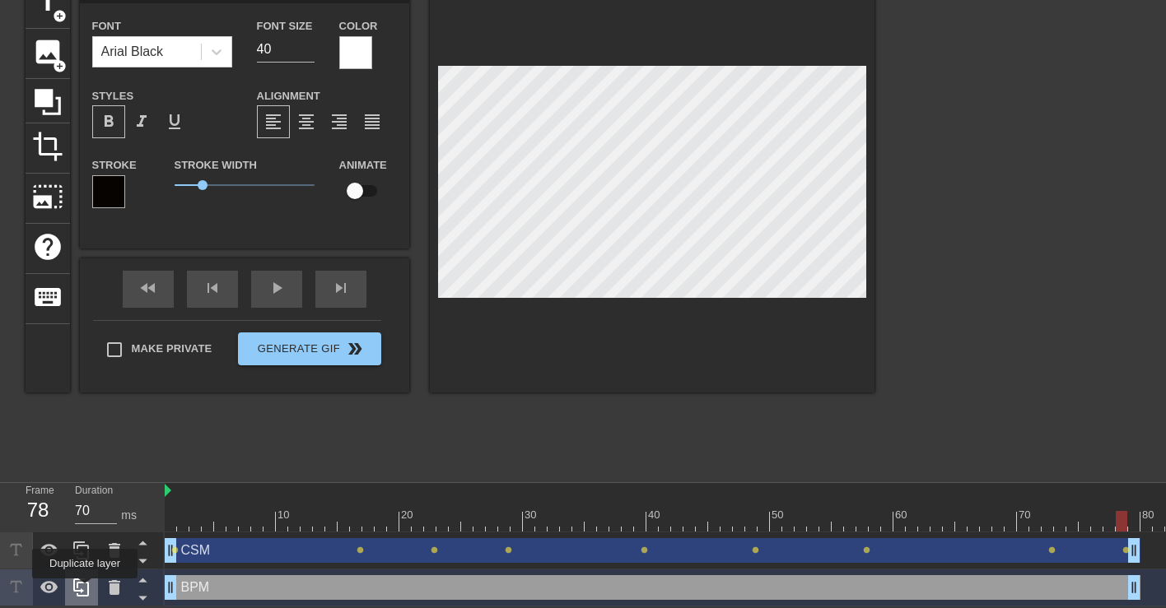
click at [86, 590] on icon at bounding box center [82, 588] width 20 height 20
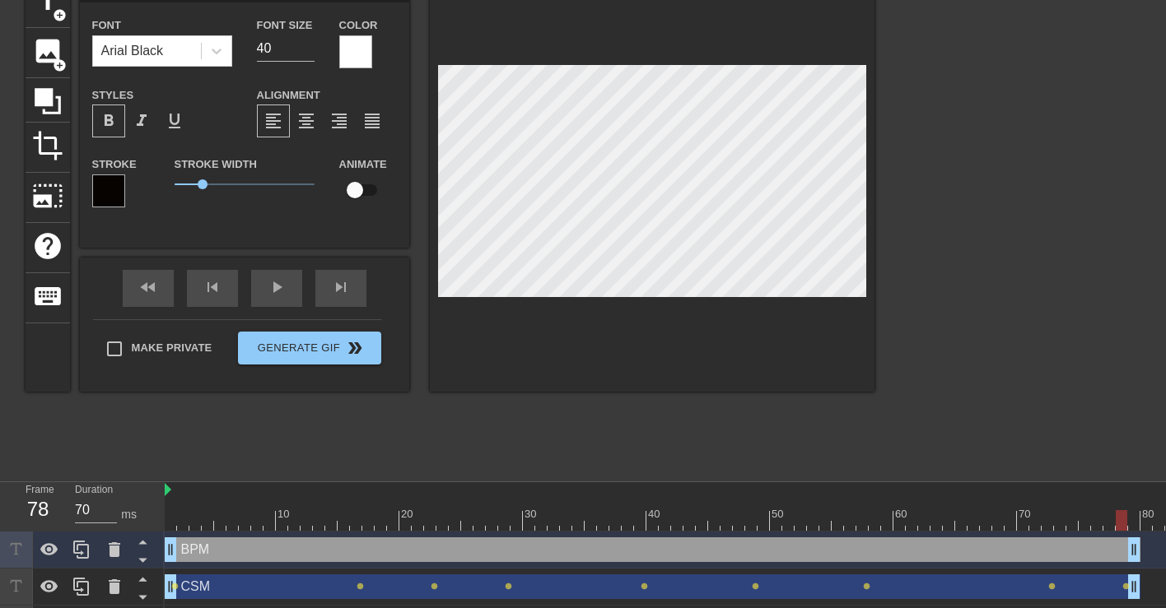
scroll to position [124, 0]
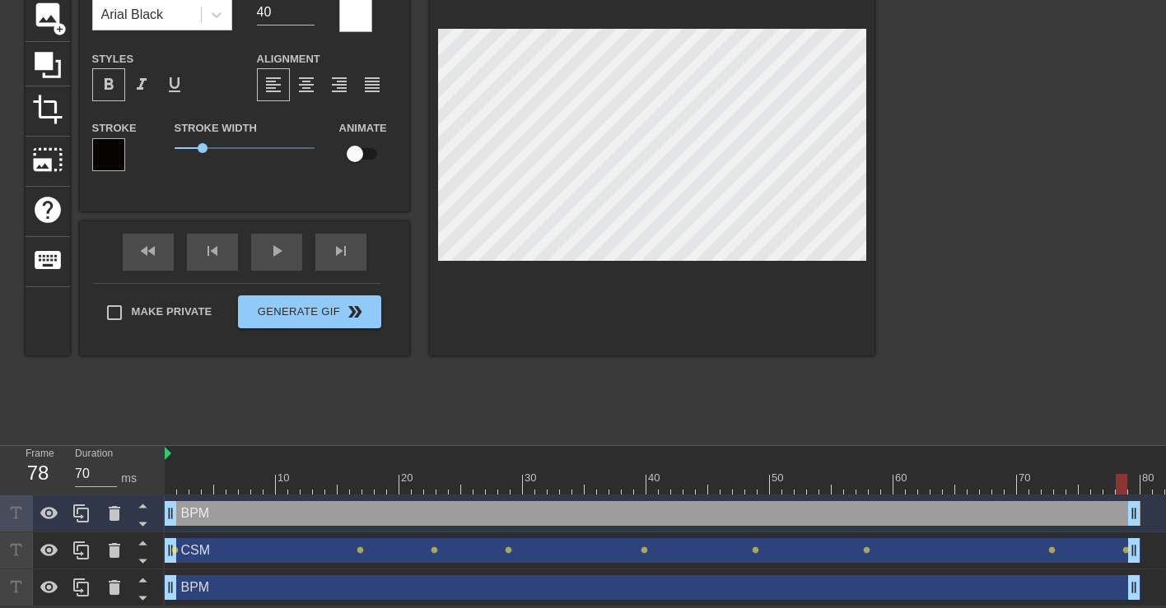
click at [215, 520] on div "BPM drag_handle drag_handle" at bounding box center [653, 513] width 976 height 25
click at [203, 514] on div "BPM drag_handle drag_handle" at bounding box center [653, 513] width 976 height 25
type input "B"
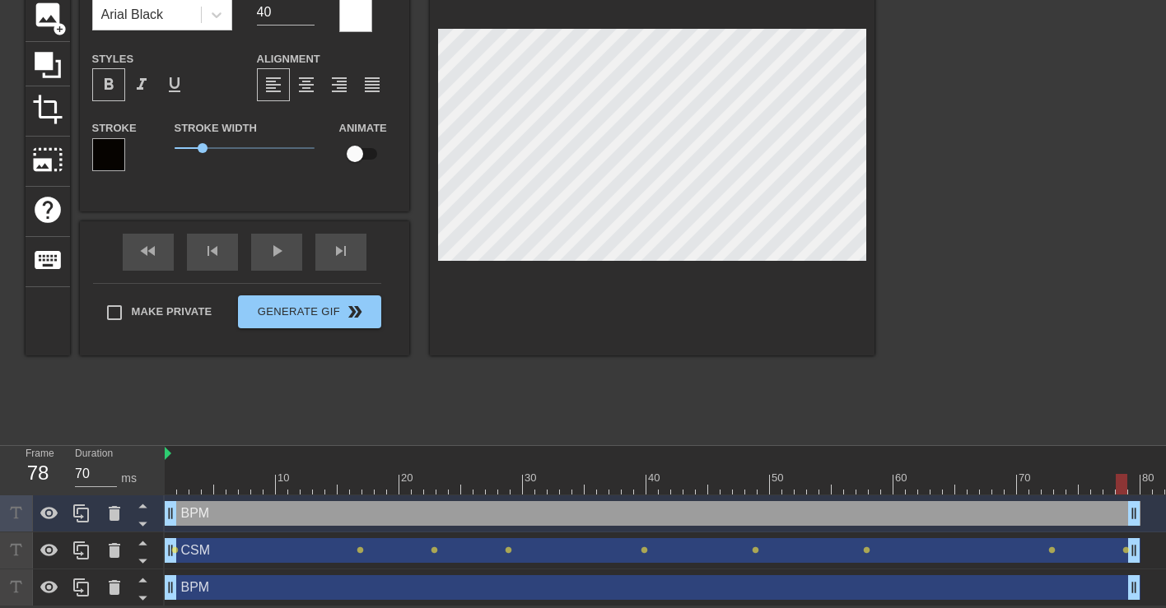
type textarea "B"
type input "Bo"
type textarea "Bo"
type input "[PERSON_NAME]"
type textarea "[PERSON_NAME]"
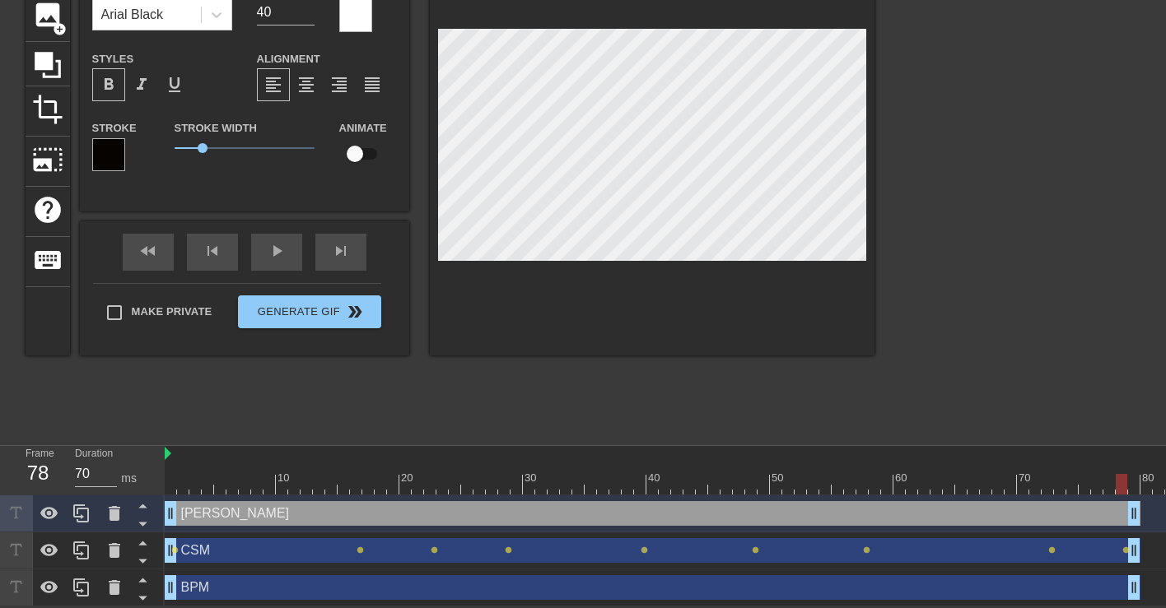
click at [112, 161] on div at bounding box center [108, 154] width 33 height 33
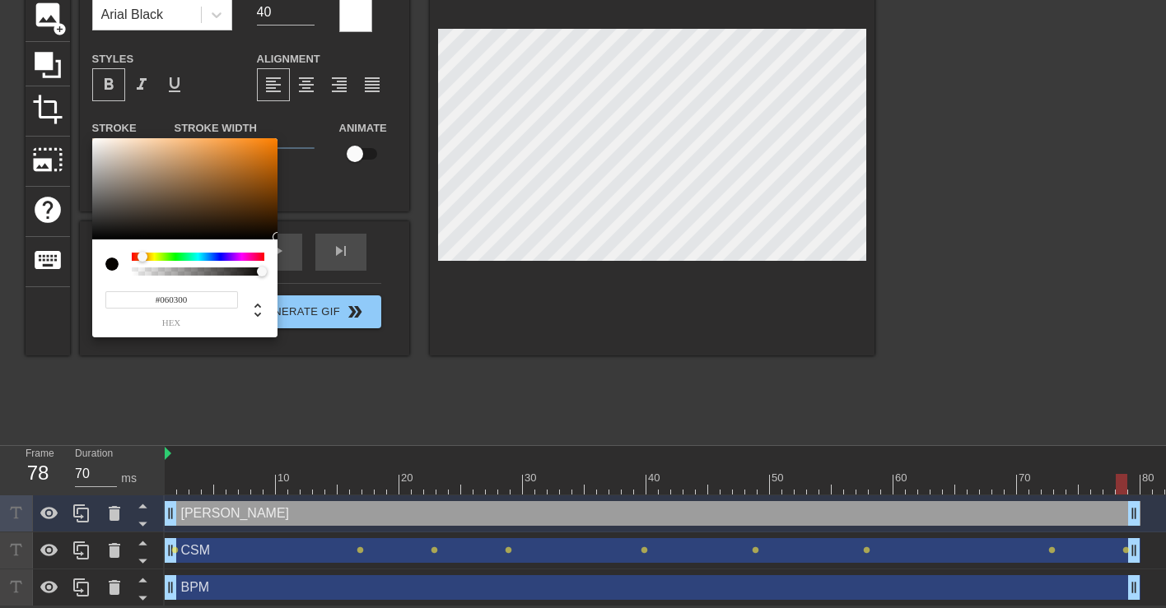
type input "#000600"
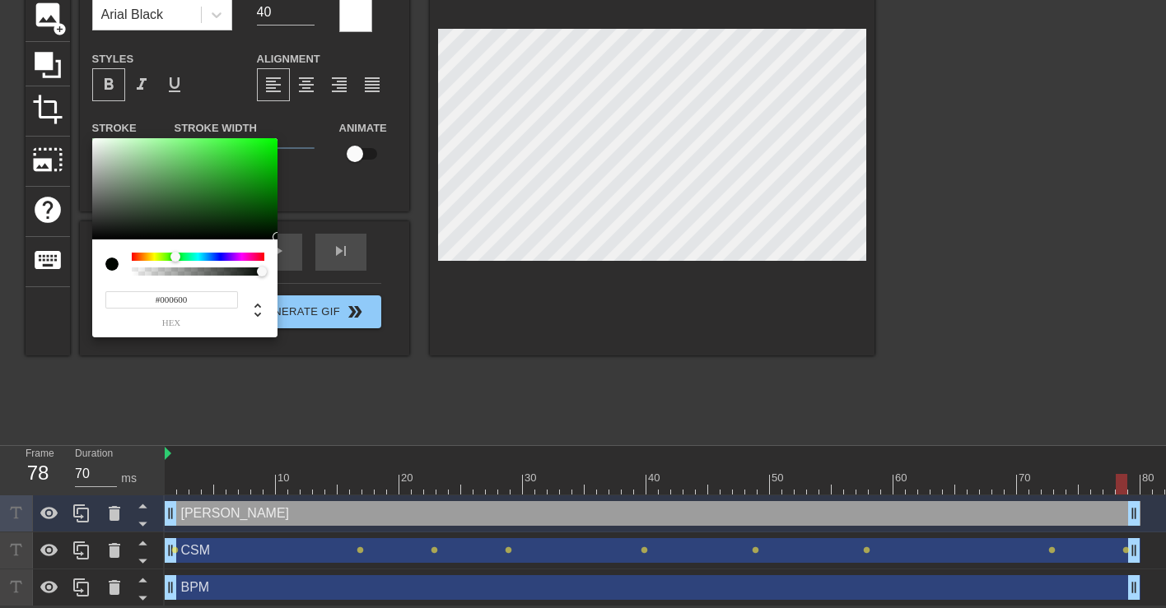
click at [175, 259] on div at bounding box center [198, 257] width 133 height 8
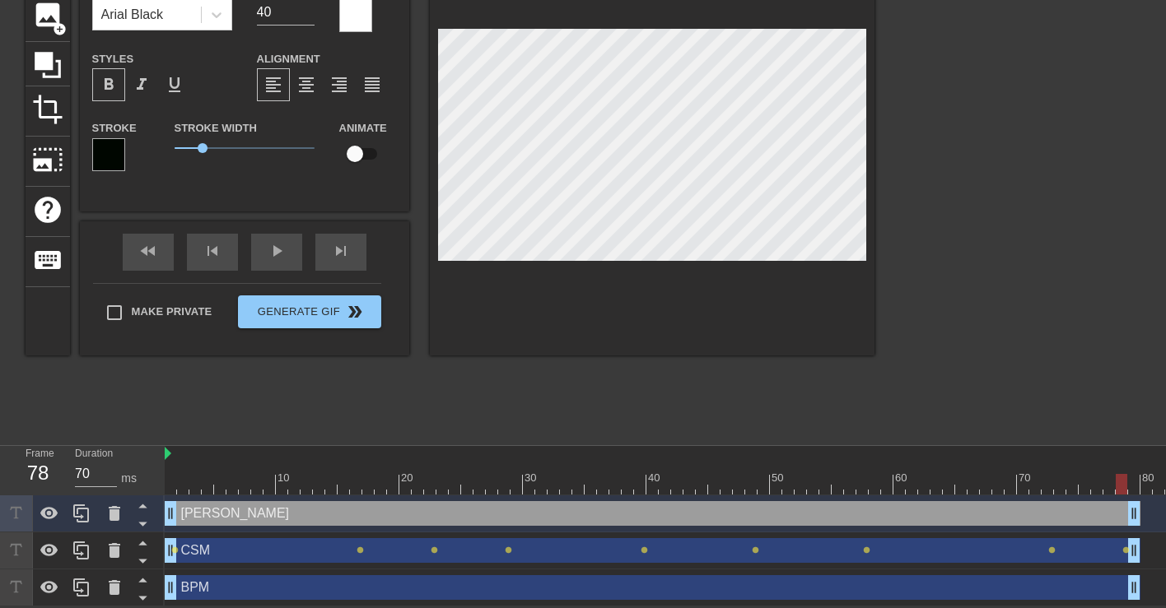
click at [345, 27] on div at bounding box center [355, 15] width 33 height 33
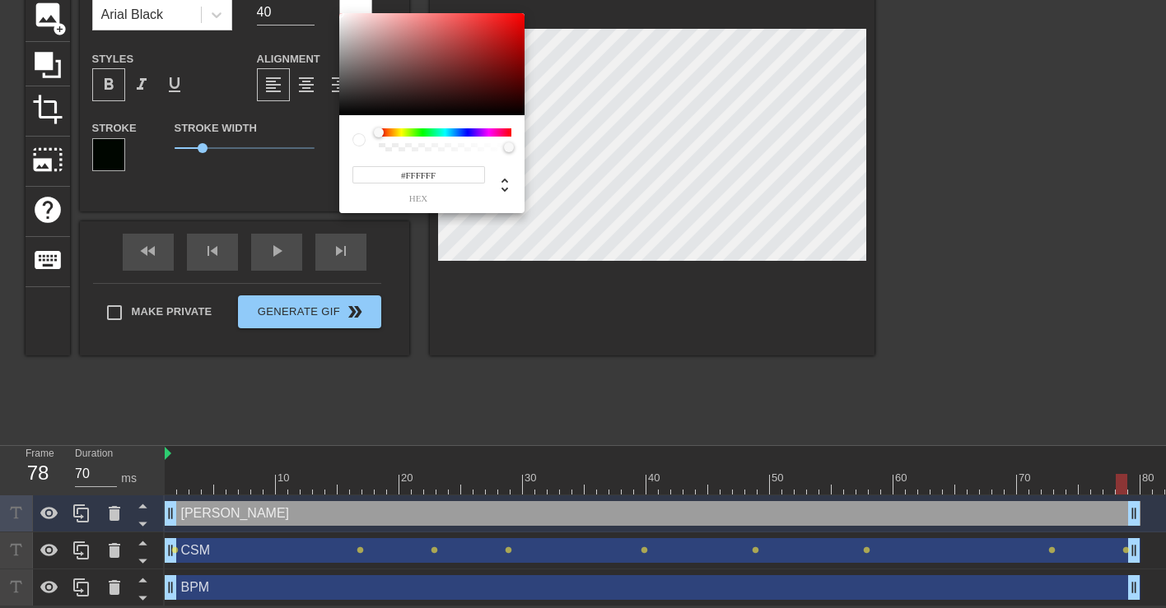
click at [420, 135] on div at bounding box center [445, 132] width 133 height 8
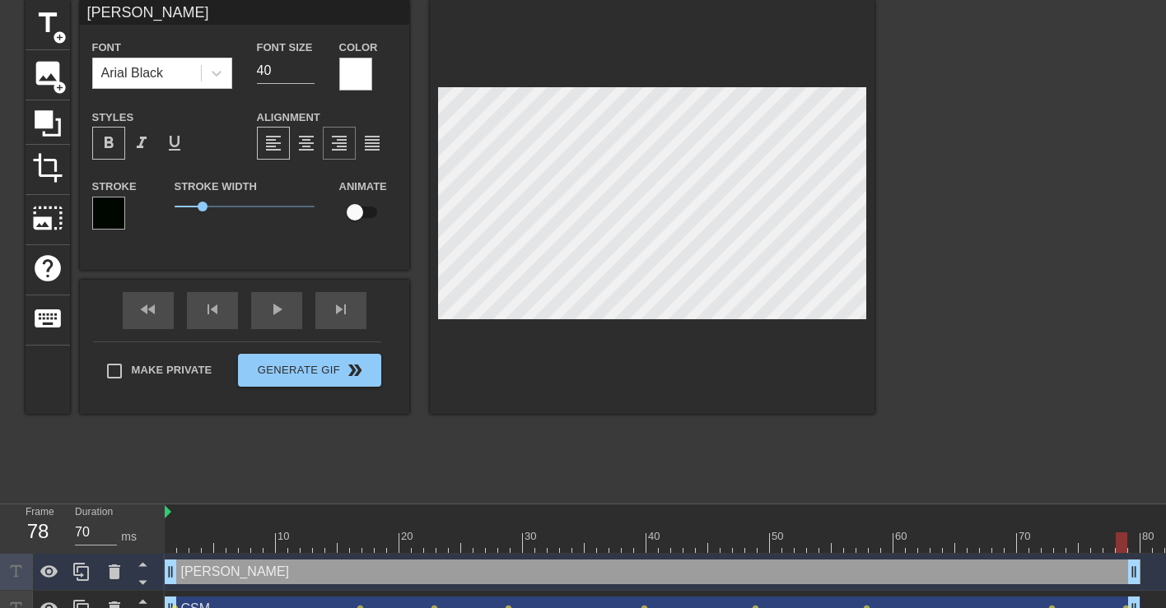
scroll to position [64, 0]
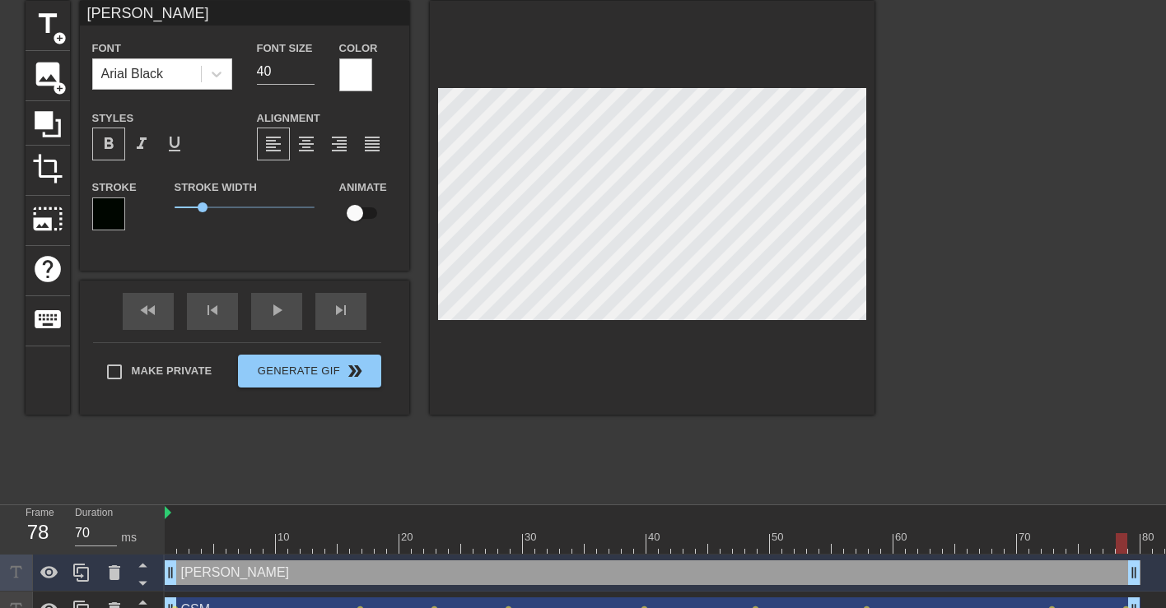
click at [357, 72] on div at bounding box center [355, 74] width 33 height 33
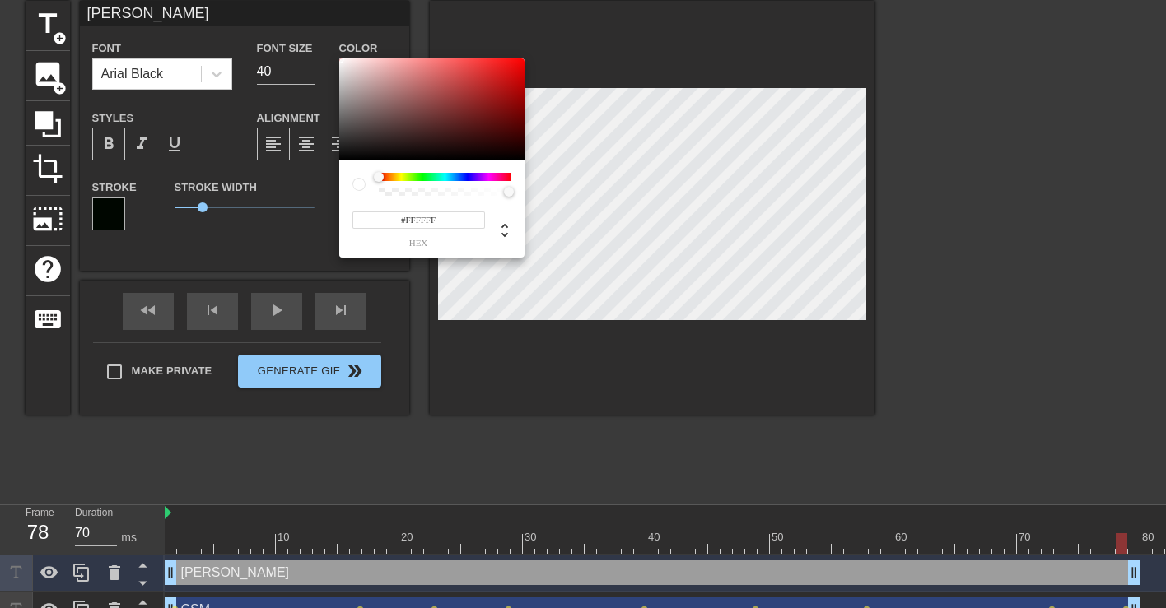
click at [467, 175] on div at bounding box center [445, 177] width 133 height 8
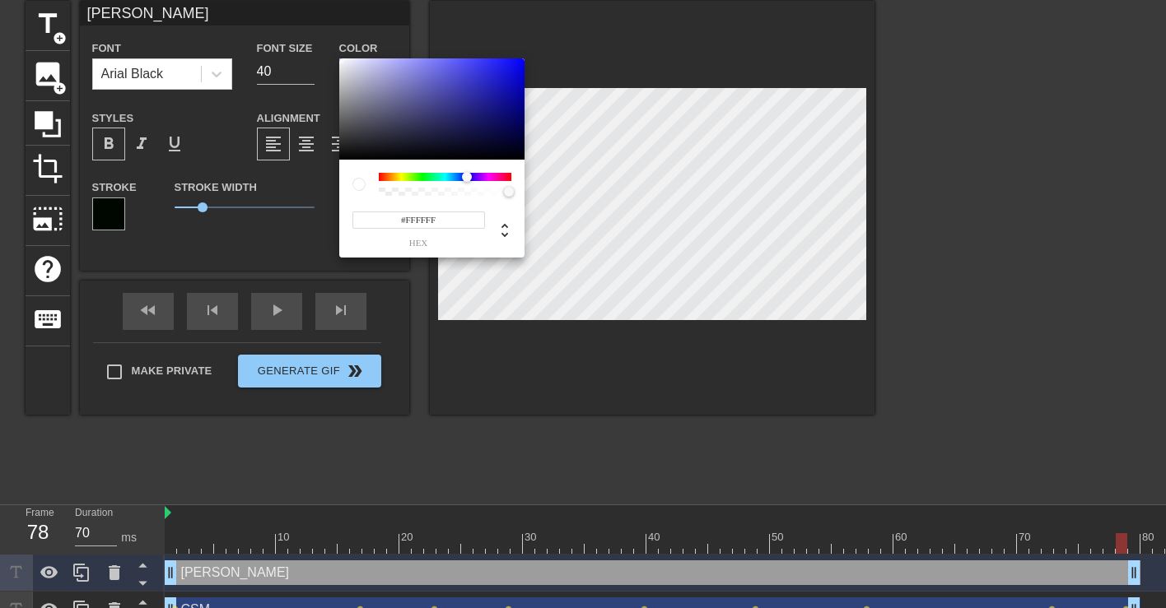
click at [467, 175] on div at bounding box center [467, 177] width 10 height 10
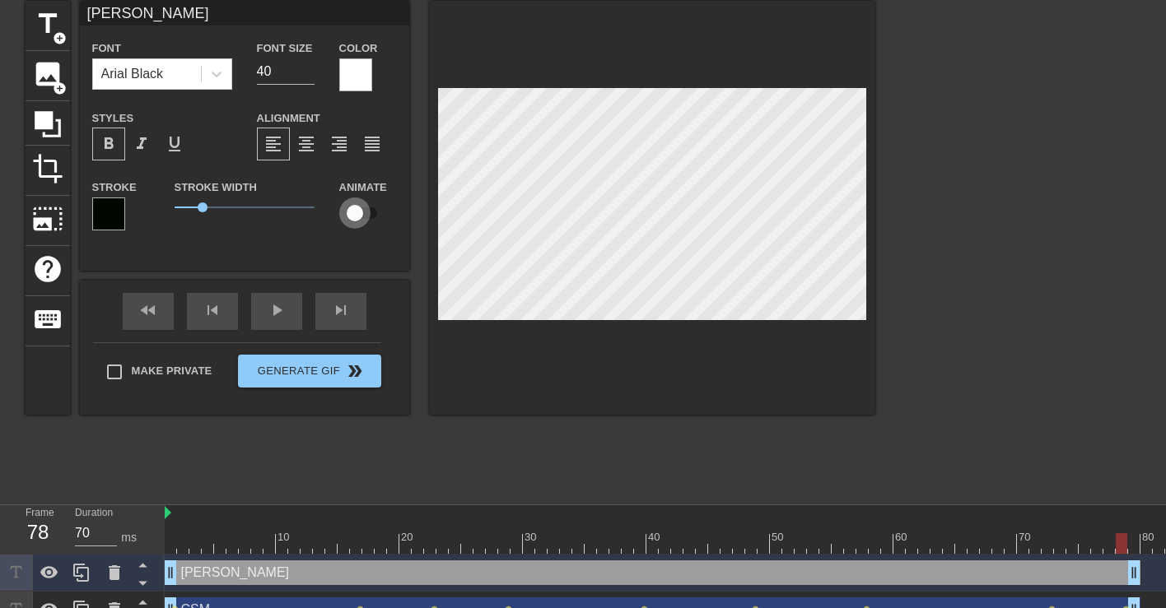
click at [361, 218] on input "checkbox" at bounding box center [355, 213] width 94 height 31
checkbox input "true"
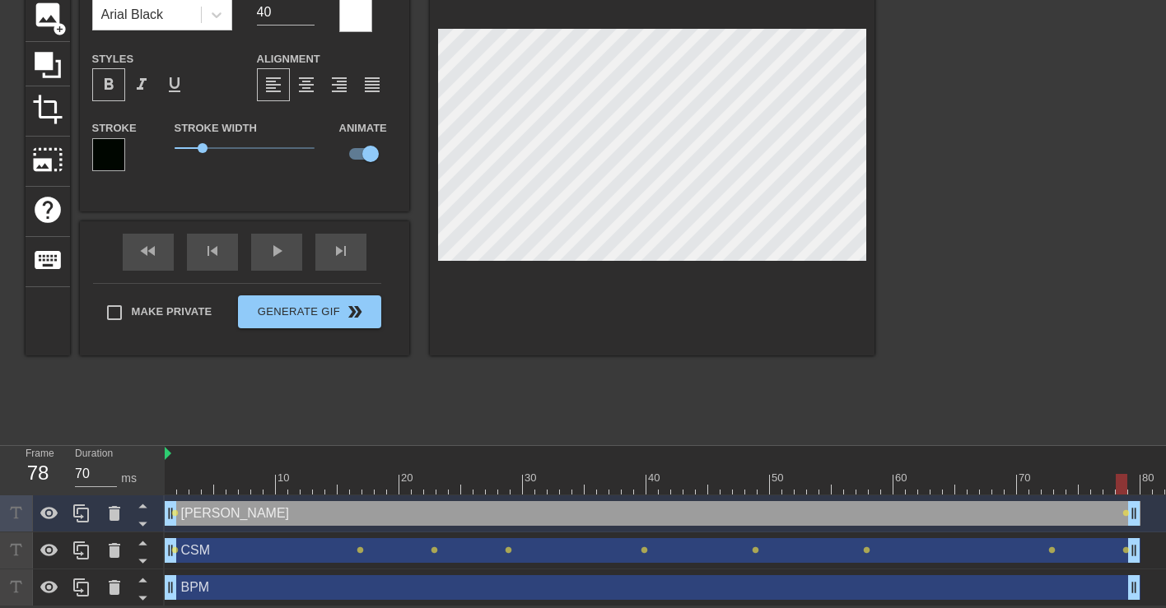
click at [112, 157] on div at bounding box center [108, 154] width 33 height 33
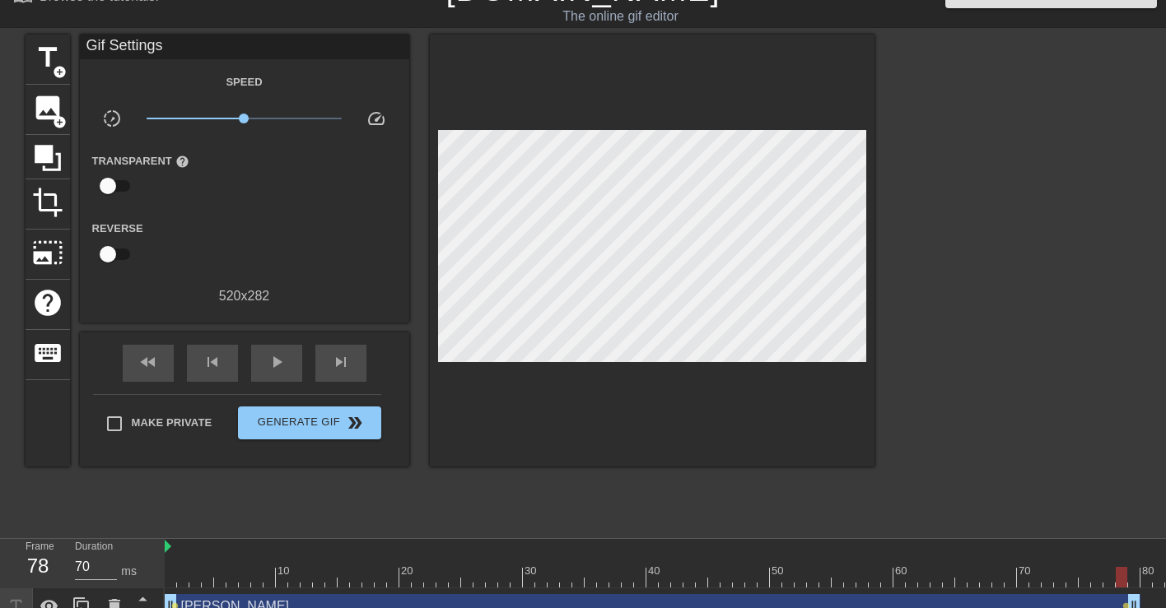
scroll to position [0, 0]
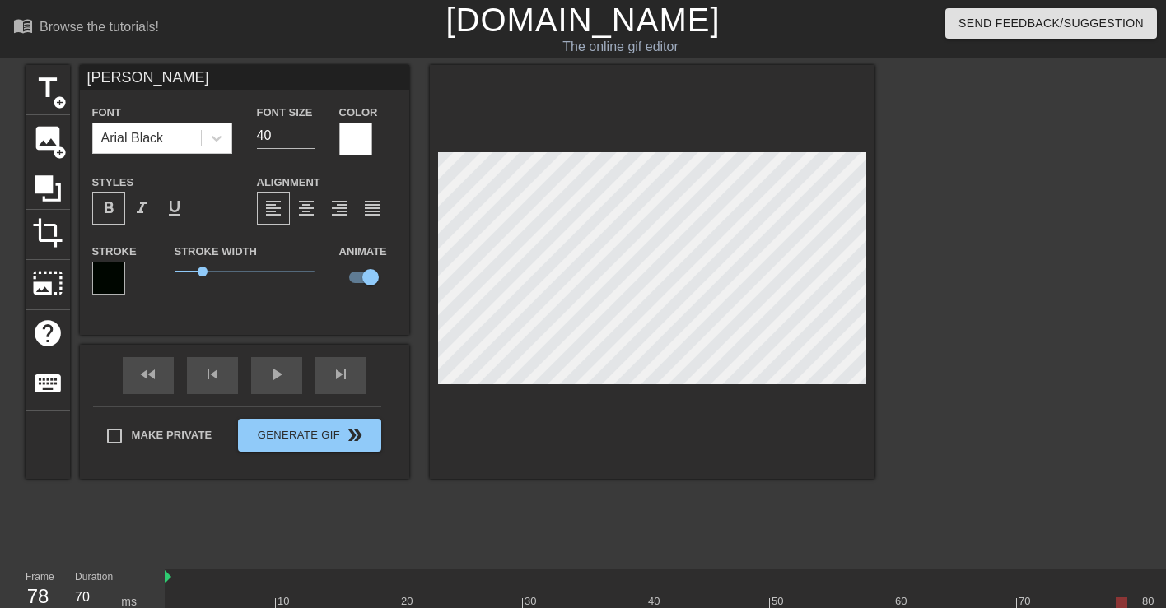
click at [358, 140] on div at bounding box center [355, 139] width 33 height 33
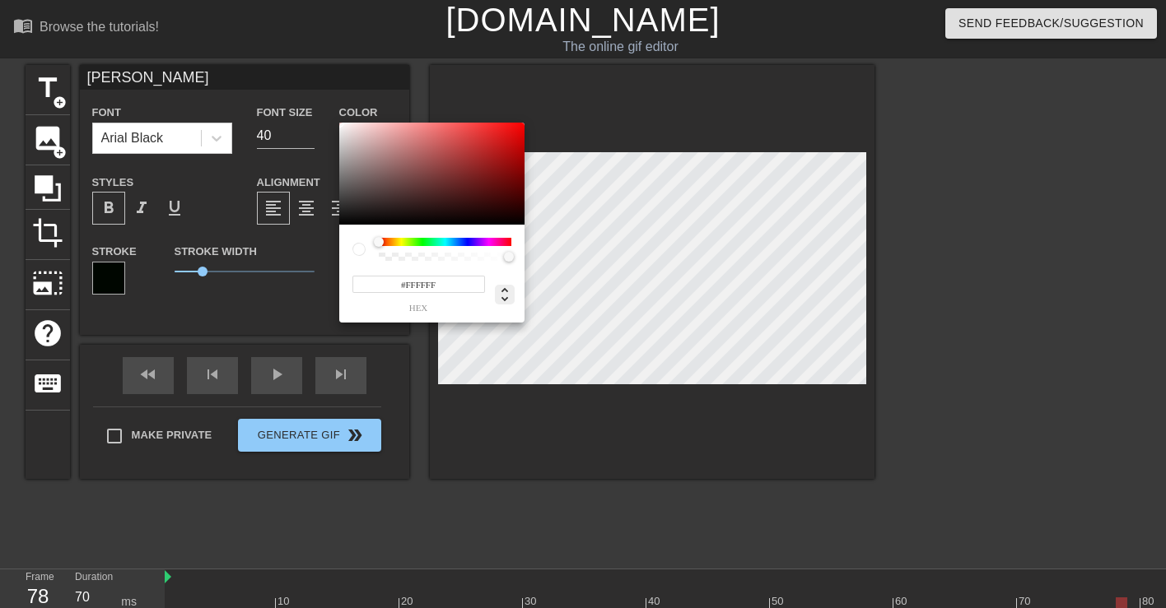
click at [508, 291] on icon at bounding box center [505, 295] width 20 height 20
type input "255"
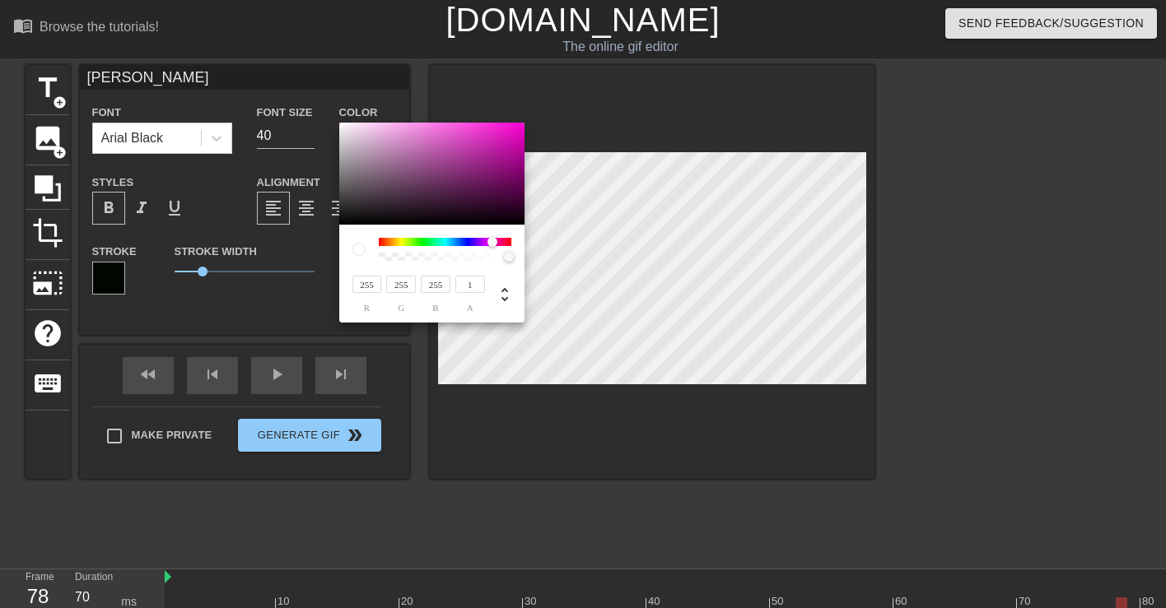
click at [492, 240] on div at bounding box center [445, 242] width 133 height 8
click at [462, 242] on div at bounding box center [445, 242] width 133 height 8
click at [492, 242] on div at bounding box center [445, 242] width 133 height 8
click at [491, 242] on div at bounding box center [491, 242] width 10 height 10
click at [491, 237] on div at bounding box center [491, 242] width 10 height 10
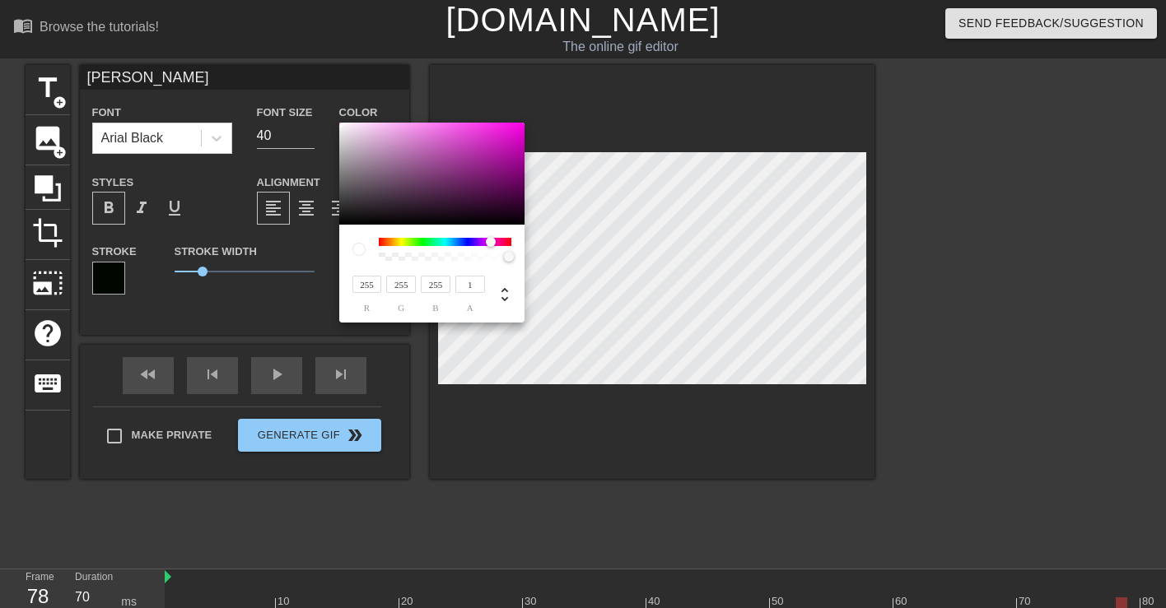
click at [491, 244] on div at bounding box center [491, 242] width 10 height 10
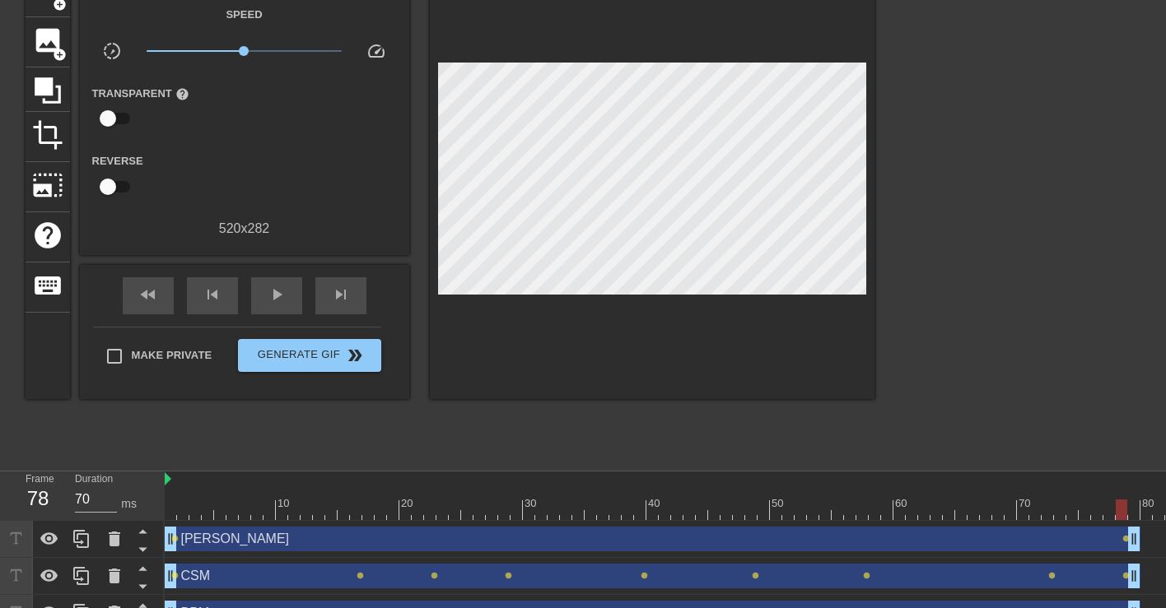
scroll to position [92, 0]
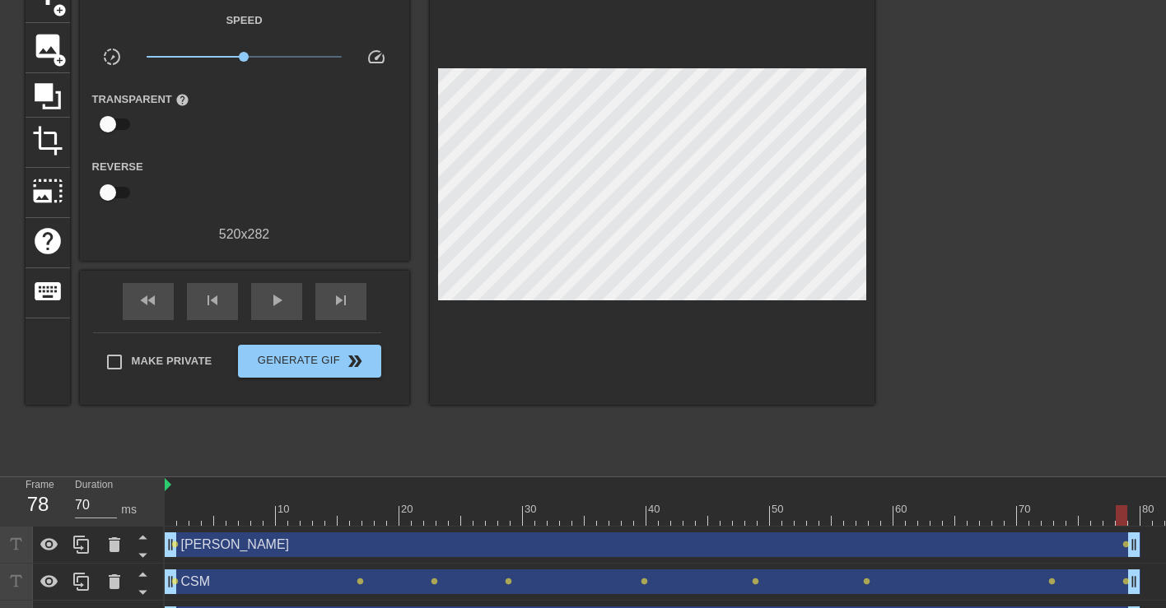
click at [378, 549] on div "[PERSON_NAME] drag_handle drag_handle" at bounding box center [653, 545] width 976 height 25
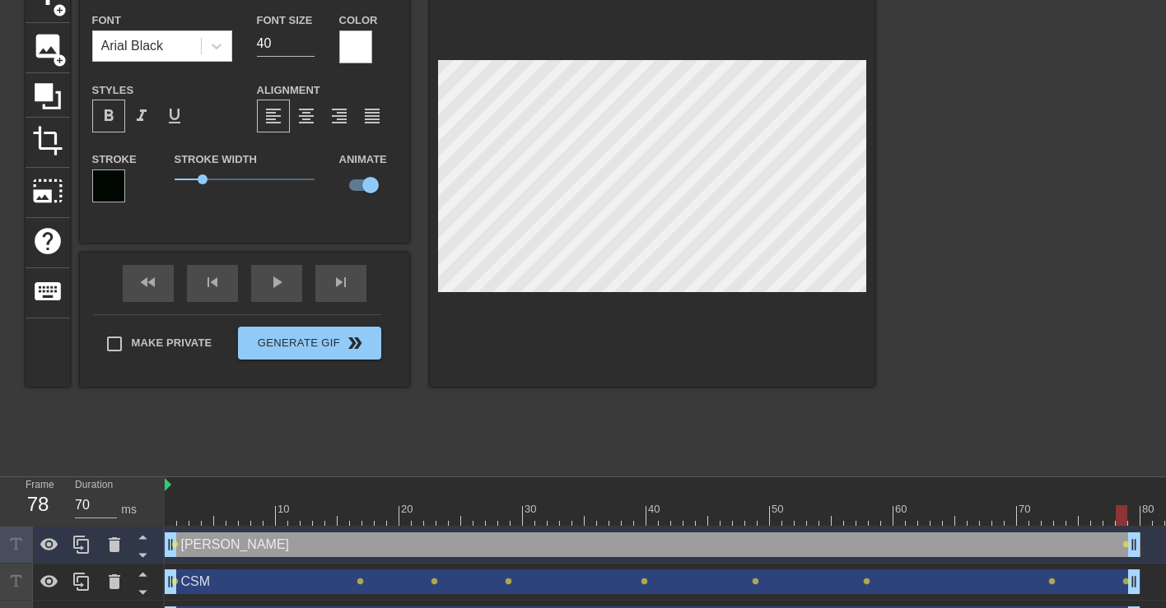
click at [349, 45] on div at bounding box center [355, 46] width 33 height 33
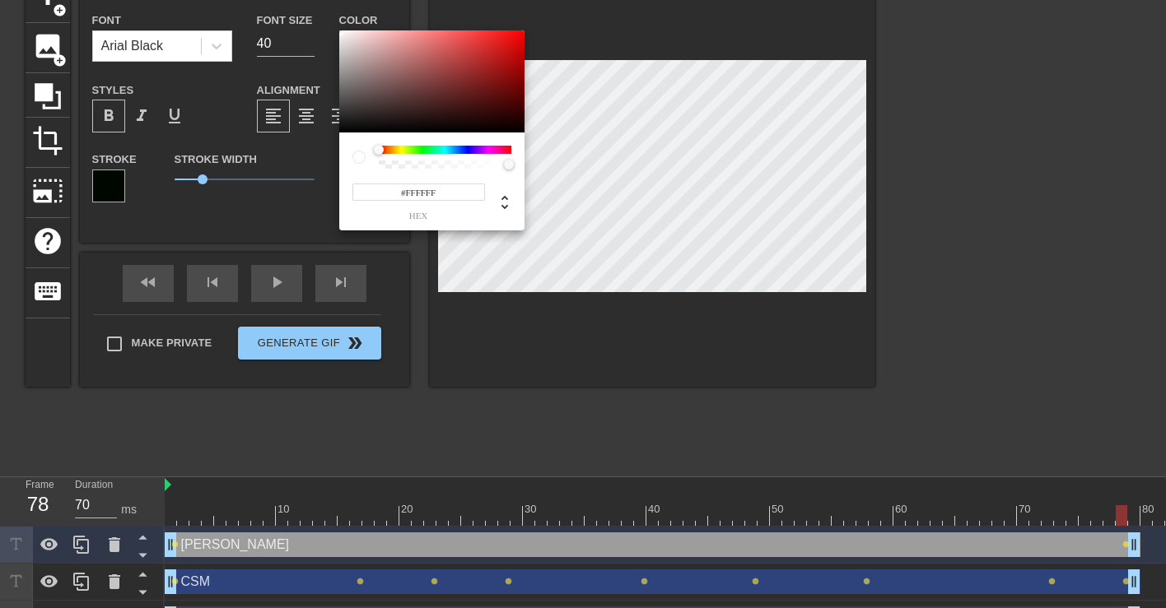
click at [438, 142] on div "#FFFFFF hex" at bounding box center [431, 182] width 185 height 98
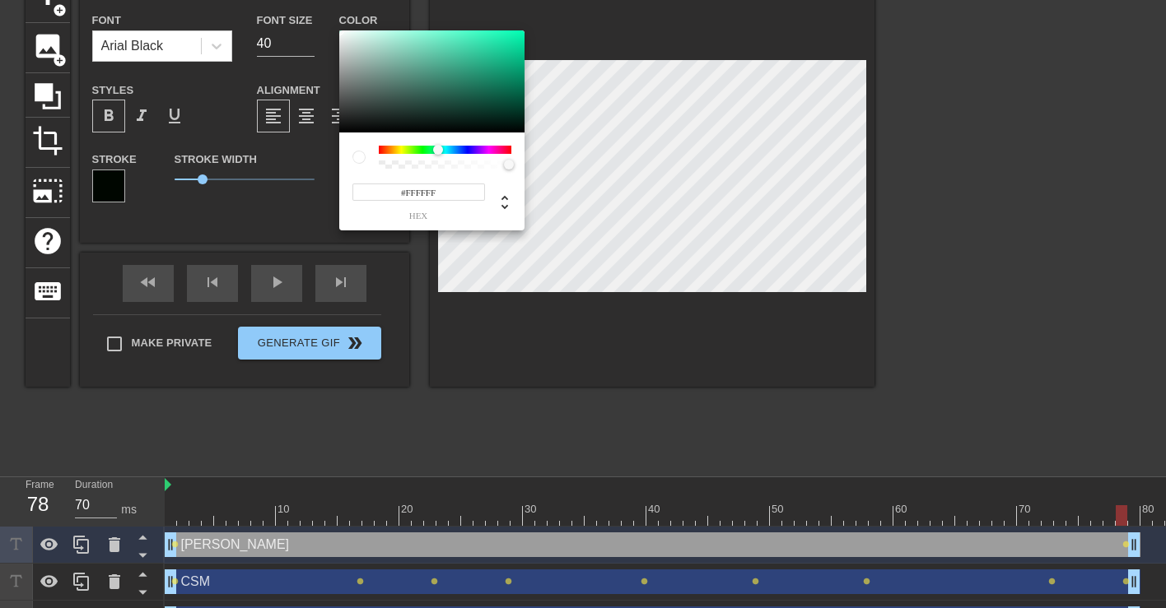
click at [438, 150] on div at bounding box center [445, 150] width 133 height 8
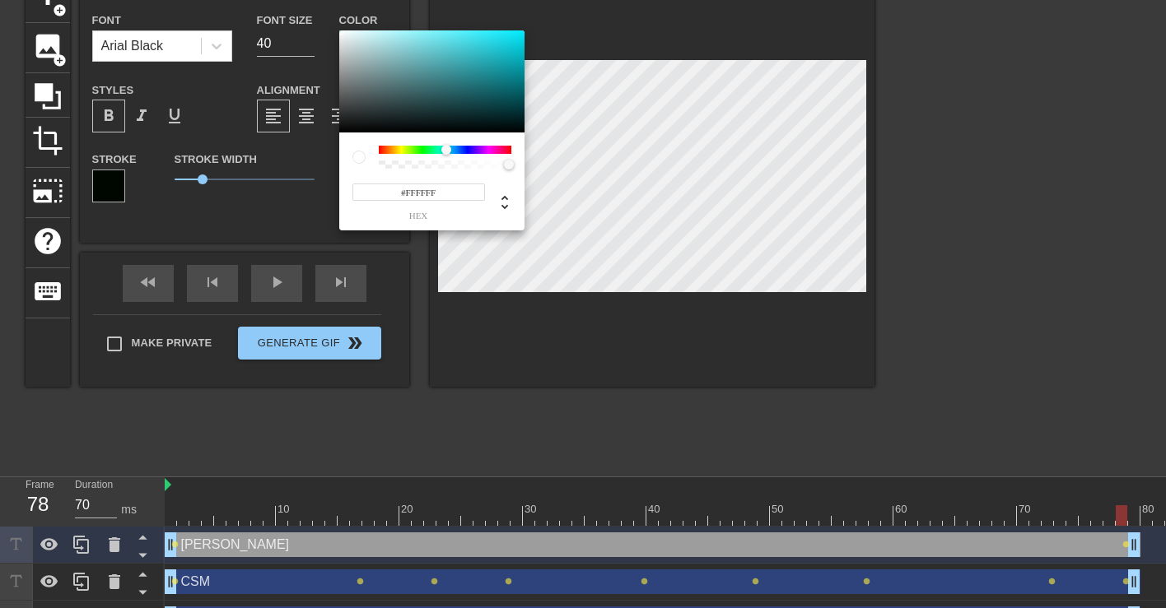
click at [446, 147] on div at bounding box center [446, 150] width 10 height 10
click at [453, 189] on input "#FFFFFF" at bounding box center [418, 192] width 133 height 17
click at [459, 151] on div at bounding box center [445, 150] width 133 height 8
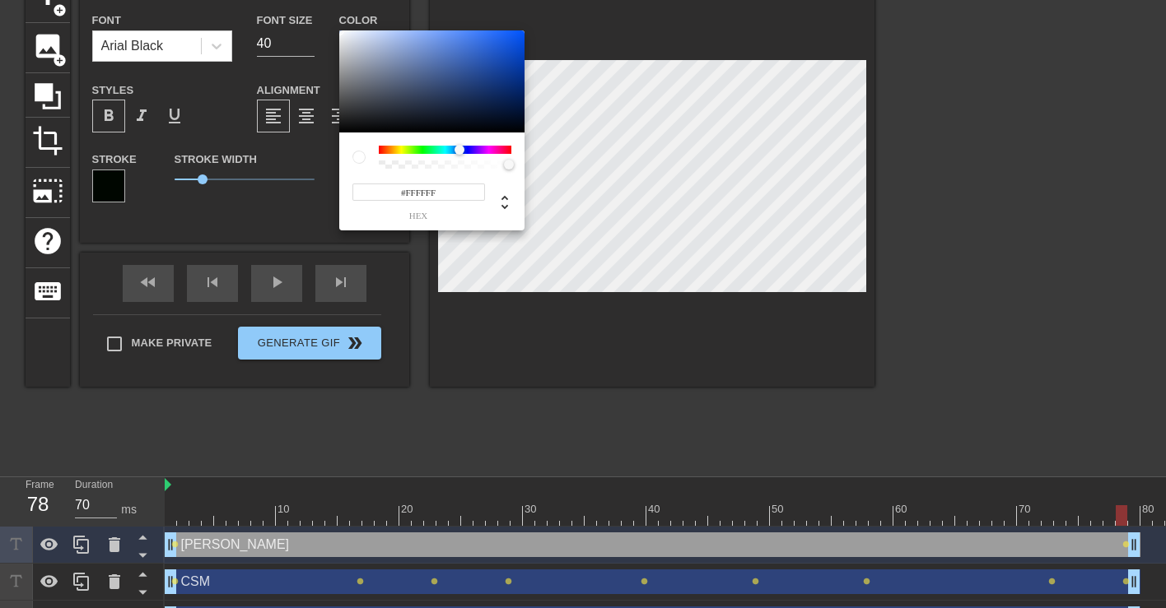
click at [433, 198] on input "#FFFFFF" at bounding box center [418, 192] width 133 height 17
click at [512, 205] on icon at bounding box center [505, 203] width 20 height 20
click at [366, 190] on input "255" at bounding box center [367, 192] width 30 height 17
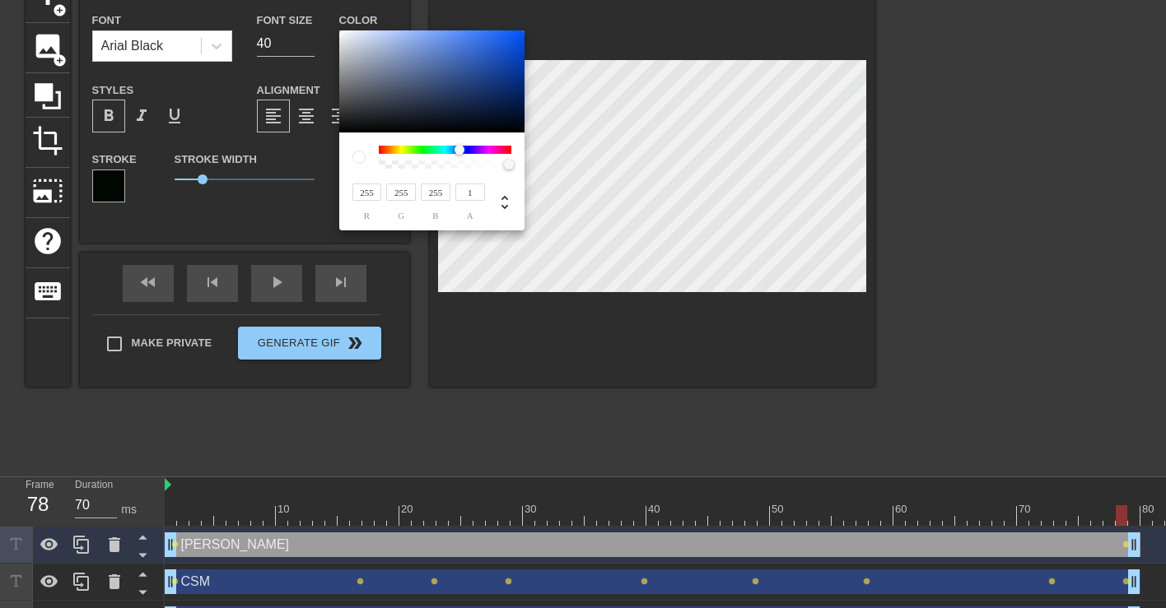
type input "0"
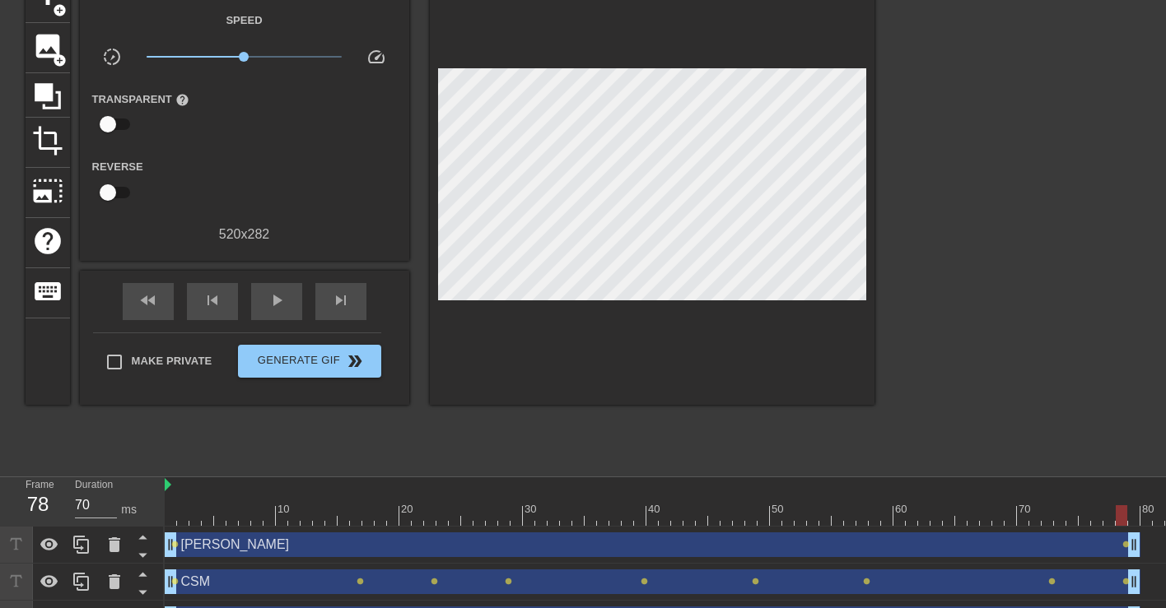
scroll to position [124, 0]
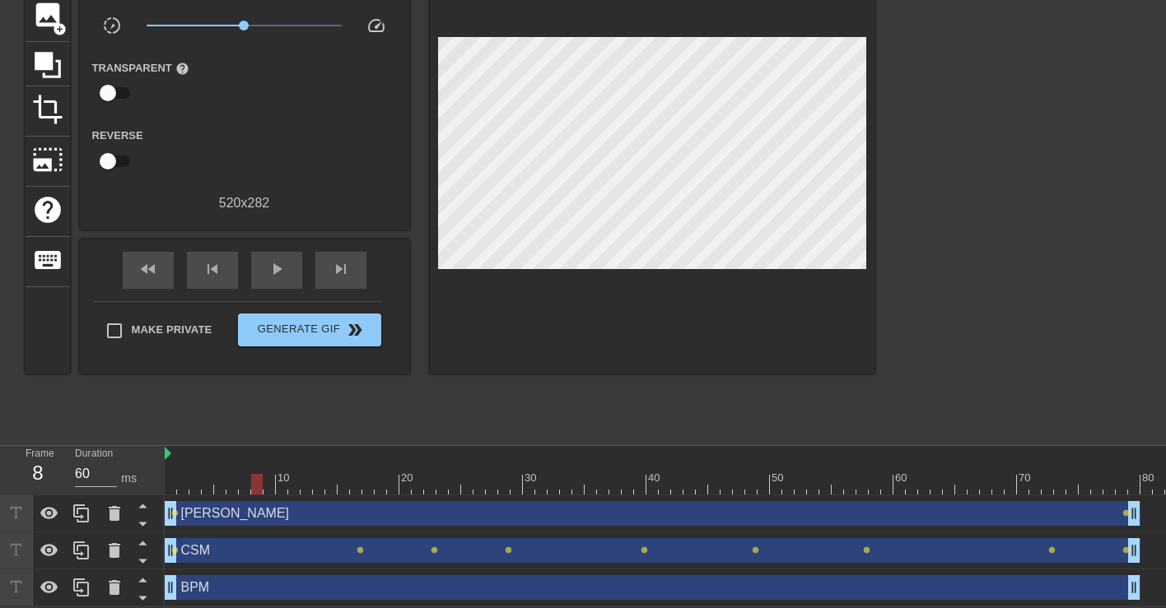
click at [256, 474] on div at bounding box center [1097, 484] width 1865 height 21
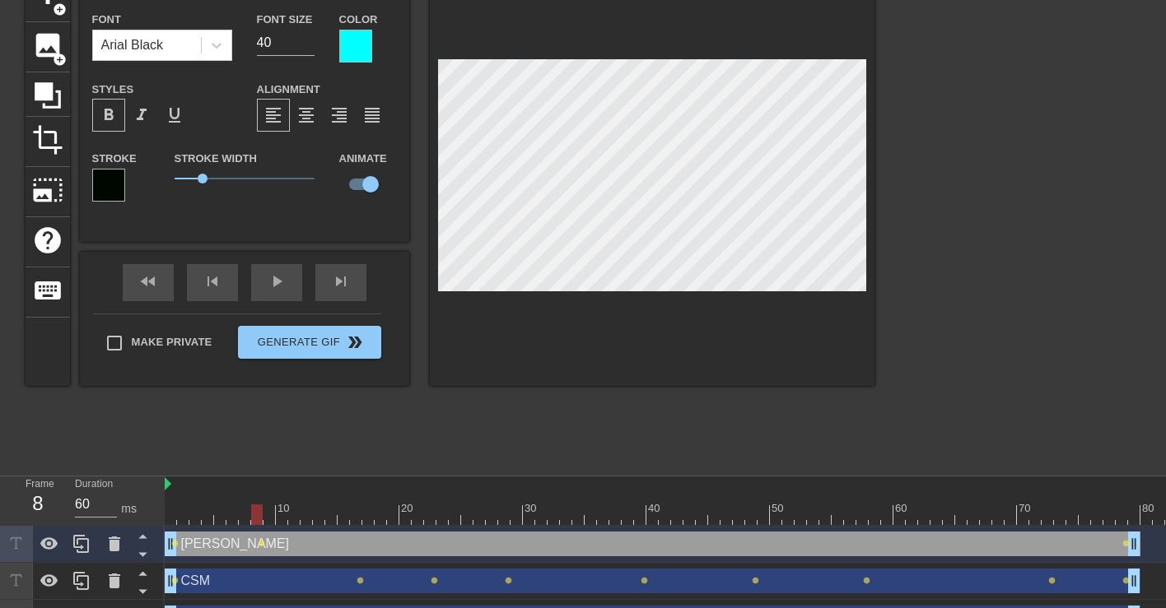
scroll to position [103, 0]
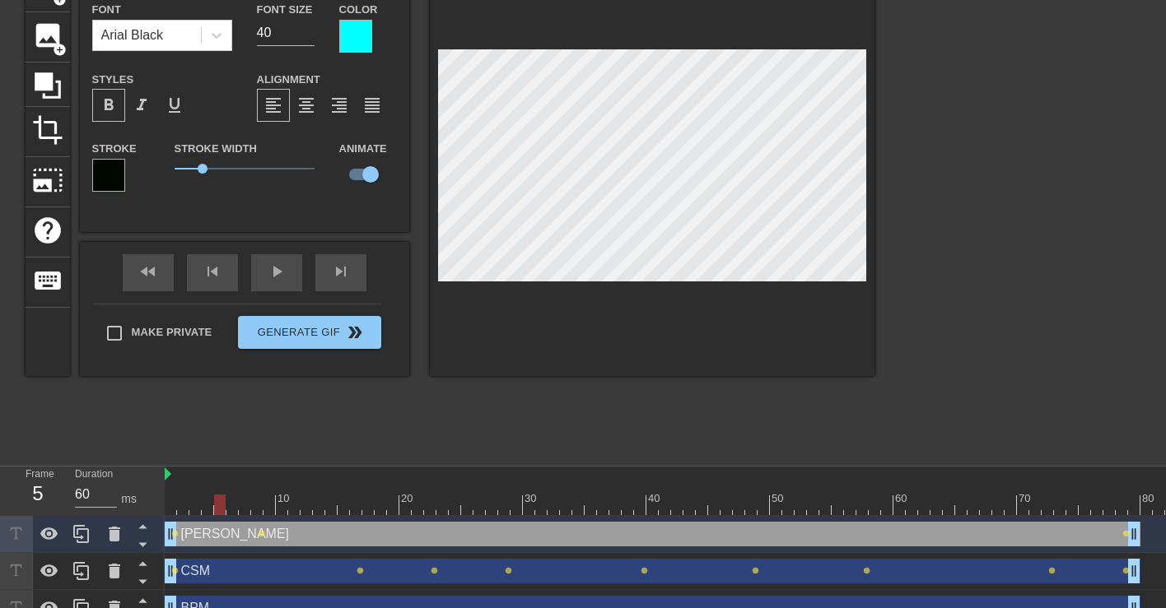
click at [218, 502] on div at bounding box center [1097, 505] width 1865 height 21
click at [173, 492] on div at bounding box center [171, 493] width 12 height 21
click at [355, 501] on div at bounding box center [1097, 505] width 1865 height 21
click at [478, 507] on div at bounding box center [1097, 505] width 1865 height 21
click at [571, 506] on div at bounding box center [1097, 505] width 1865 height 21
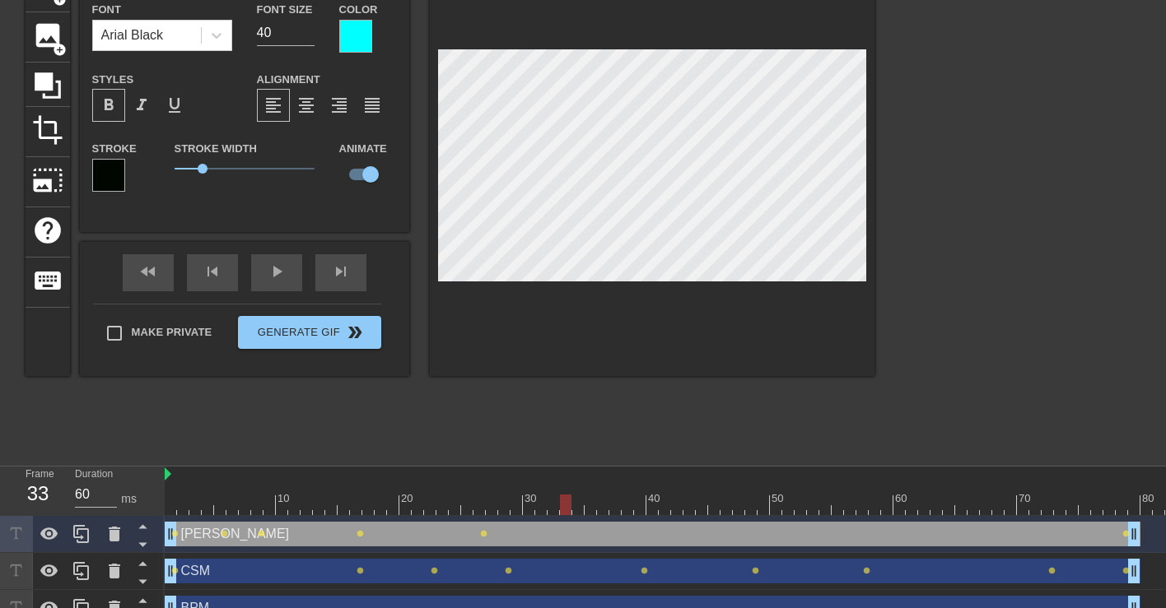
click at [662, 508] on div at bounding box center [1097, 505] width 1865 height 21
type input "70"
click at [578, 502] on div at bounding box center [1097, 505] width 1865 height 21
click at [754, 506] on div at bounding box center [1097, 505] width 1865 height 21
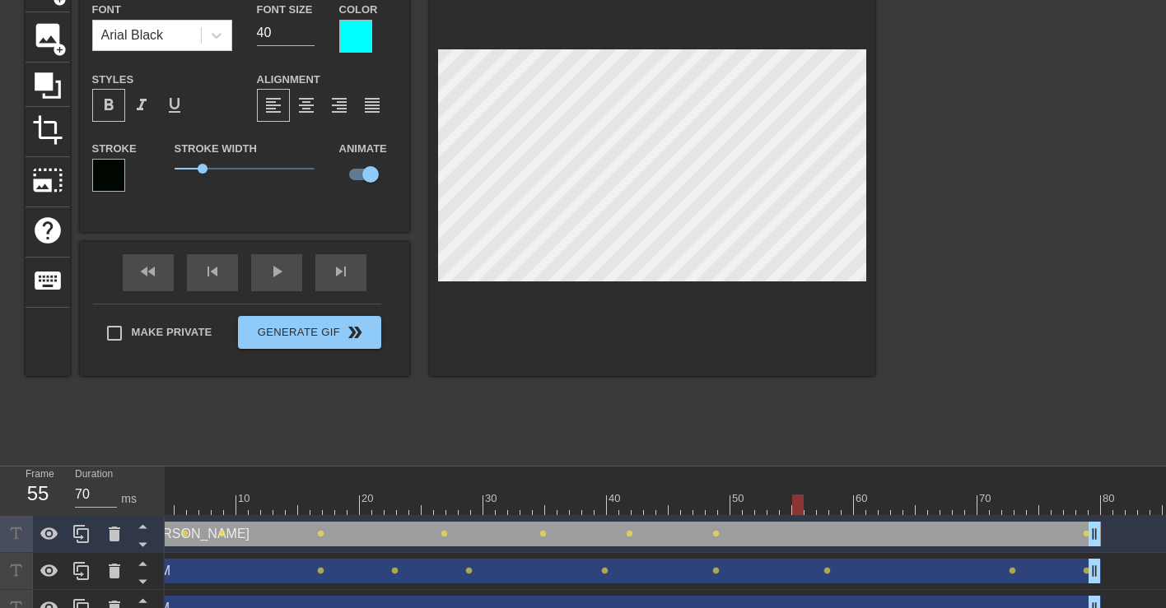
click at [802, 510] on div at bounding box center [1057, 505] width 1865 height 21
click at [903, 496] on div at bounding box center [1057, 505] width 1865 height 21
click at [903, 505] on div at bounding box center [909, 505] width 12 height 21
click at [1014, 502] on div at bounding box center [1057, 505] width 1865 height 21
click at [1084, 511] on div at bounding box center [1057, 505] width 1865 height 21
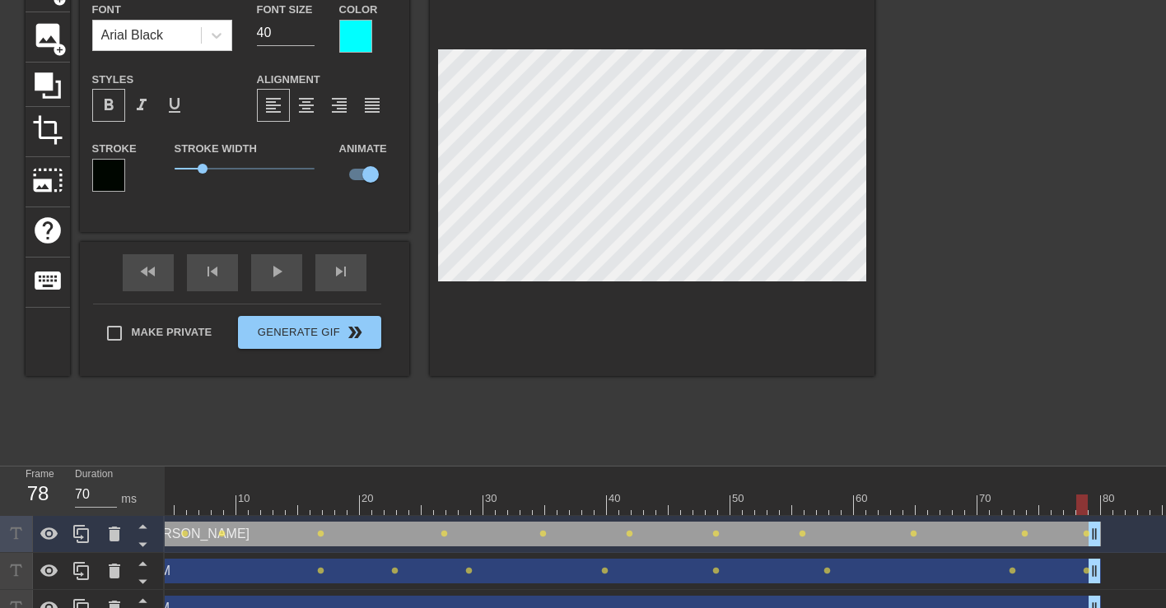
scroll to position [124, 0]
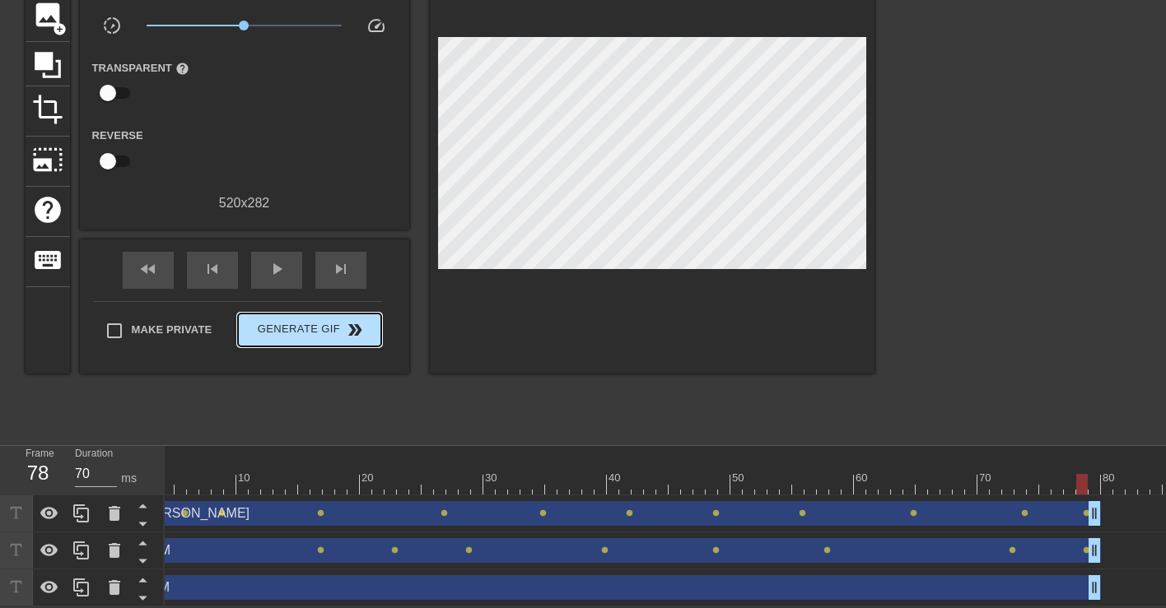
click at [338, 310] on div "Make Private Generate Gif double_arrow" at bounding box center [237, 333] width 288 height 65
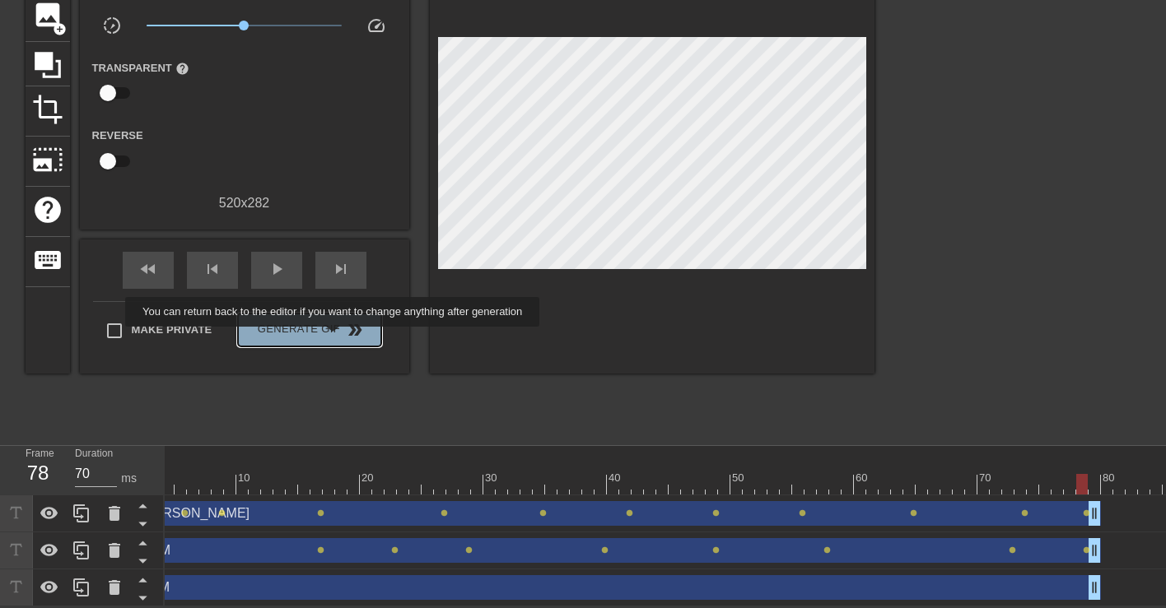
click at [343, 338] on button "Generate Gif double_arrow" at bounding box center [309, 330] width 142 height 33
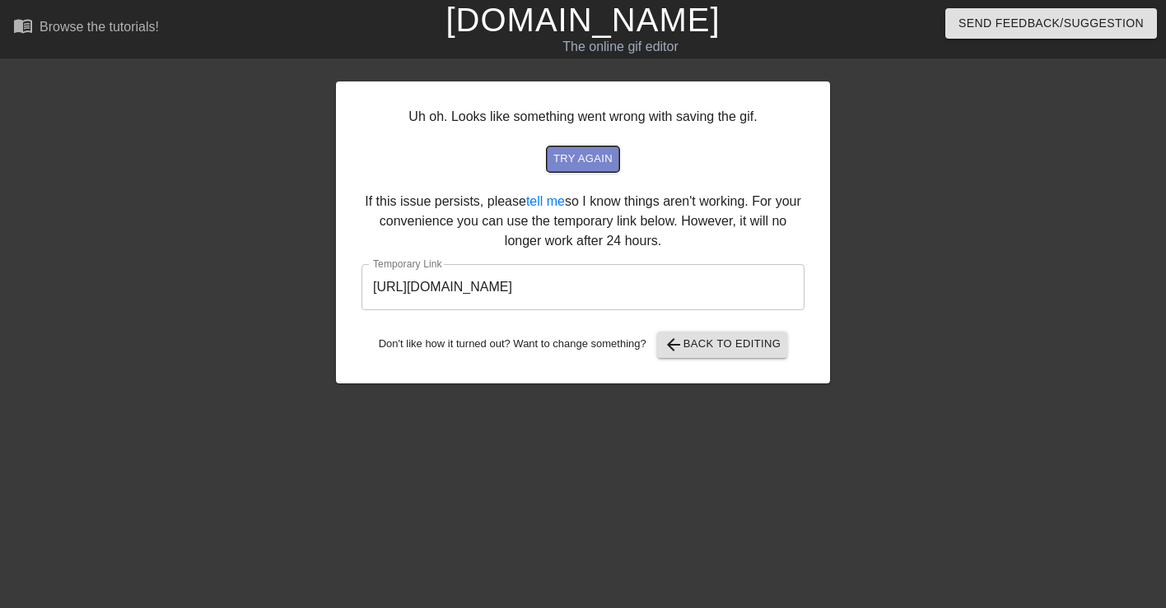
click at [585, 157] on span "try again" at bounding box center [582, 159] width 59 height 19
click at [577, 159] on span "try again" at bounding box center [582, 159] width 59 height 19
click at [648, 289] on input "[URL][DOMAIN_NAME]" at bounding box center [582, 287] width 443 height 46
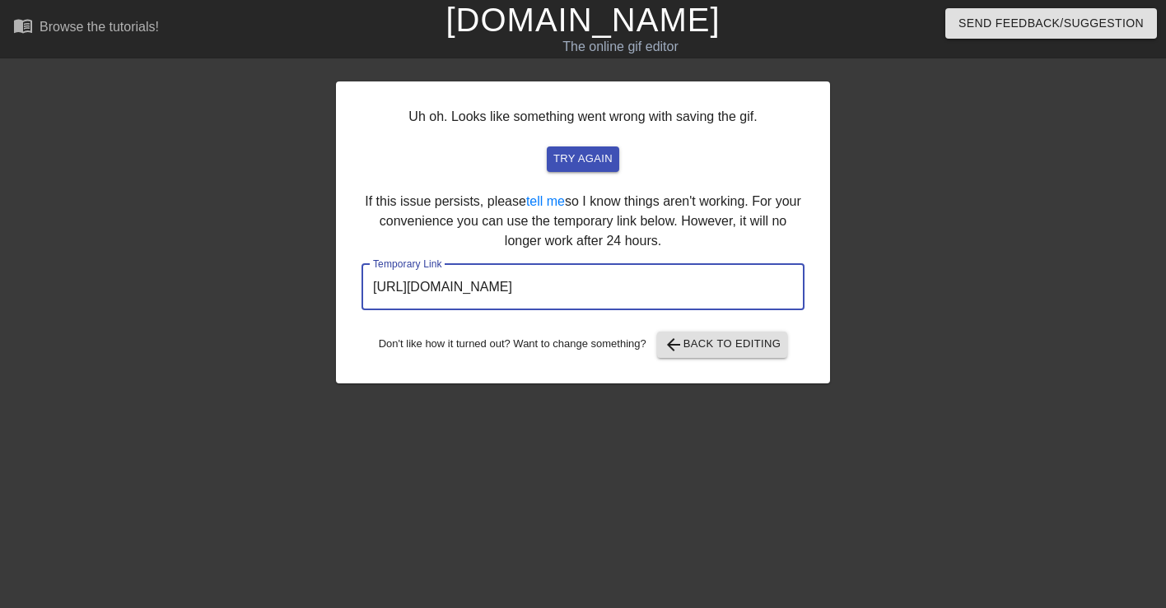
click at [648, 289] on input "[URL][DOMAIN_NAME]" at bounding box center [582, 287] width 443 height 46
